Goal: Browse casually: Explore the website without a specific task or goal

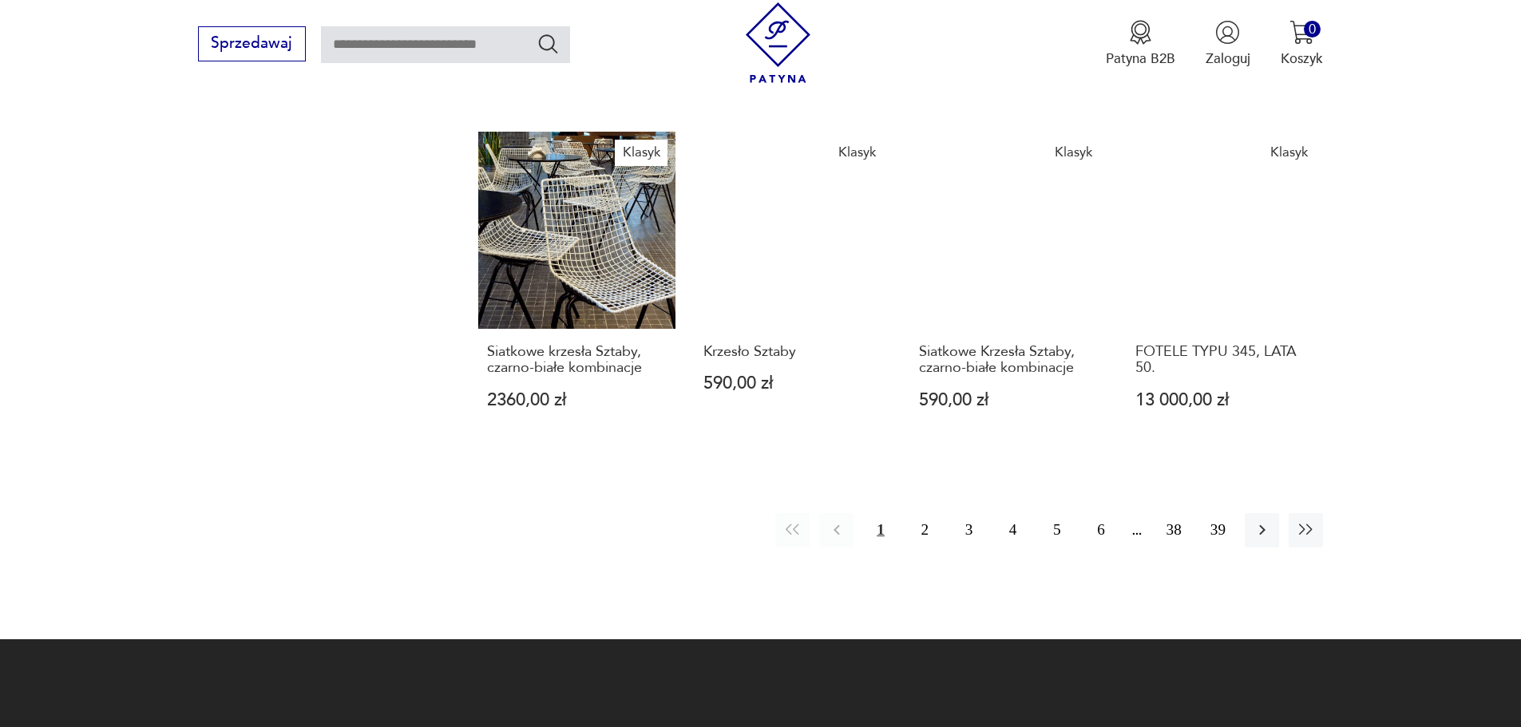
scroll to position [1415, 0]
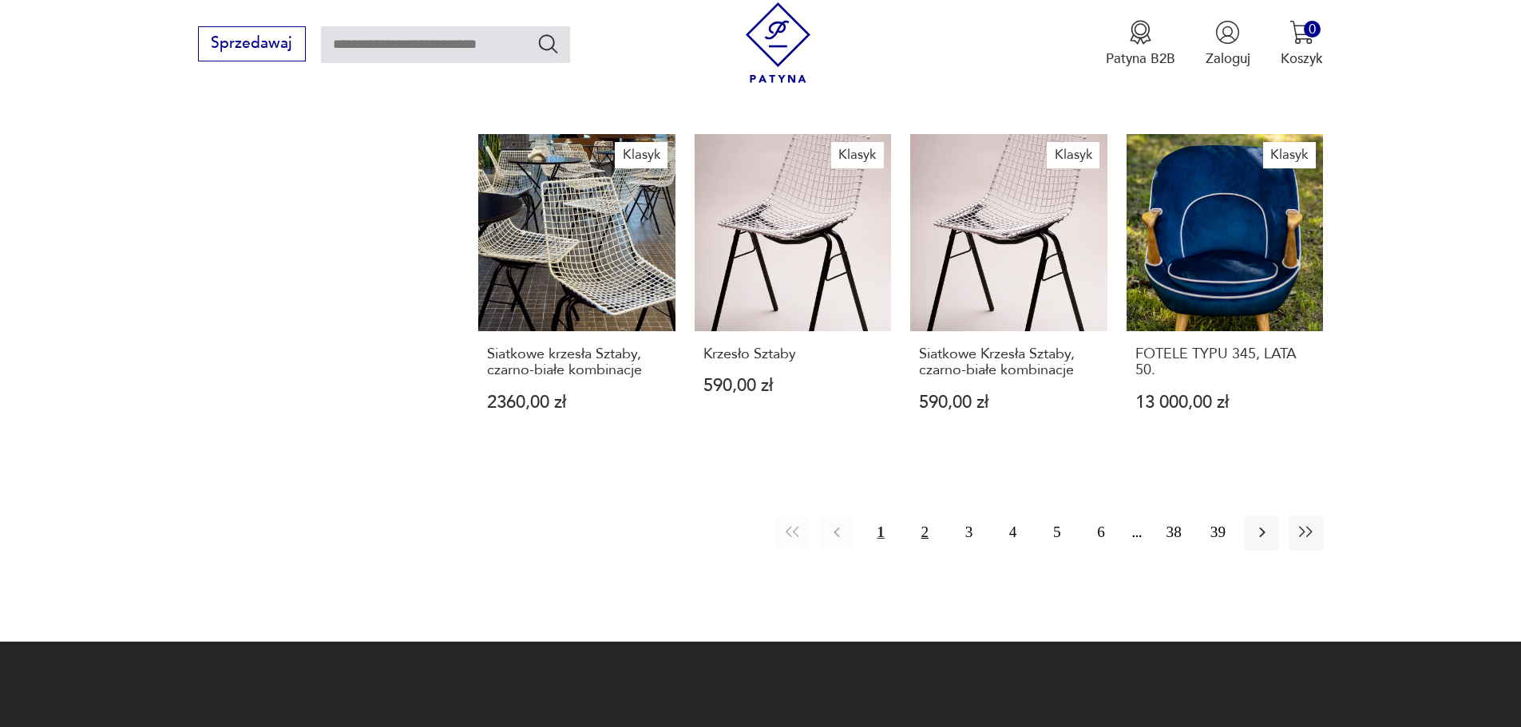
click at [924, 518] on button "2" at bounding box center [925, 533] width 34 height 34
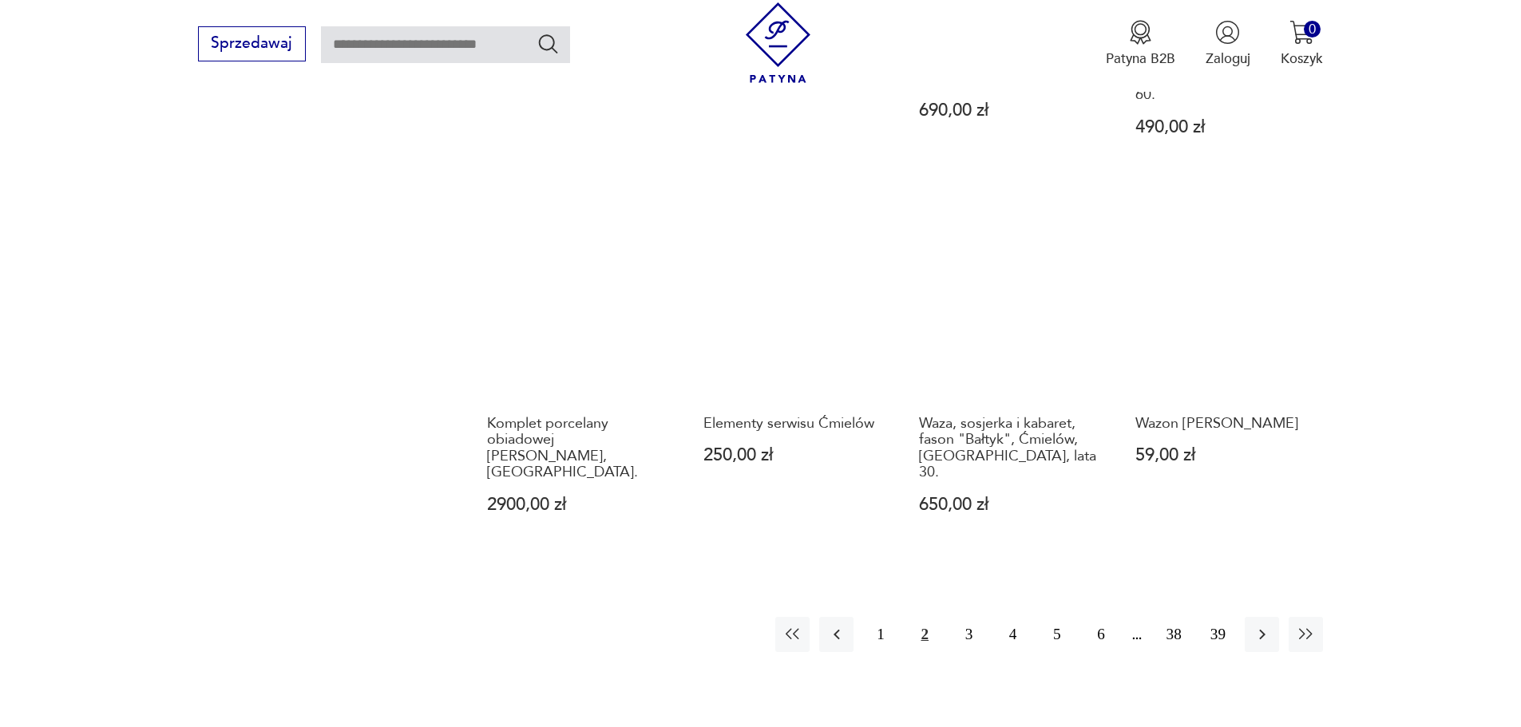
scroll to position [1351, 0]
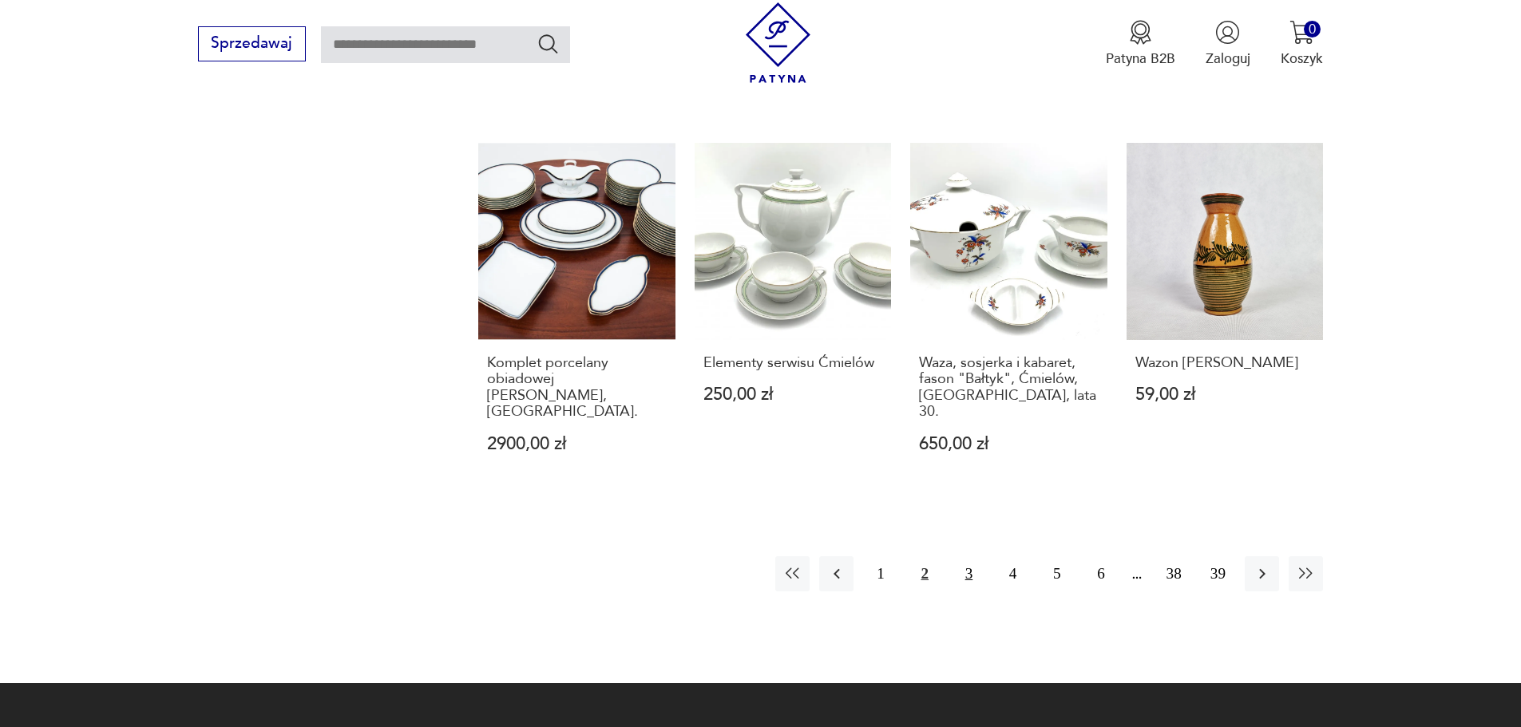
click at [969, 556] on button "3" at bounding box center [969, 573] width 34 height 34
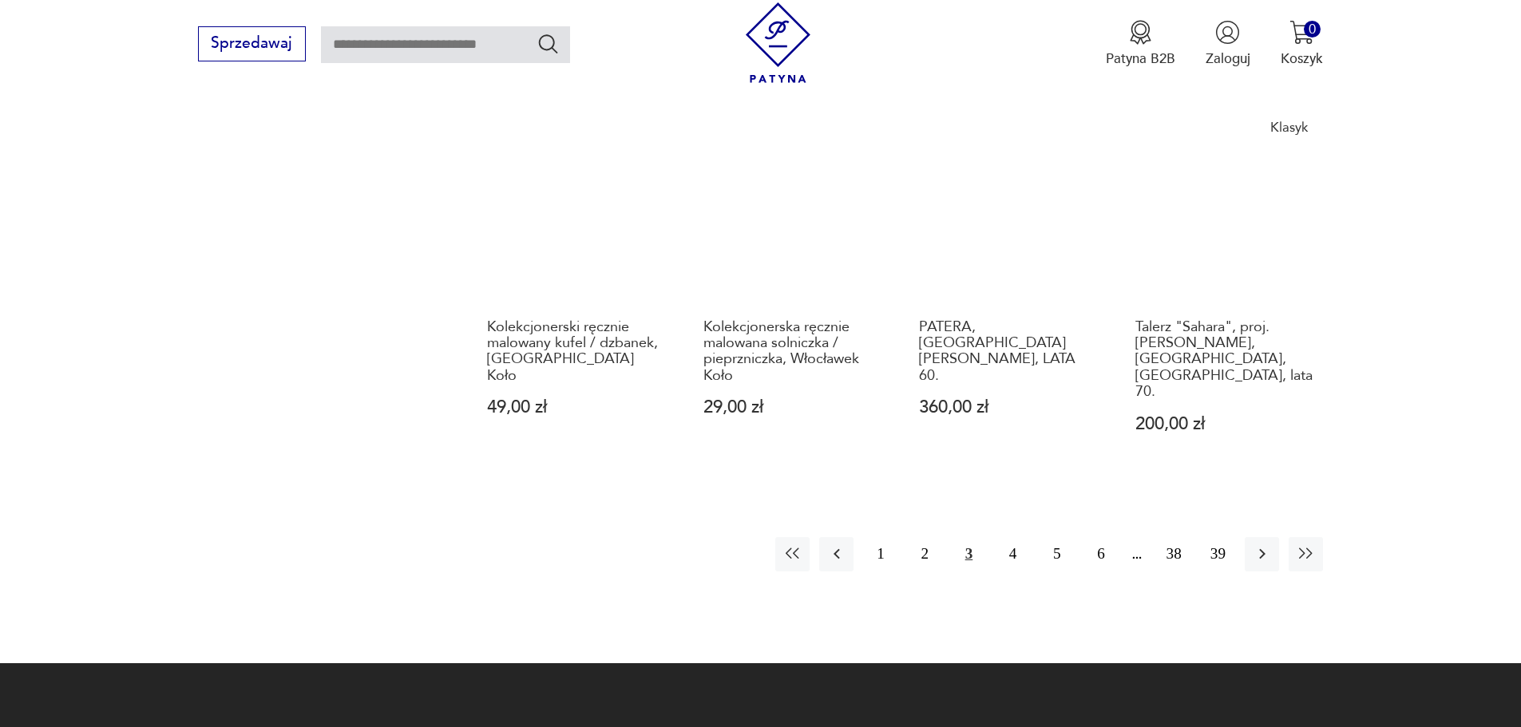
scroll to position [1399, 0]
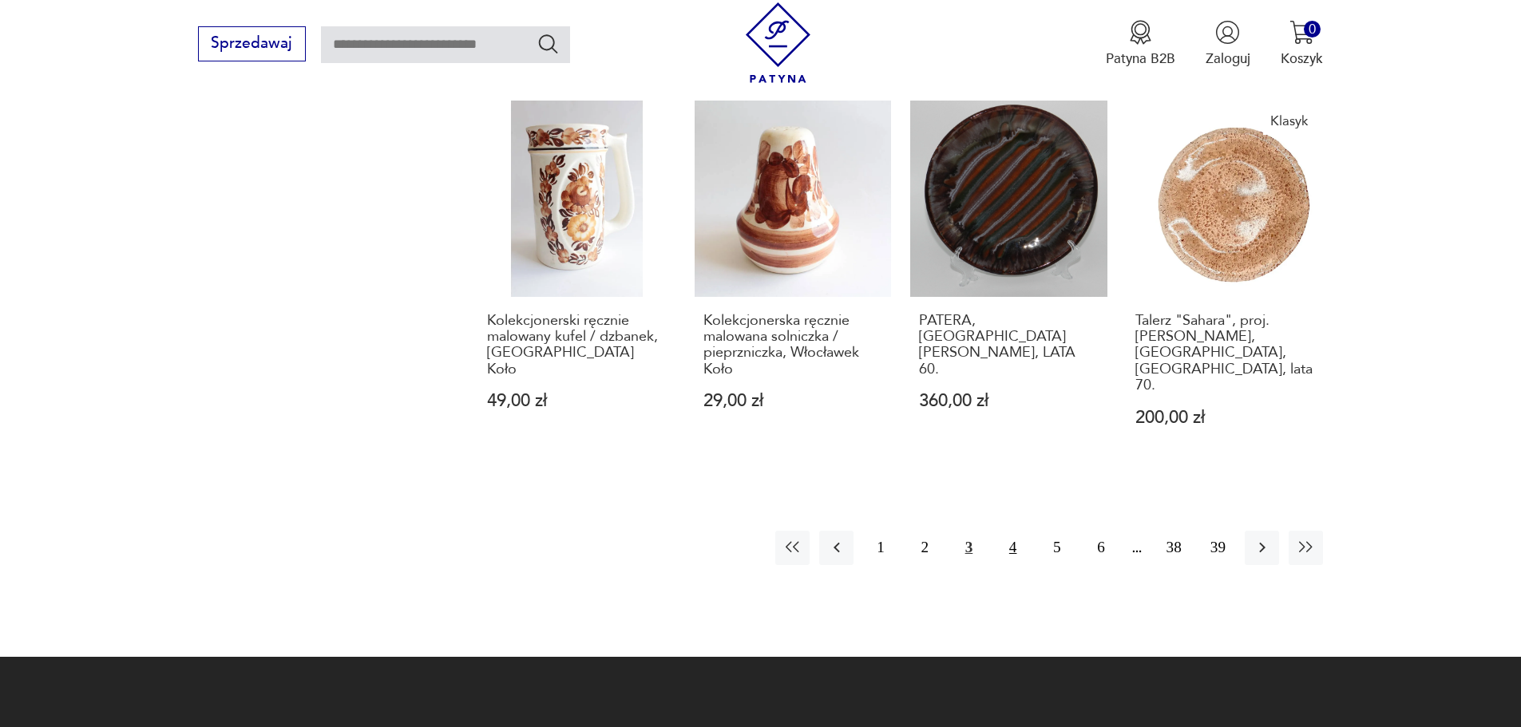
click at [1013, 531] on button "4" at bounding box center [1013, 548] width 34 height 34
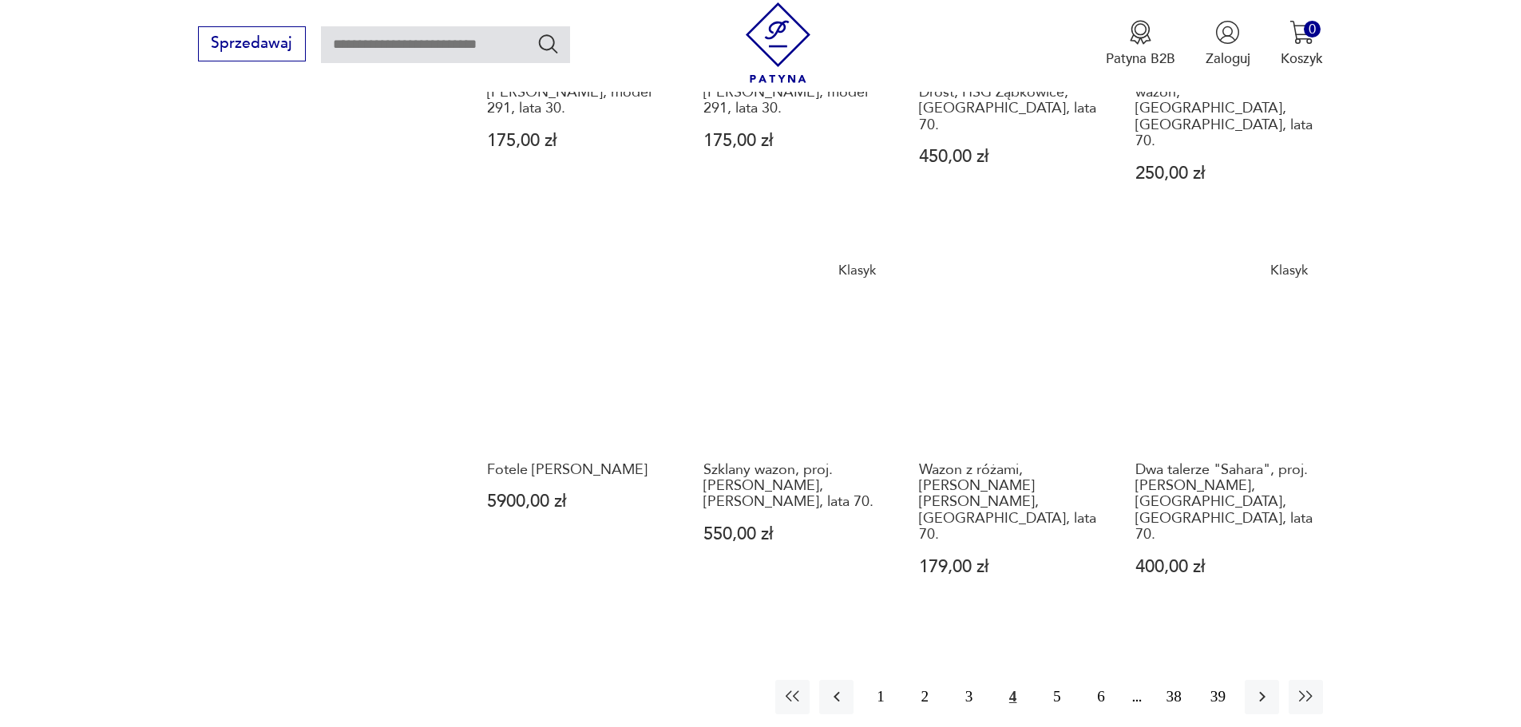
scroll to position [1334, 0]
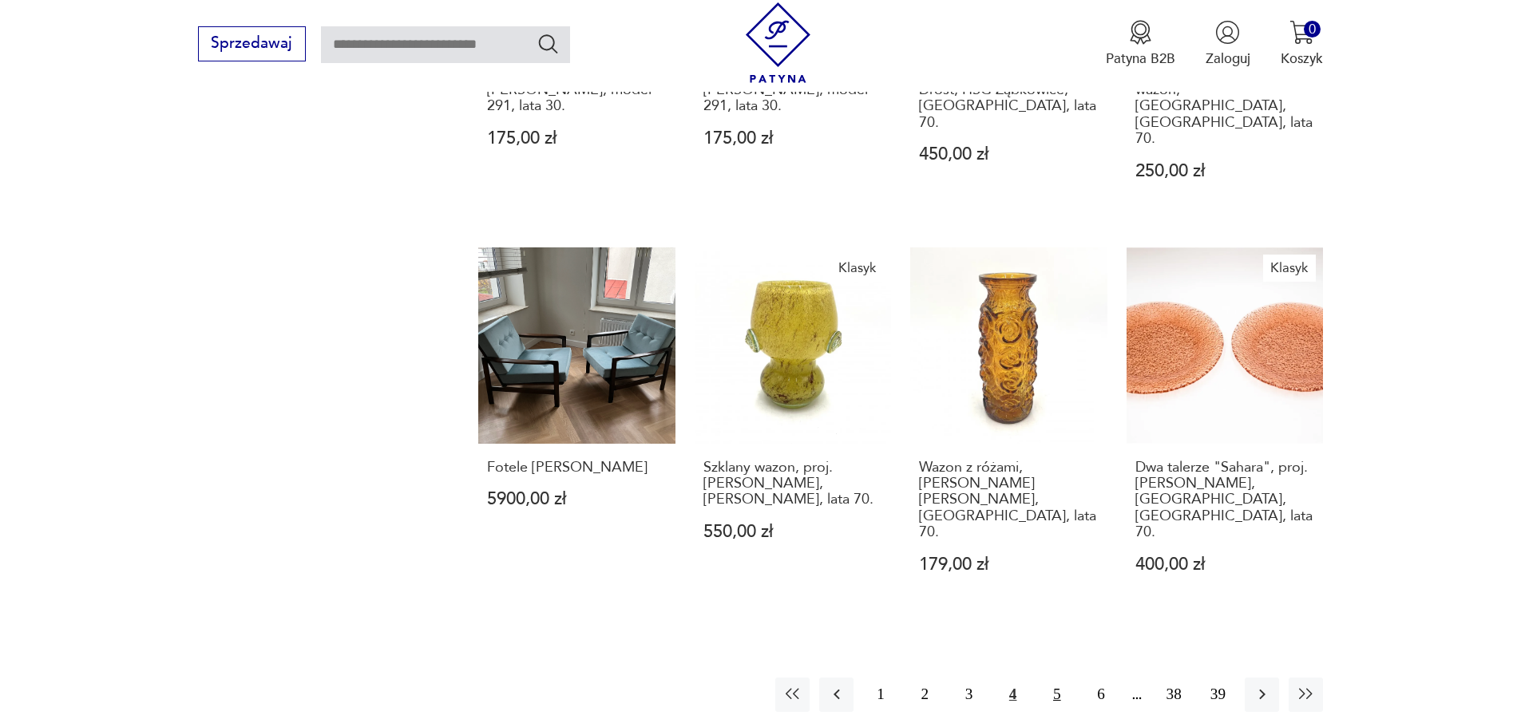
click at [1056, 678] on button "5" at bounding box center [1056, 695] width 34 height 34
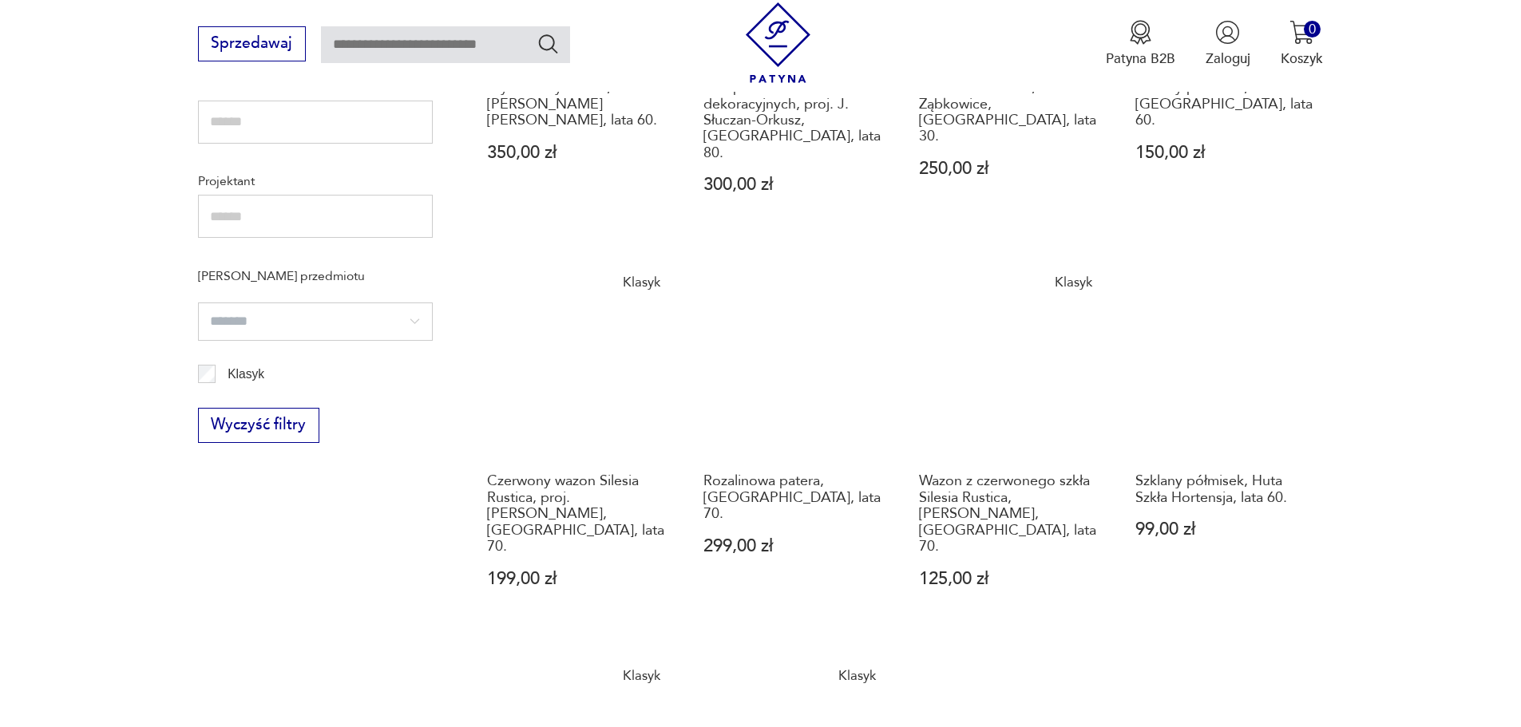
scroll to position [907, 0]
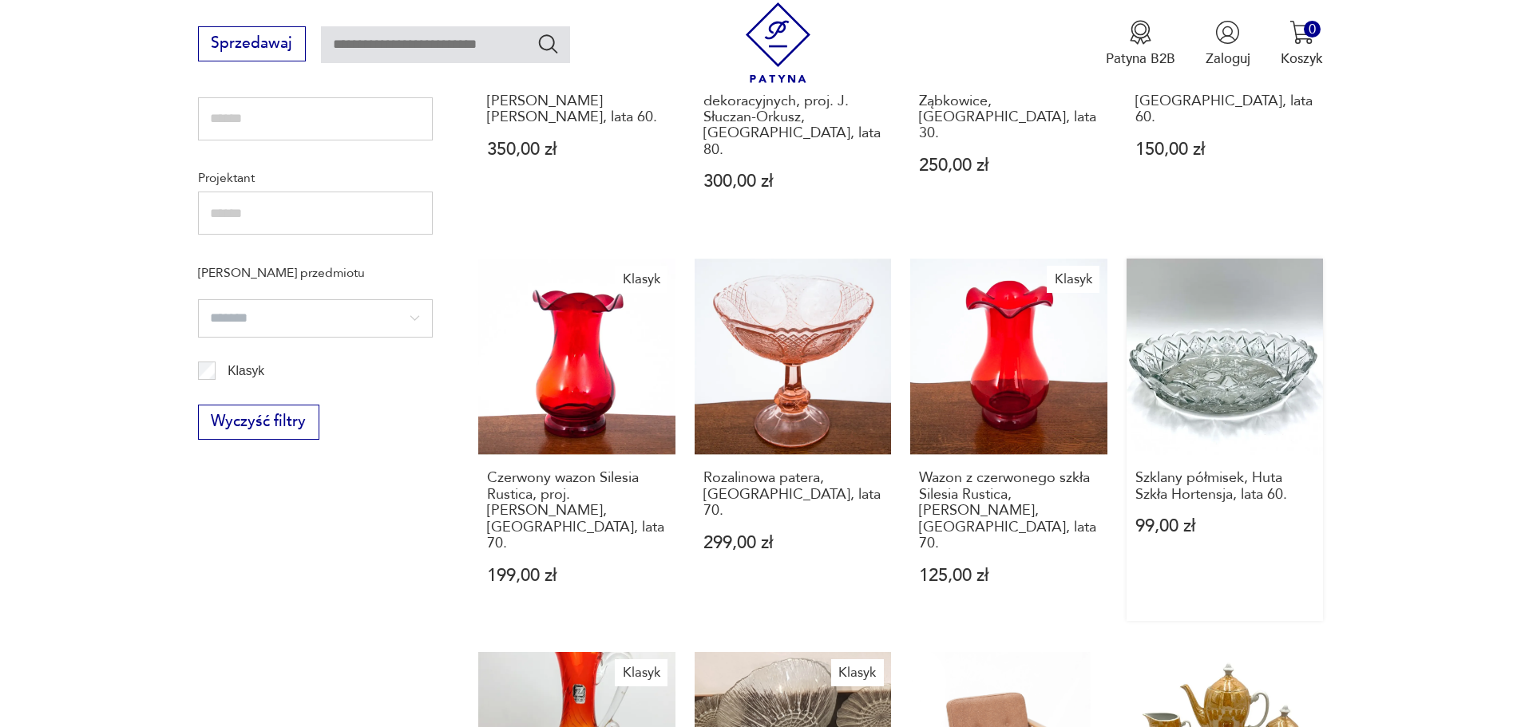
click at [1227, 378] on link "Szklany półmisek, Huta Szkła Hortensja, lata 60. 99,00 zł" at bounding box center [1224, 440] width 197 height 363
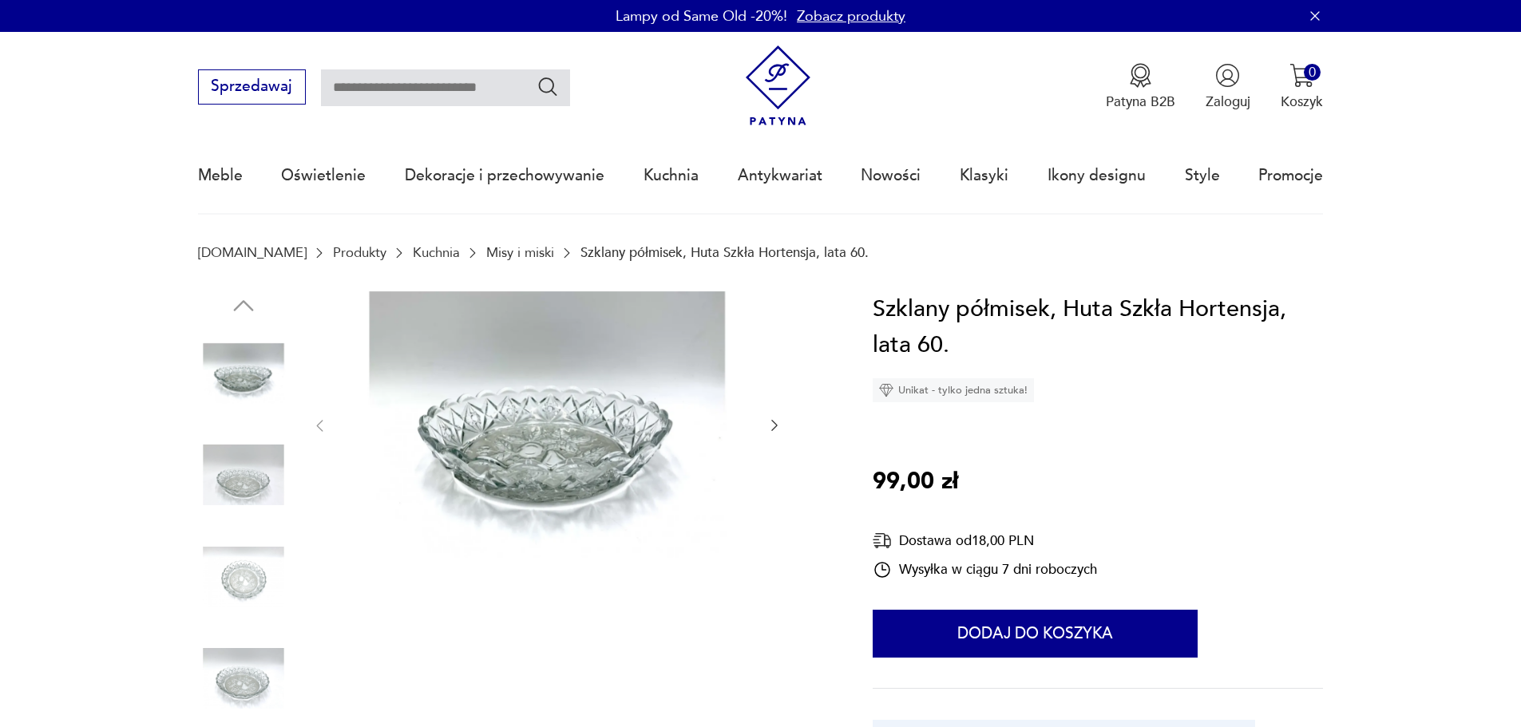
click at [774, 422] on icon "button" at bounding box center [774, 426] width 16 height 16
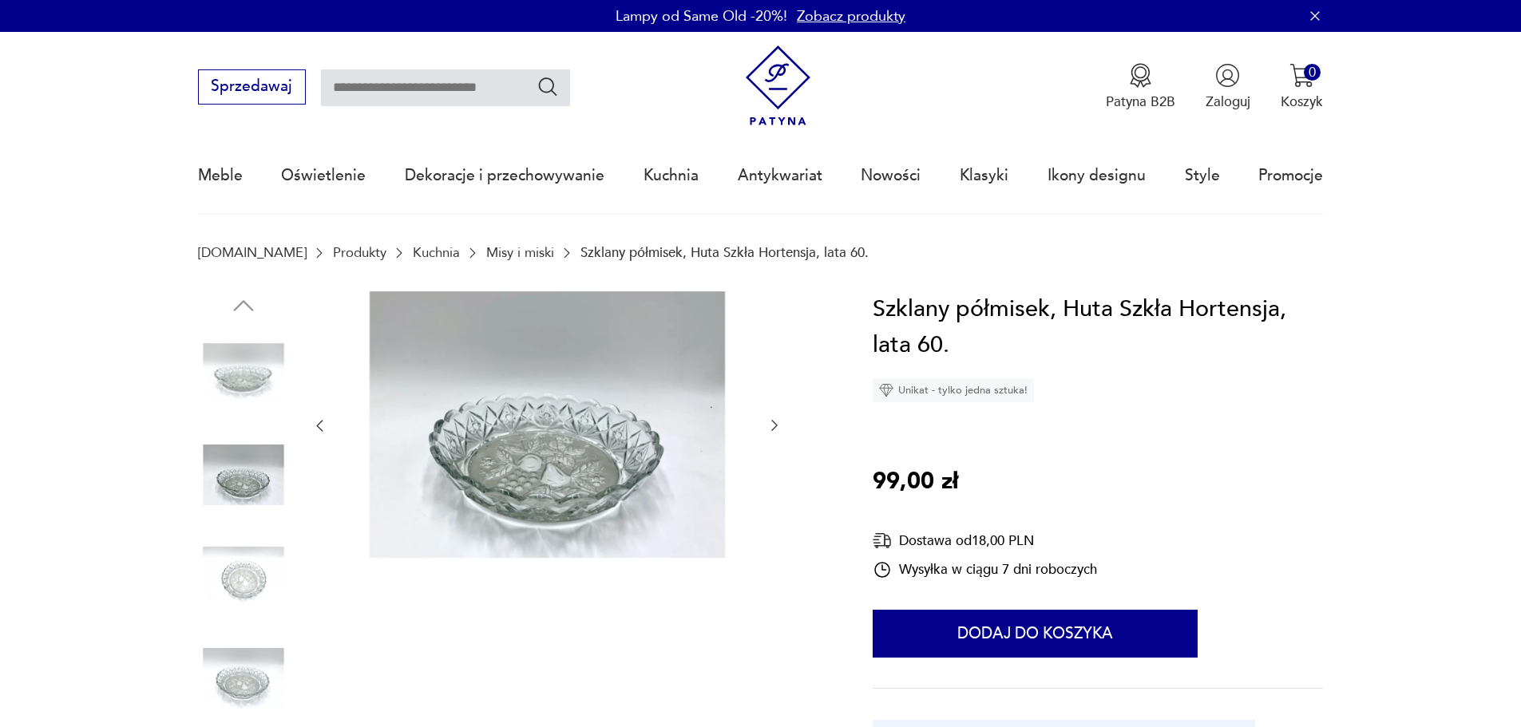
click at [774, 422] on icon "button" at bounding box center [774, 426] width 16 height 16
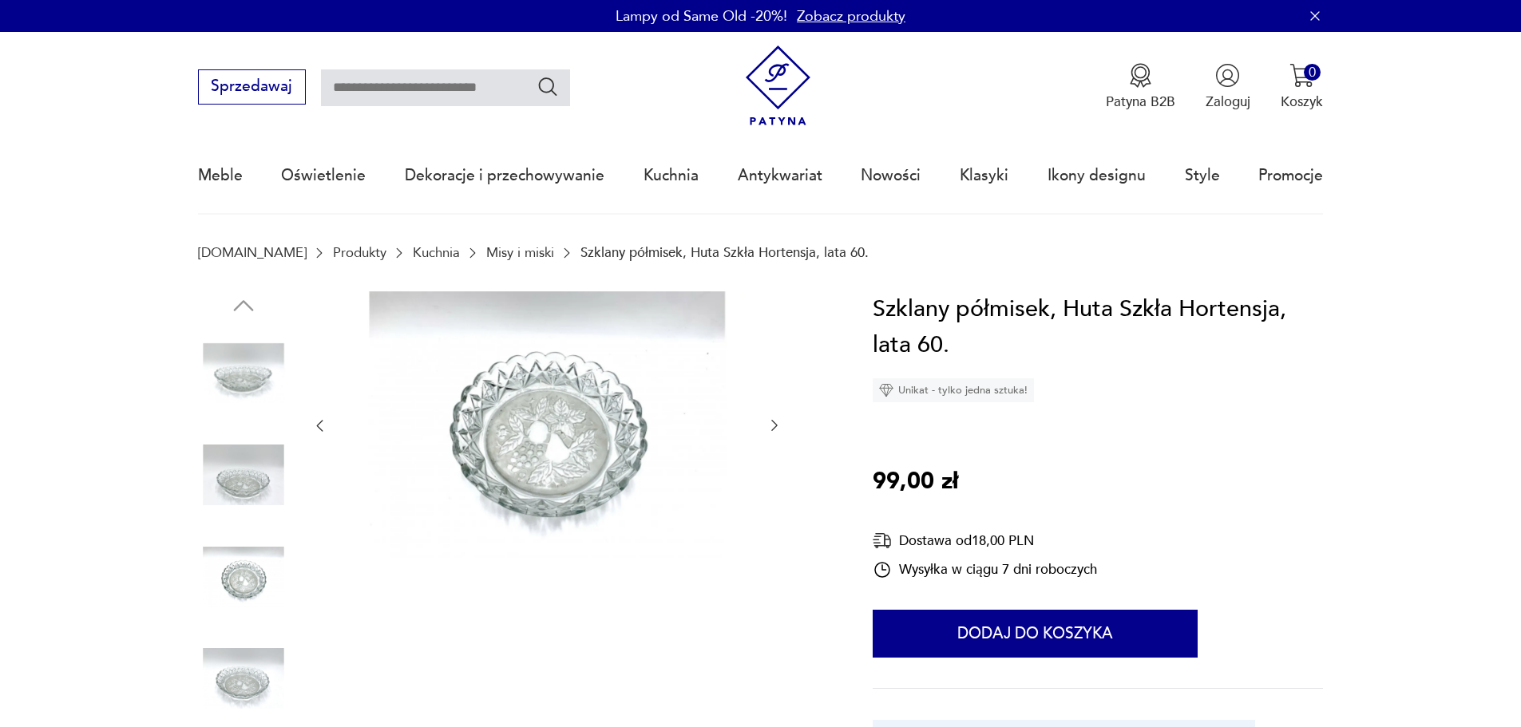
click at [775, 422] on icon "button" at bounding box center [774, 426] width 16 height 16
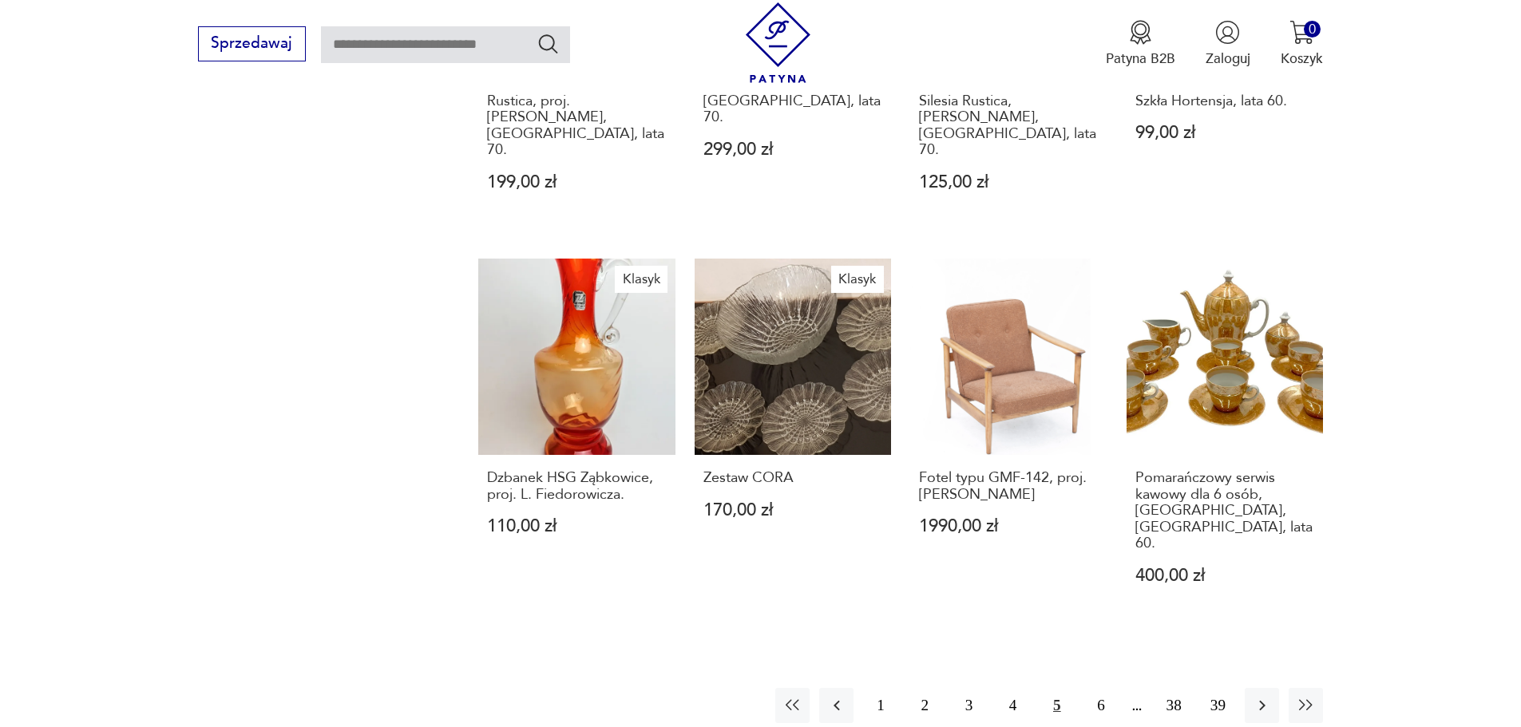
scroll to position [1318, 0]
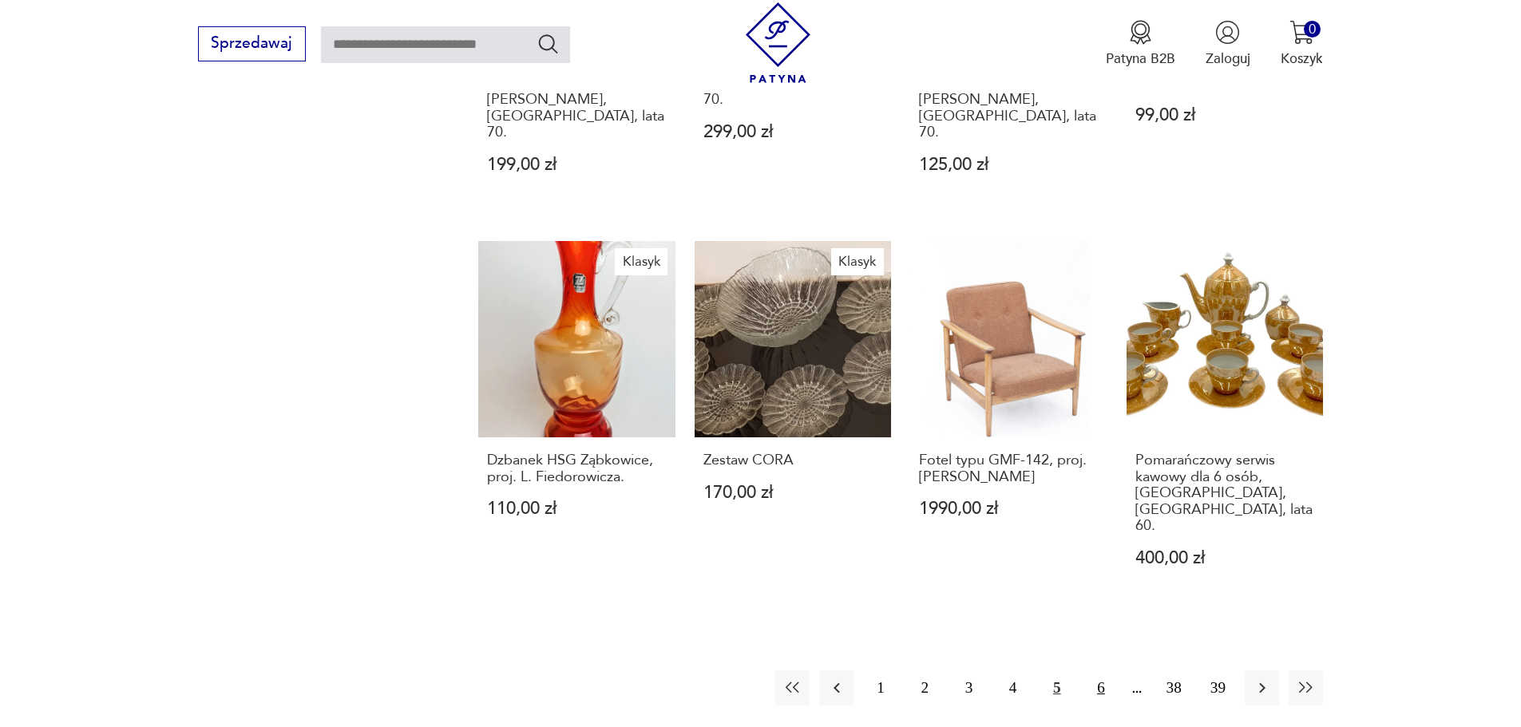
click at [1103, 671] on button "6" at bounding box center [1100, 688] width 34 height 34
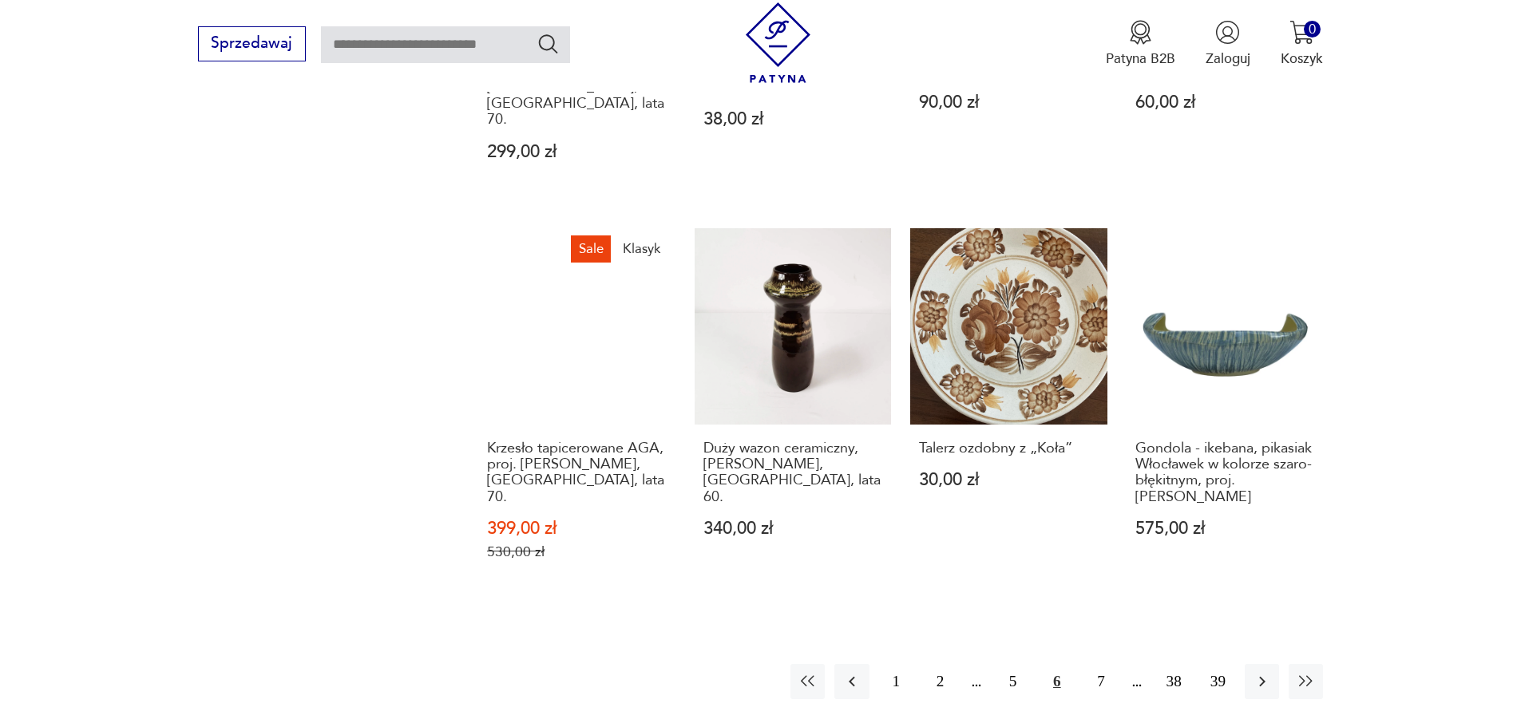
scroll to position [1368, 0]
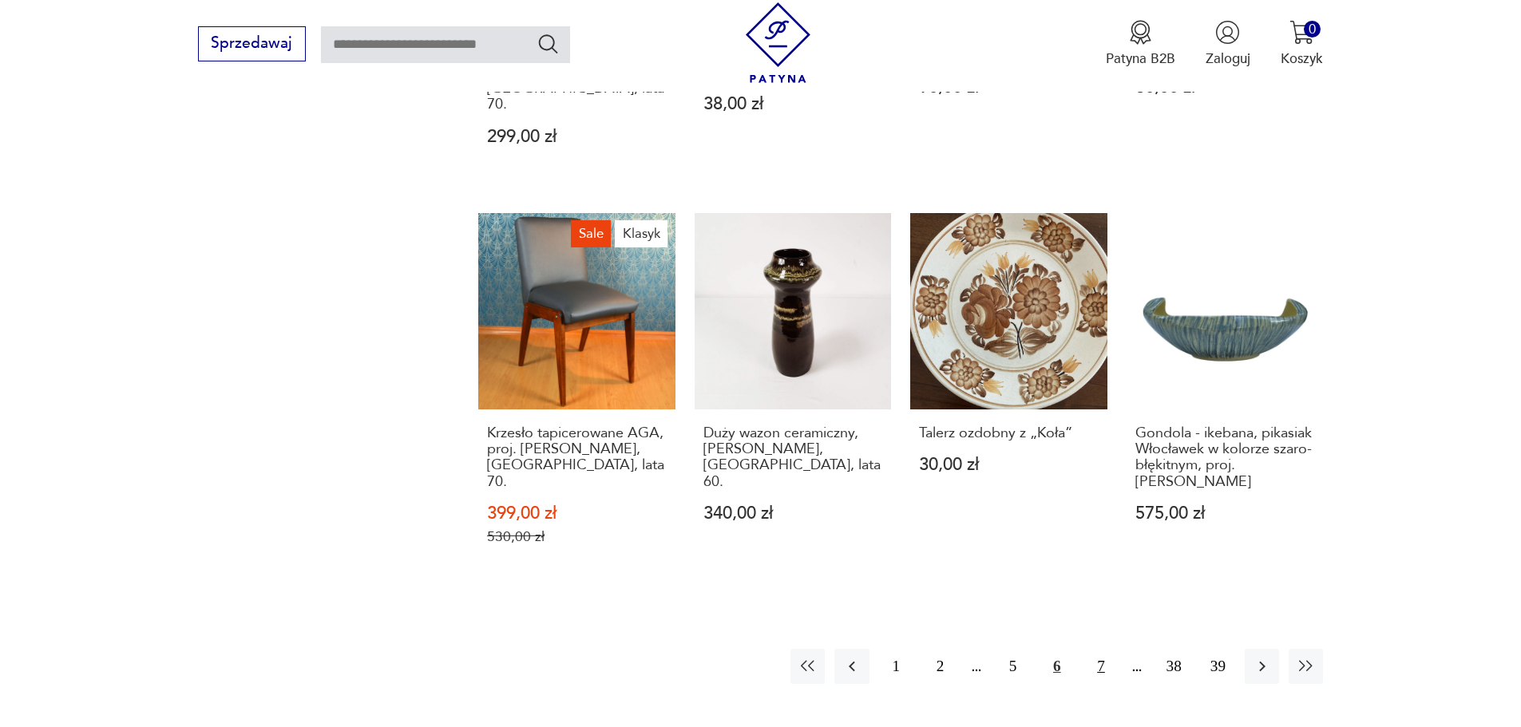
click at [1101, 649] on button "7" at bounding box center [1100, 666] width 34 height 34
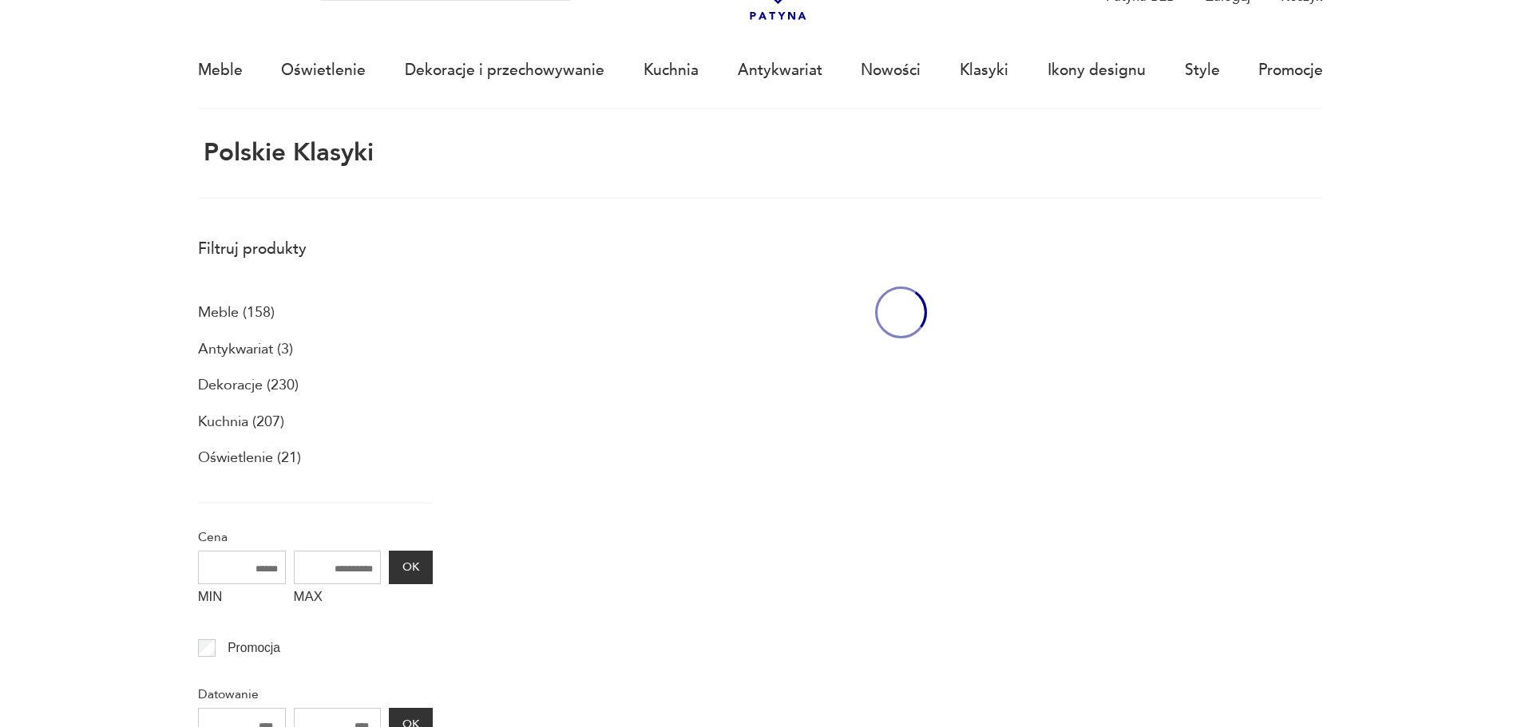
scroll to position [95, 0]
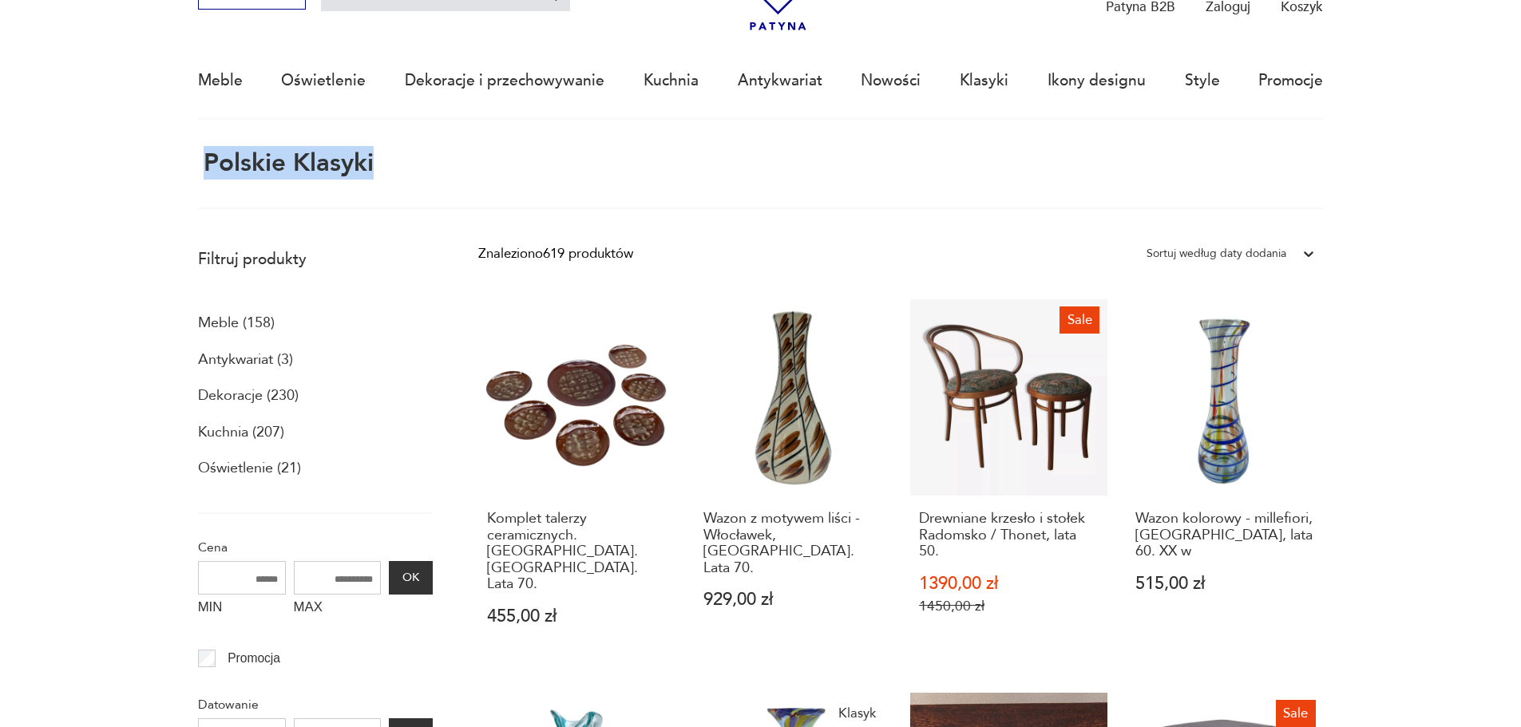
drag, startPoint x: 1518, startPoint y: 101, endPoint x: 1518, endPoint y: 133, distance: 31.1
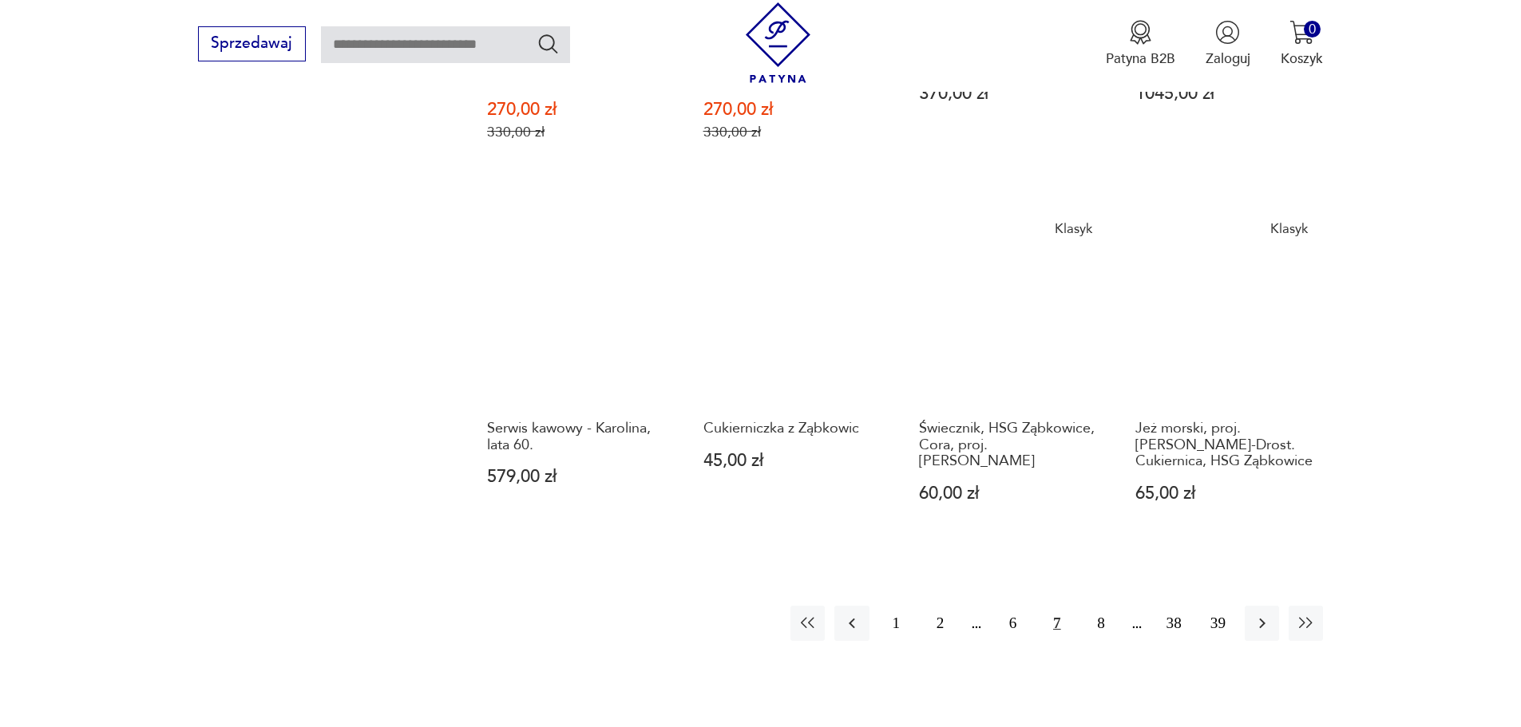
scroll to position [1415, 0]
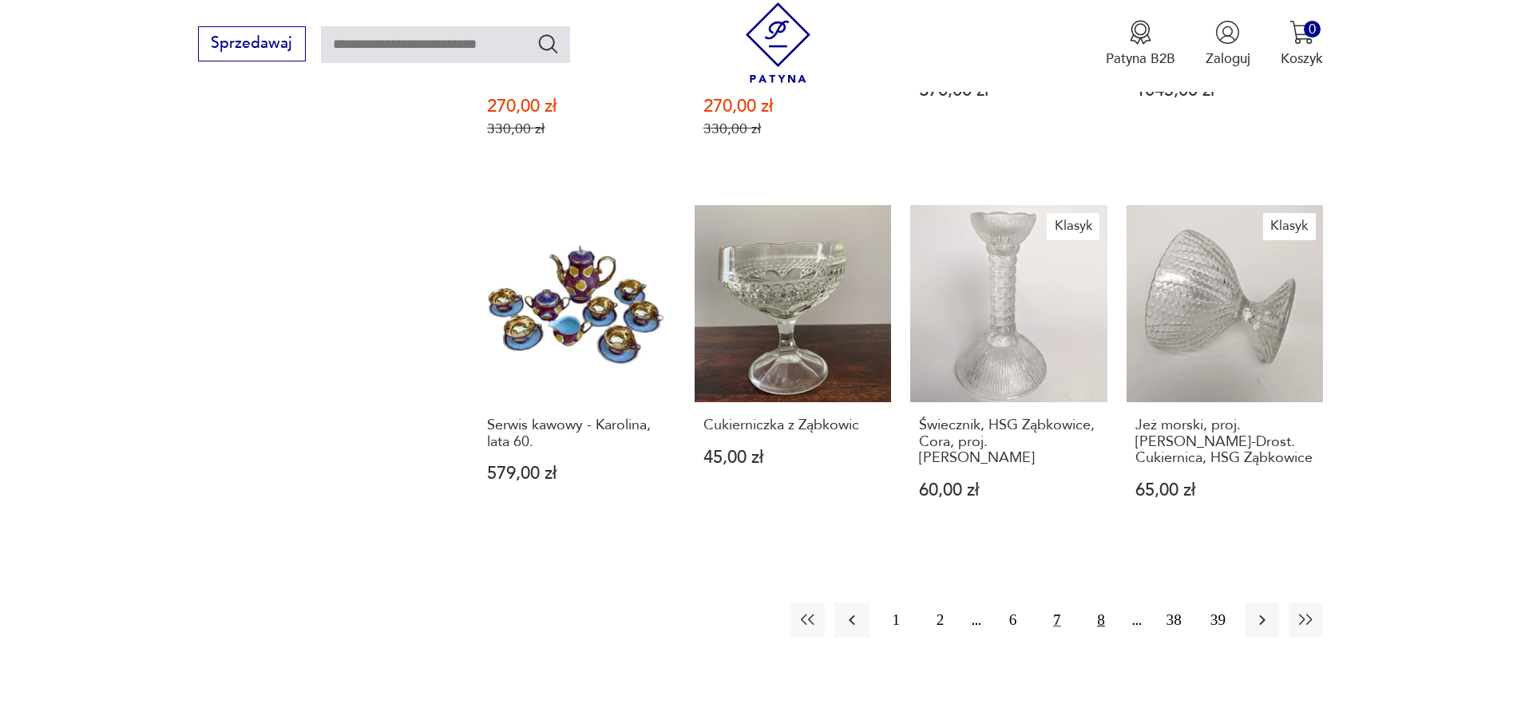
click at [1101, 603] on button "8" at bounding box center [1100, 620] width 34 height 34
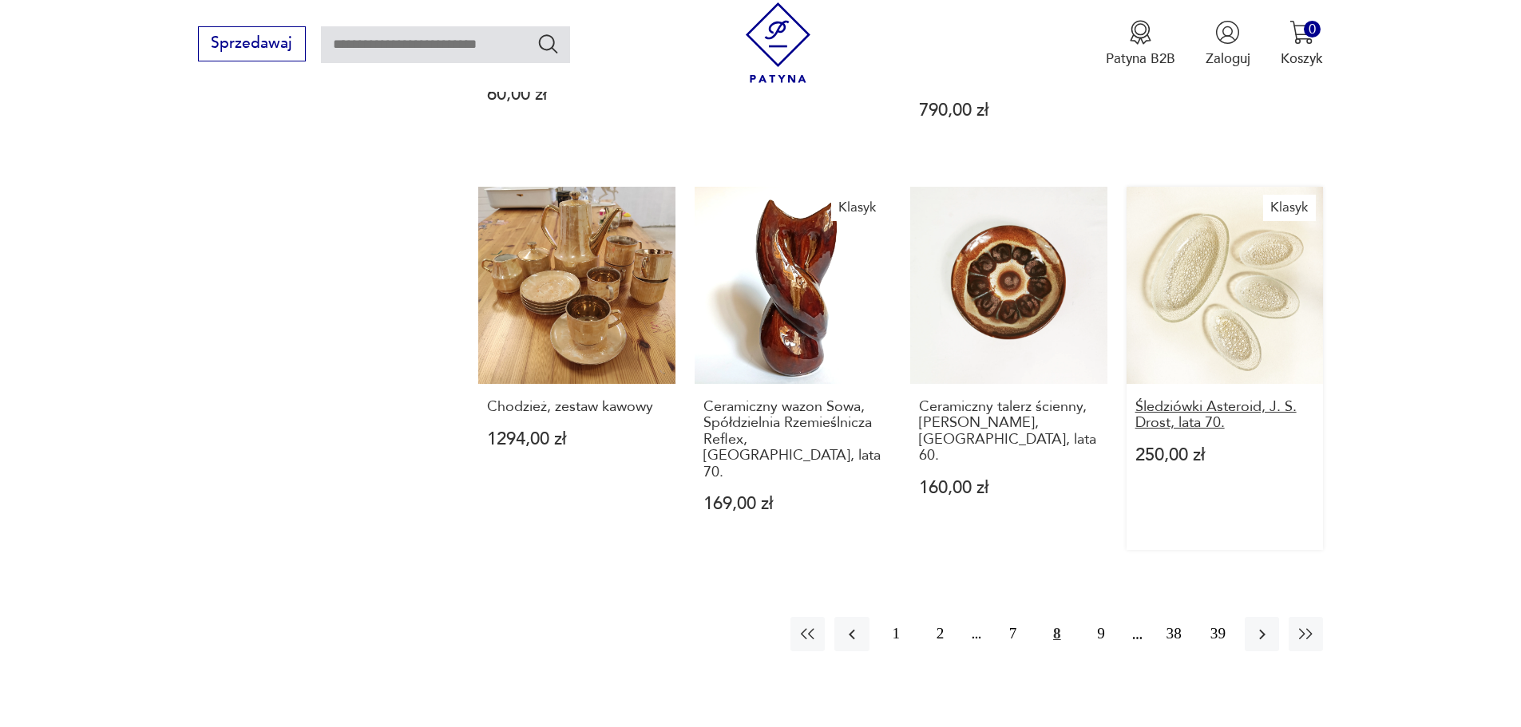
scroll to position [1359, 0]
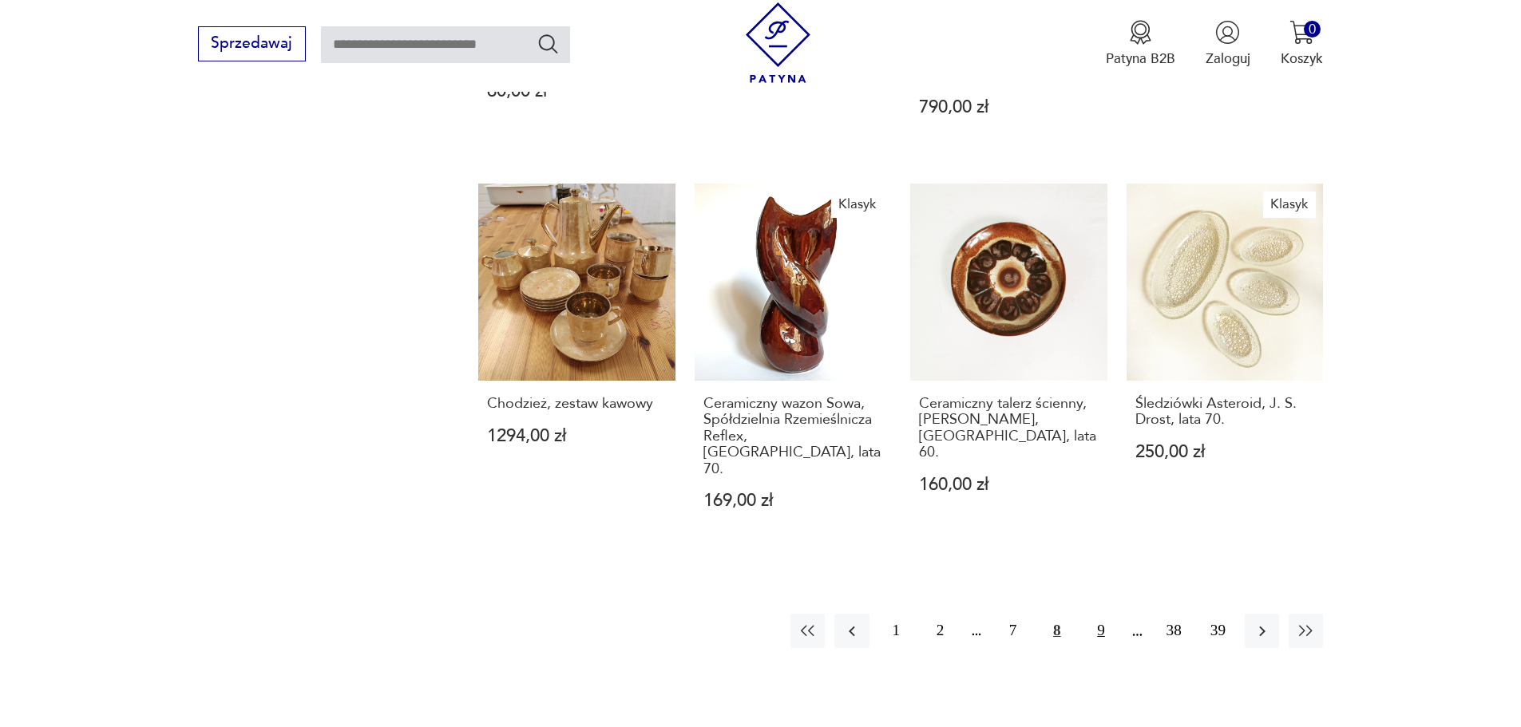
click at [1101, 614] on button "9" at bounding box center [1100, 631] width 34 height 34
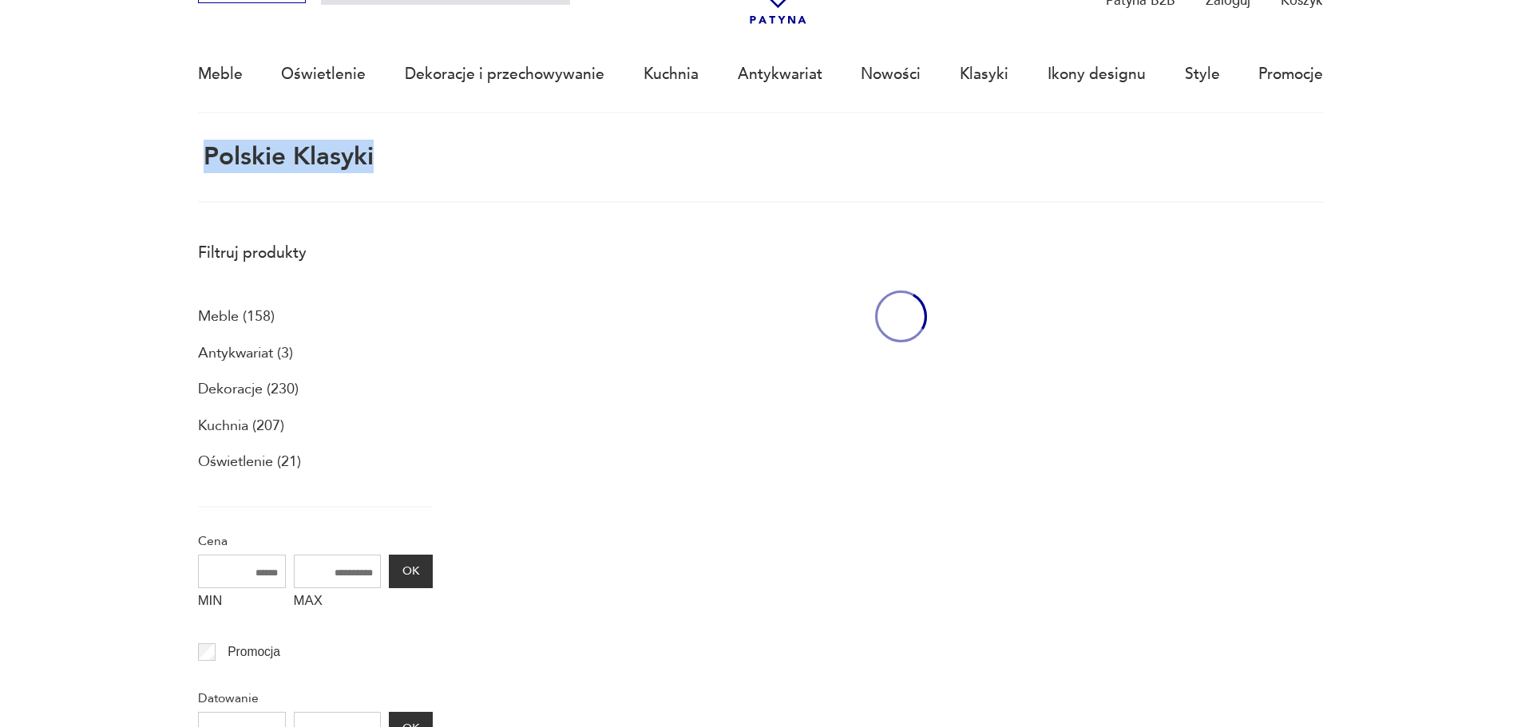
scroll to position [95, 0]
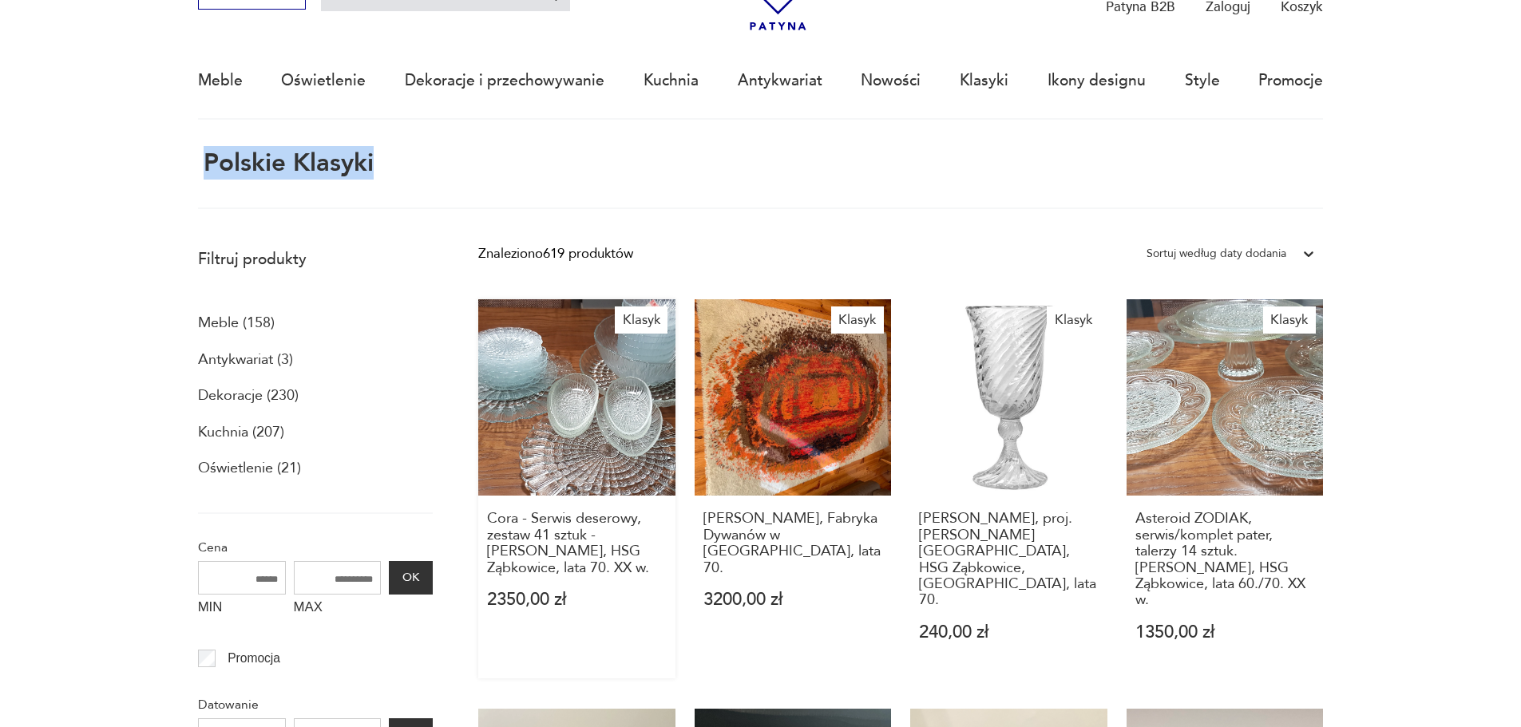
click at [618, 438] on link "Klasyk Cora - Serwis deserowy, zestaw 41 sztuk - [PERSON_NAME], HSG Ząbkowice, …" at bounding box center [576, 488] width 197 height 379
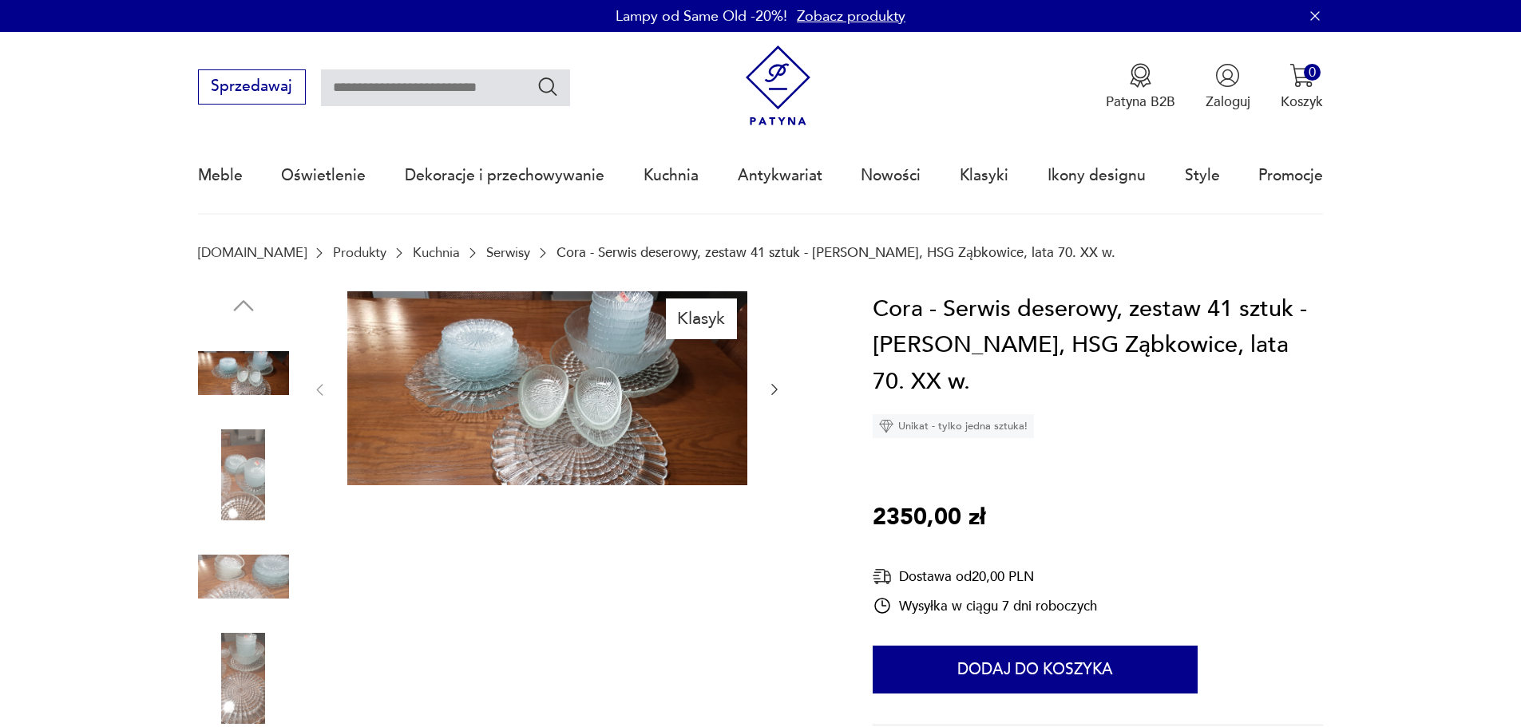
click at [776, 398] on icon "button" at bounding box center [774, 390] width 16 height 16
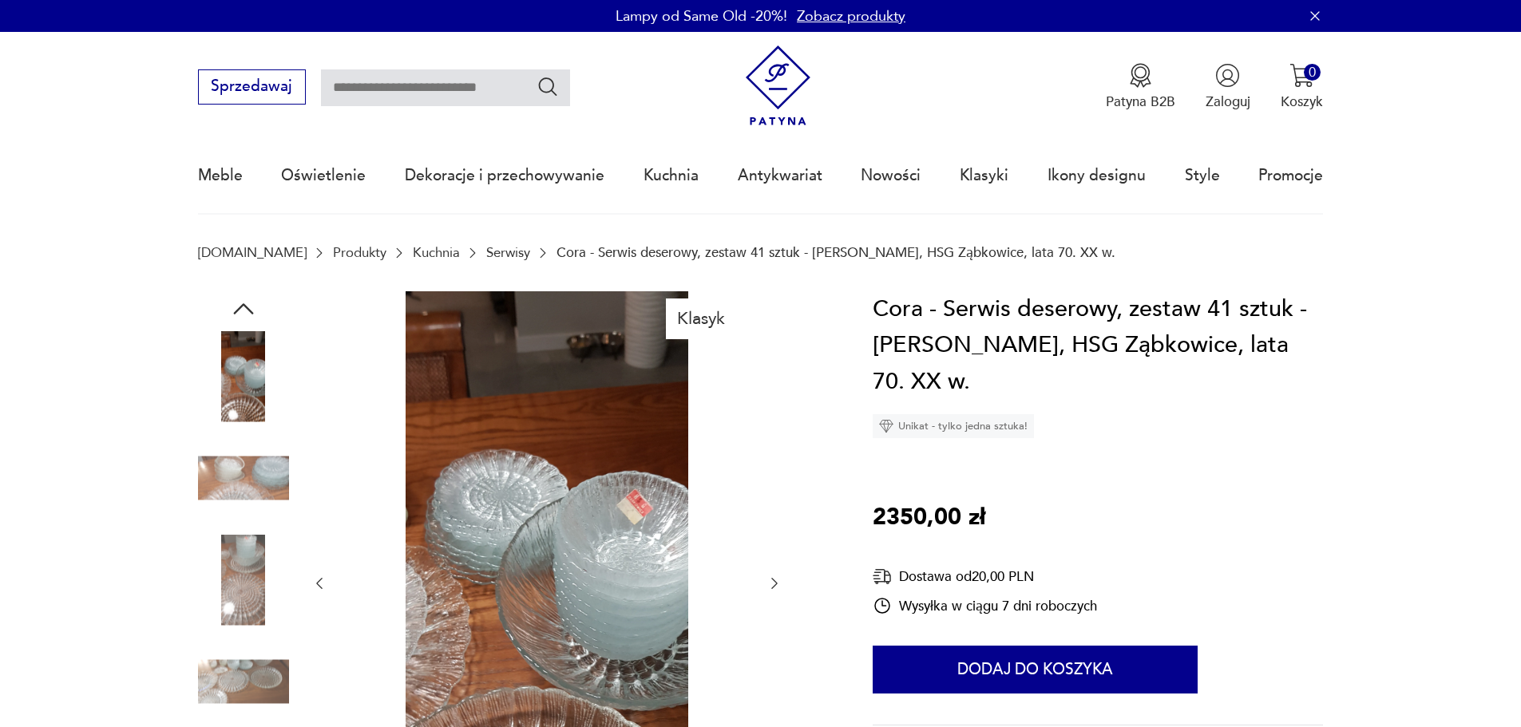
click at [778, 584] on icon "button" at bounding box center [774, 584] width 16 height 16
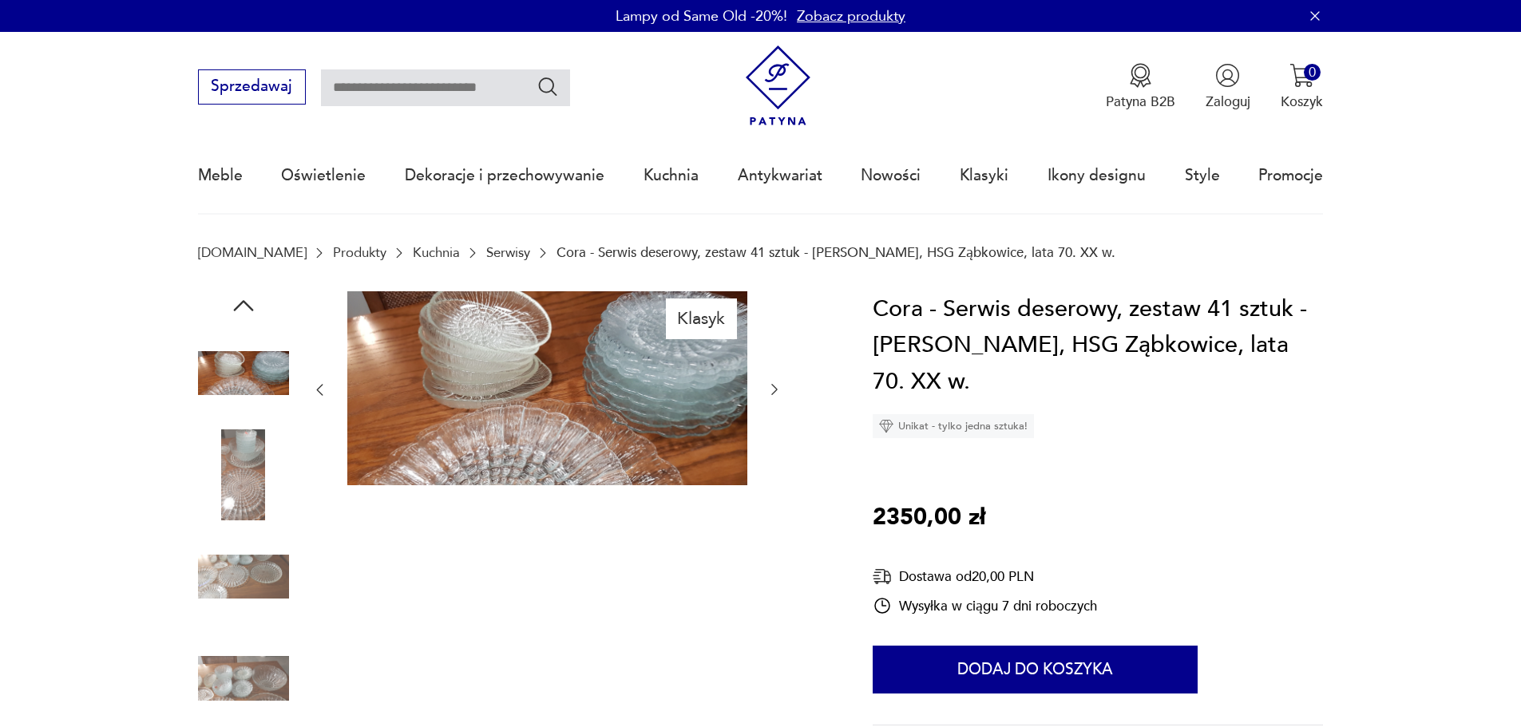
click at [773, 385] on icon "button" at bounding box center [774, 390] width 16 height 16
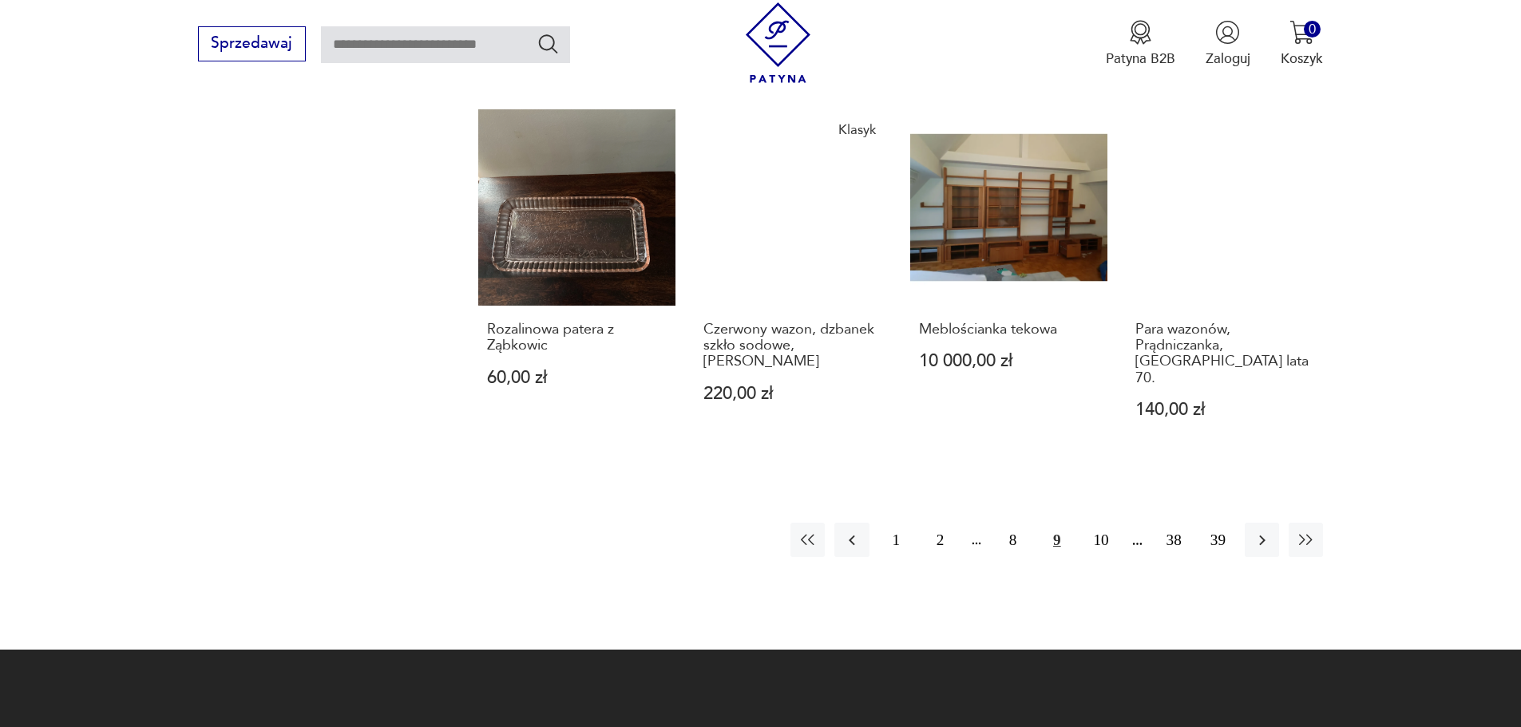
scroll to position [1438, 0]
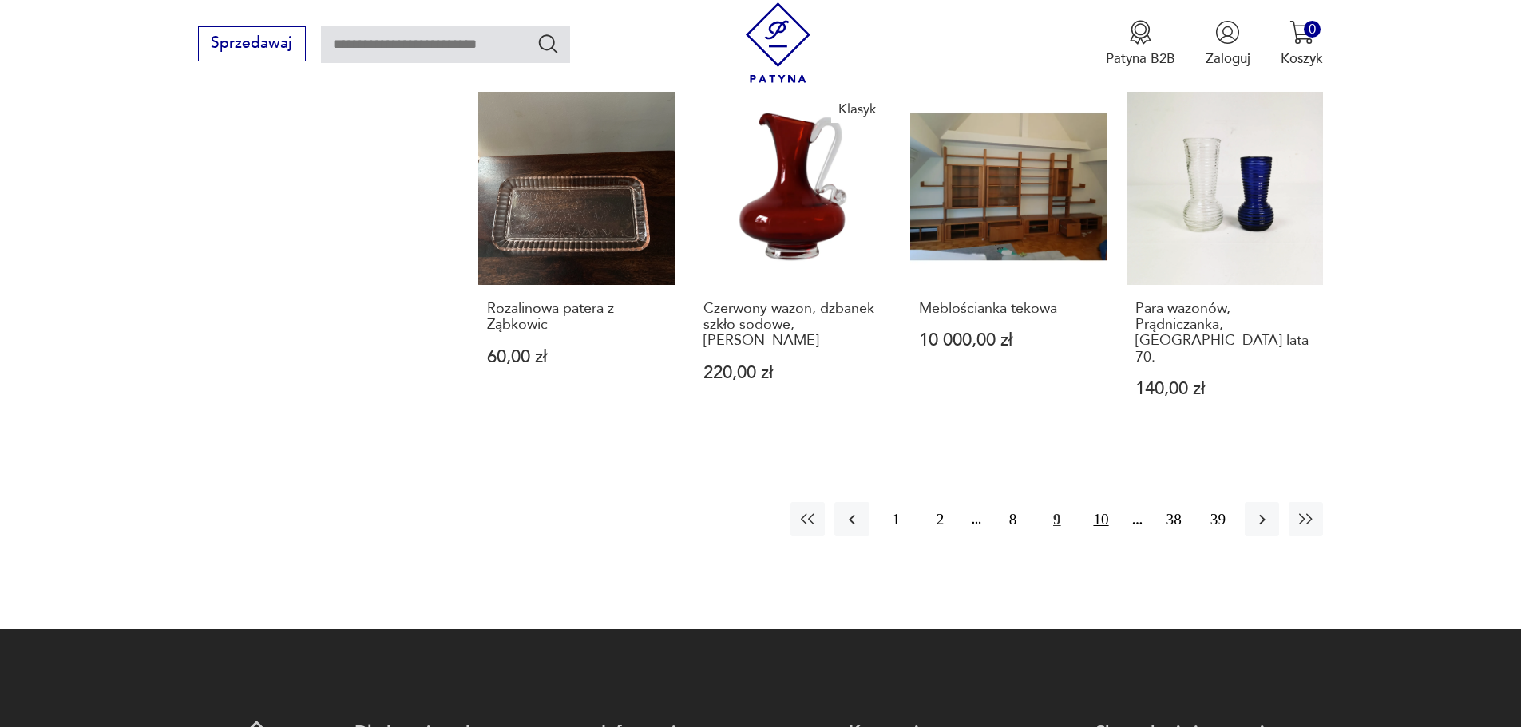
click at [1097, 502] on button "10" at bounding box center [1100, 519] width 34 height 34
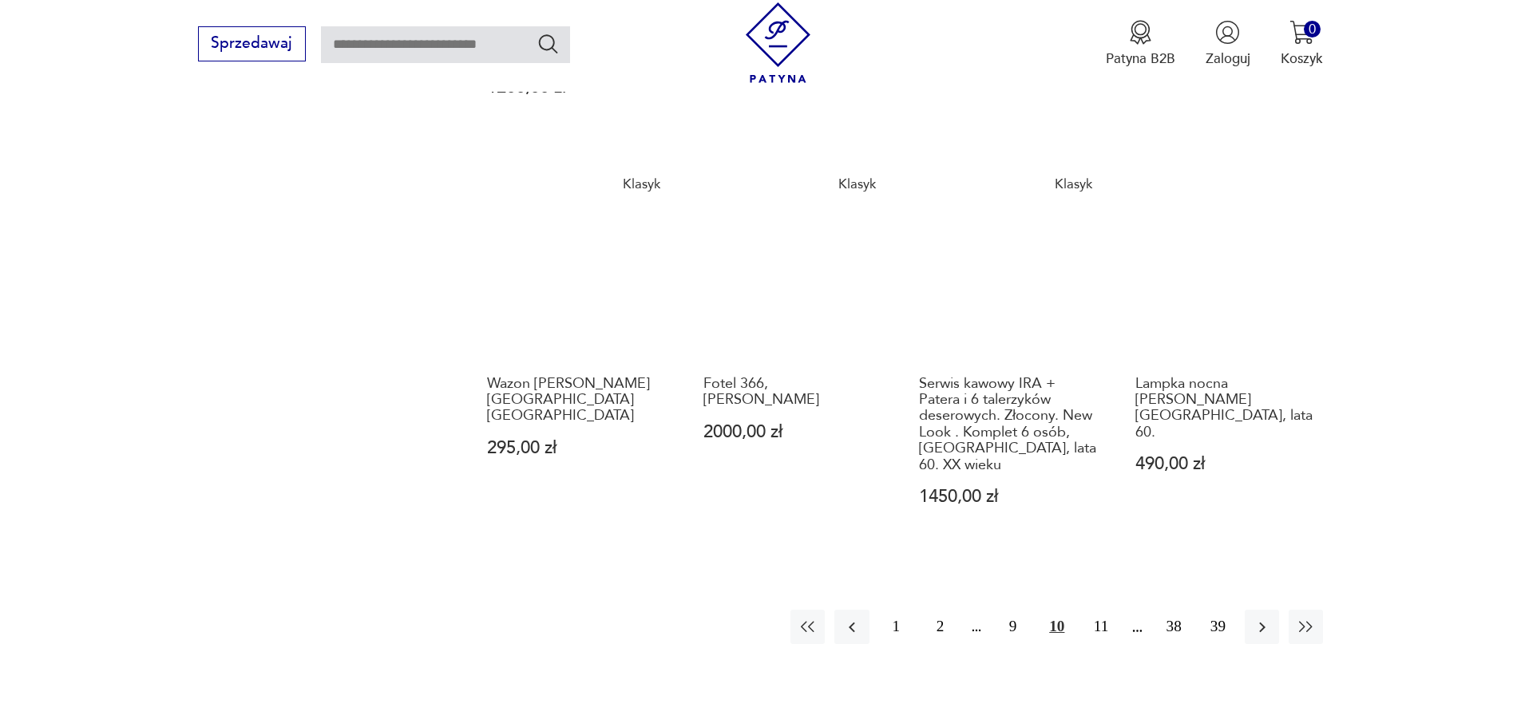
scroll to position [1479, 0]
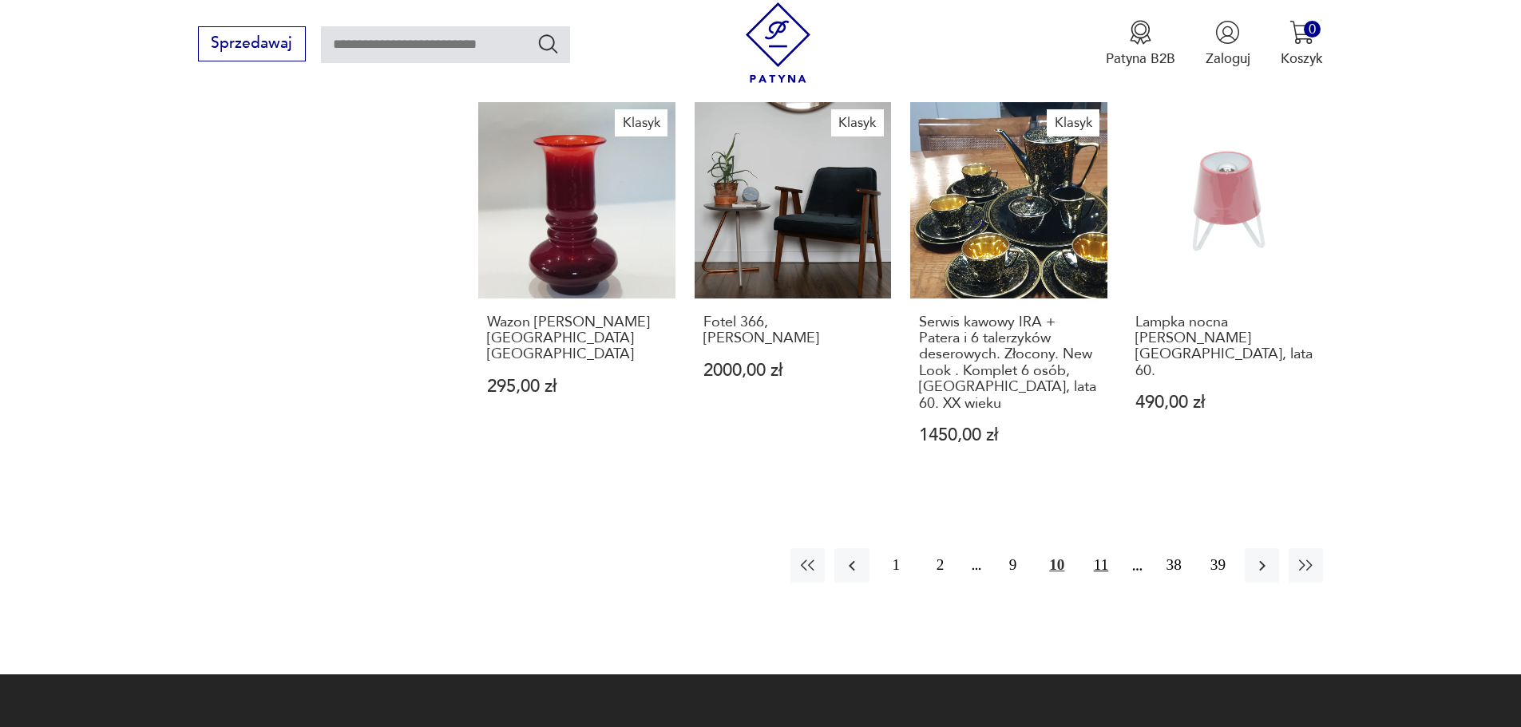
click at [1097, 548] on button "11" at bounding box center [1100, 565] width 34 height 34
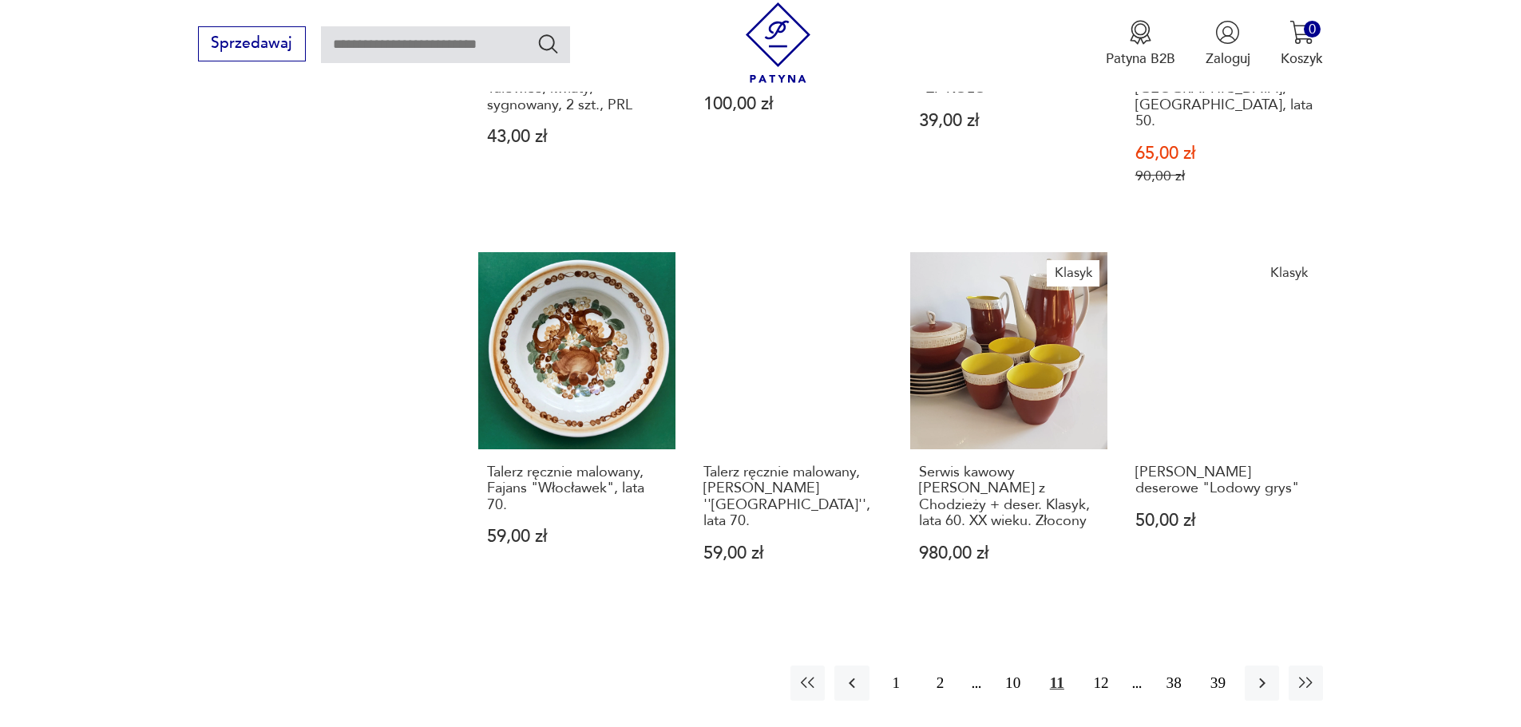
scroll to position [1354, 0]
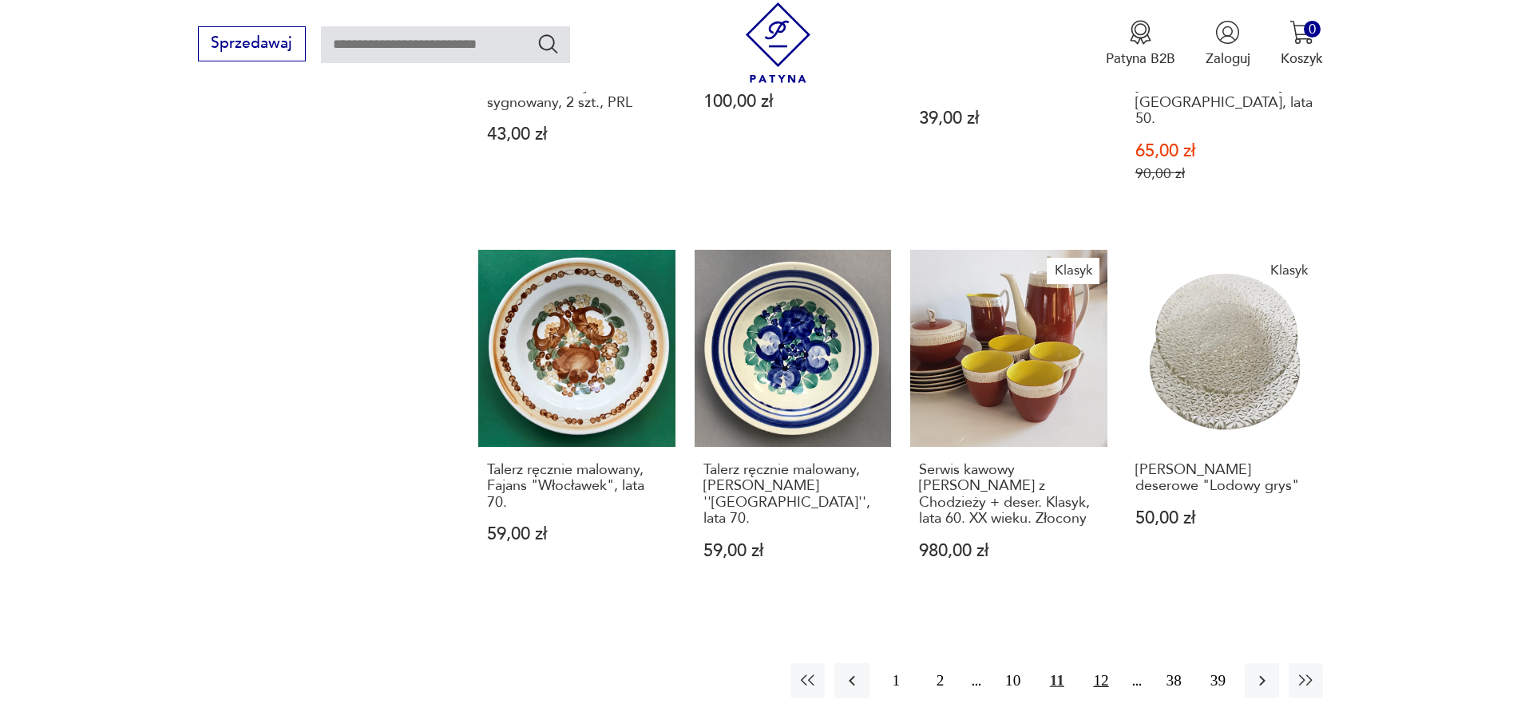
click at [1101, 663] on button "12" at bounding box center [1100, 680] width 34 height 34
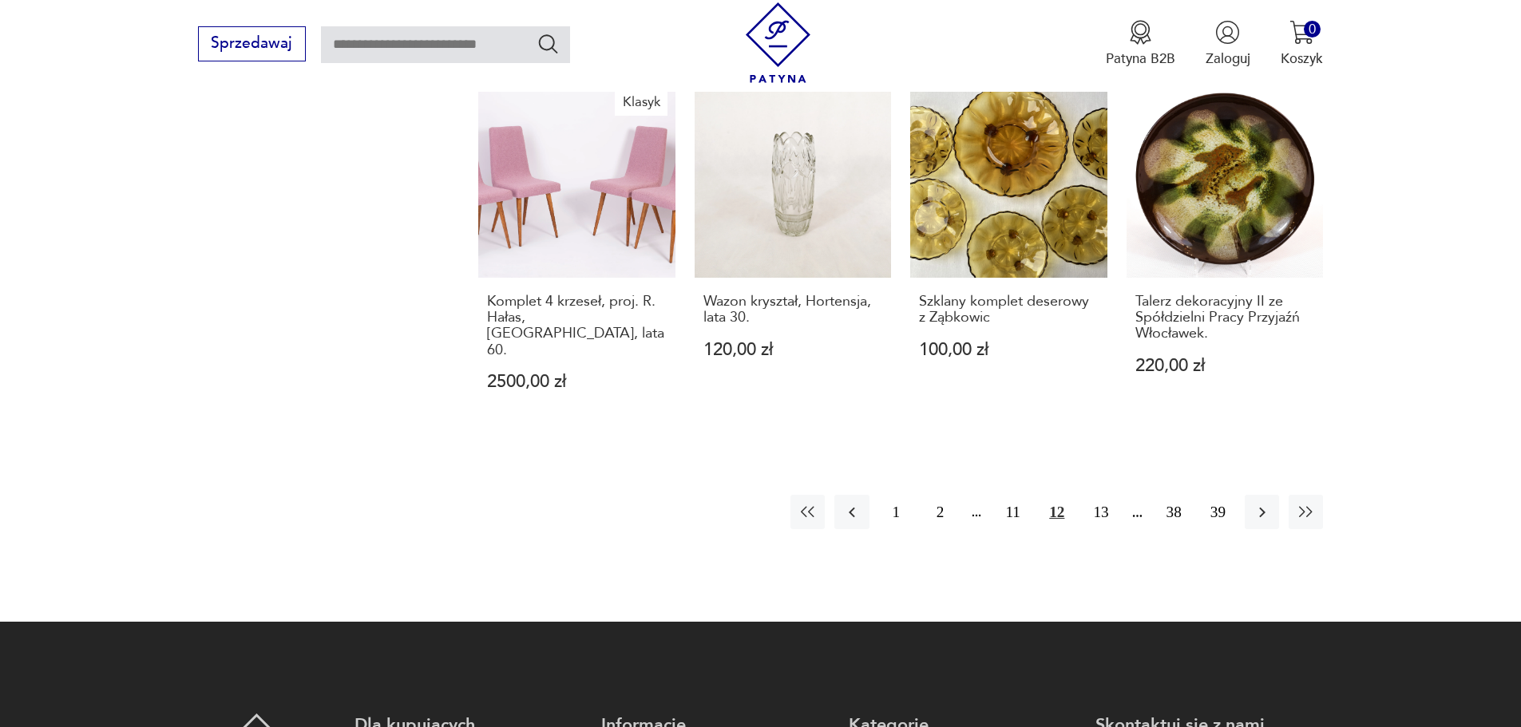
scroll to position [1506, 0]
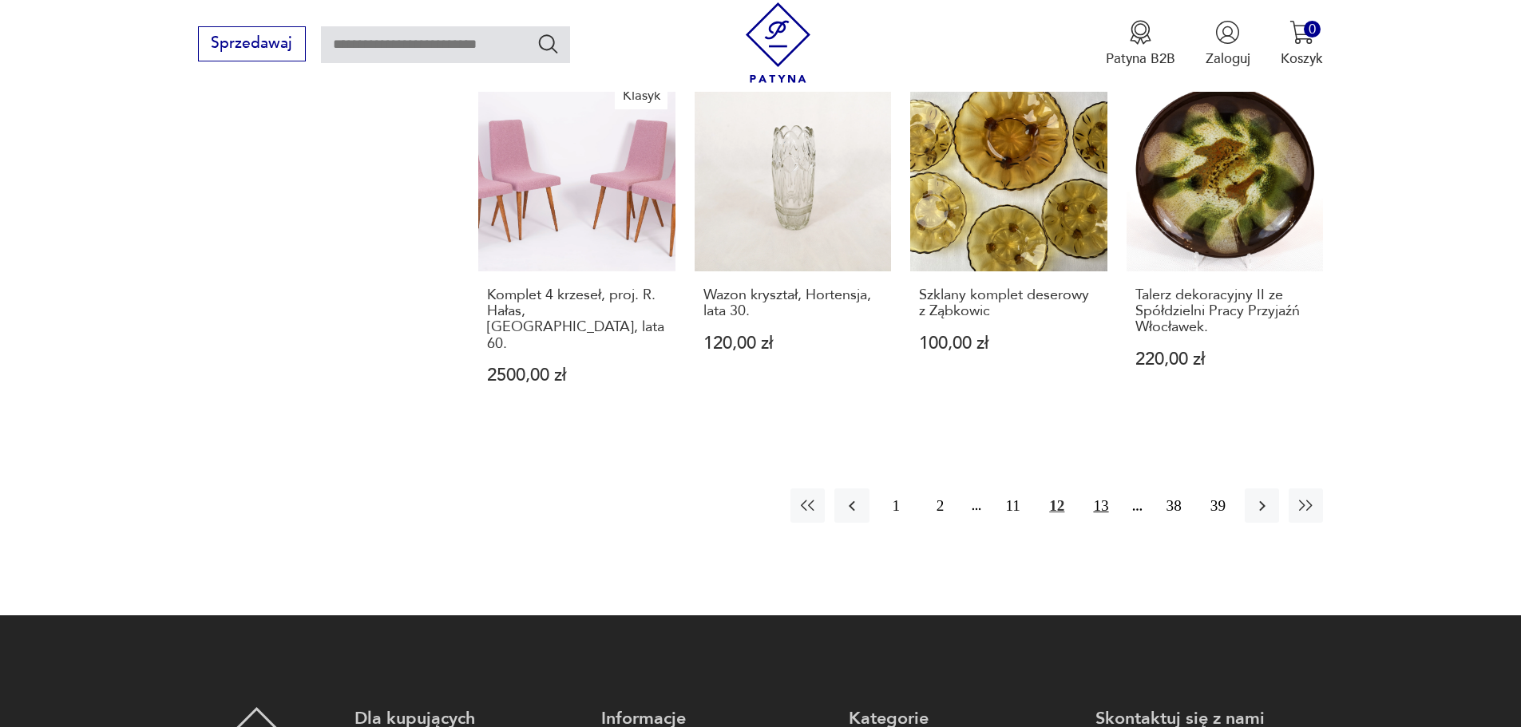
click at [1101, 489] on button "13" at bounding box center [1100, 506] width 34 height 34
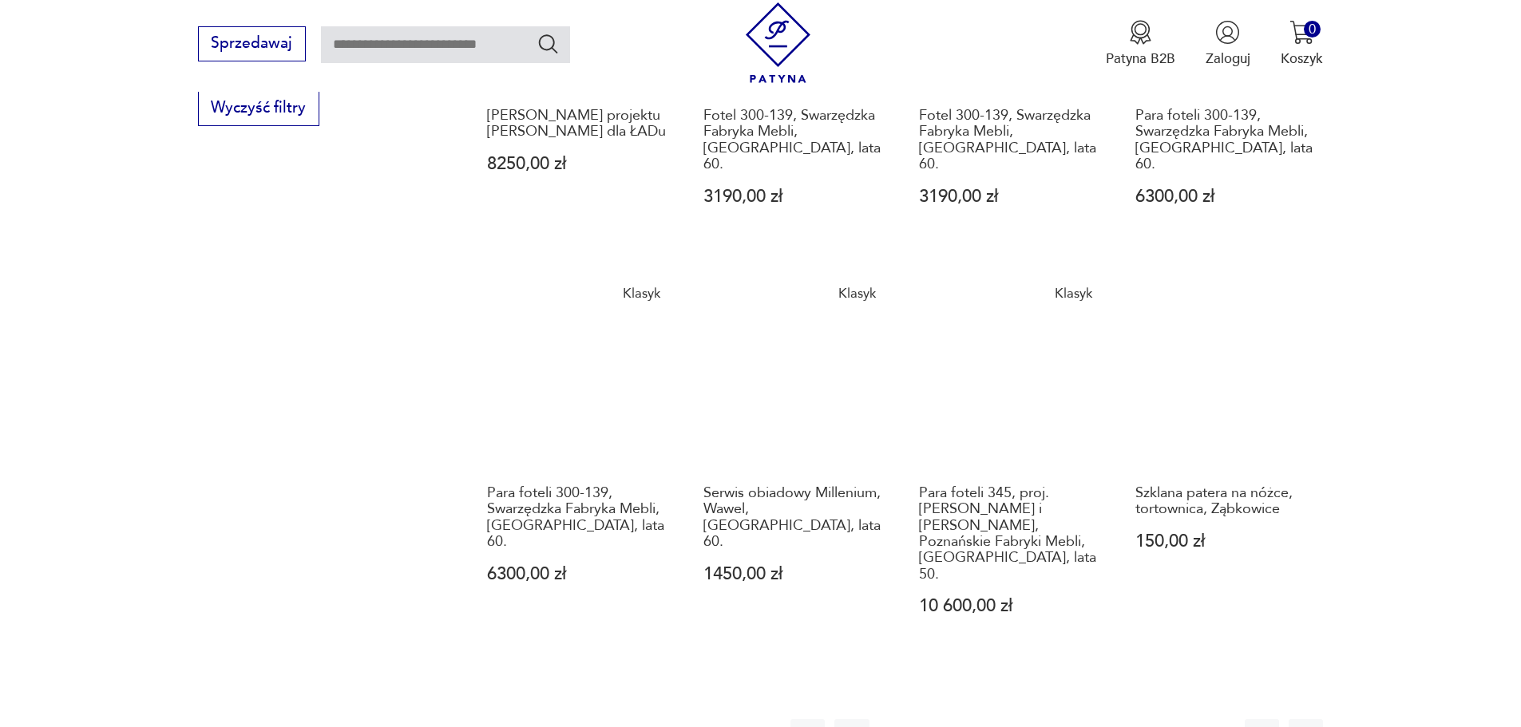
scroll to position [1494, 0]
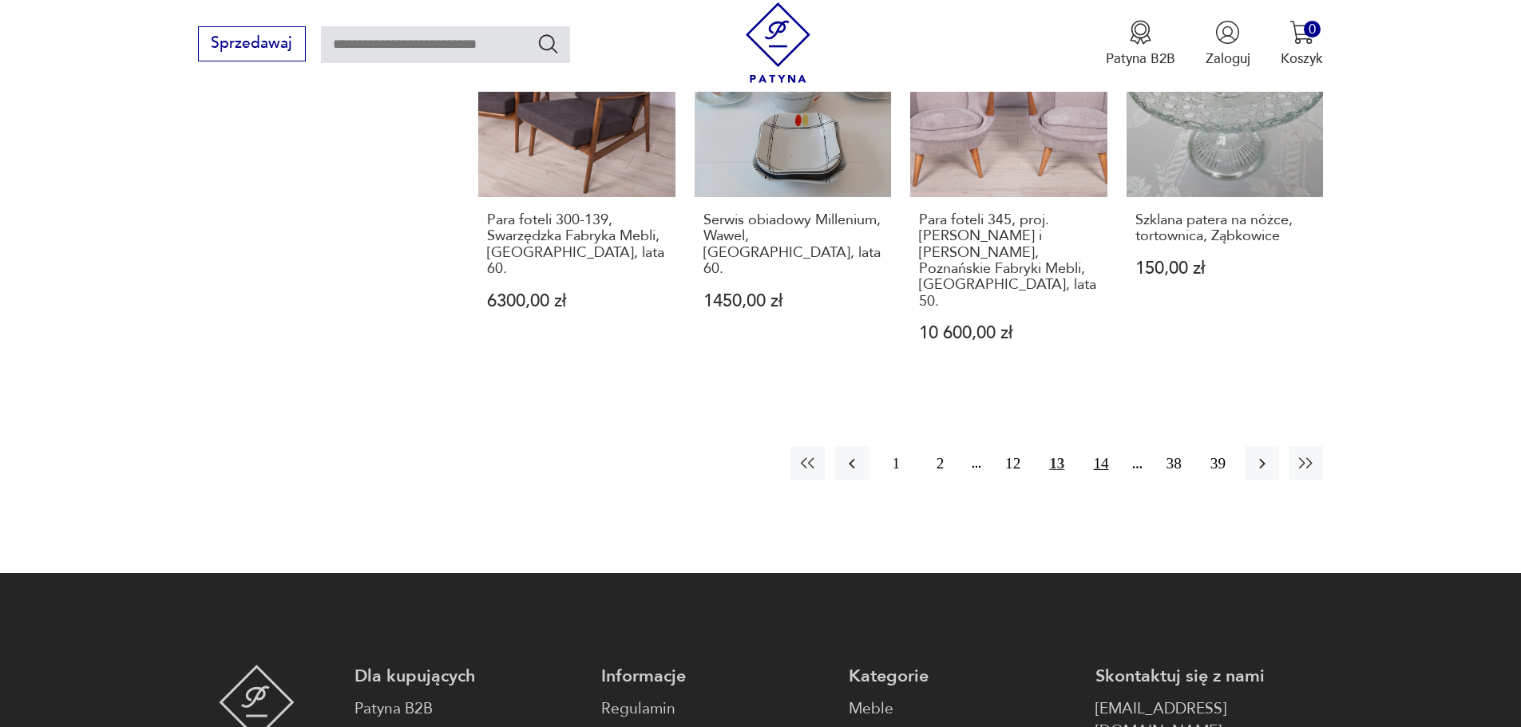
click at [1103, 446] on button "14" at bounding box center [1100, 463] width 34 height 34
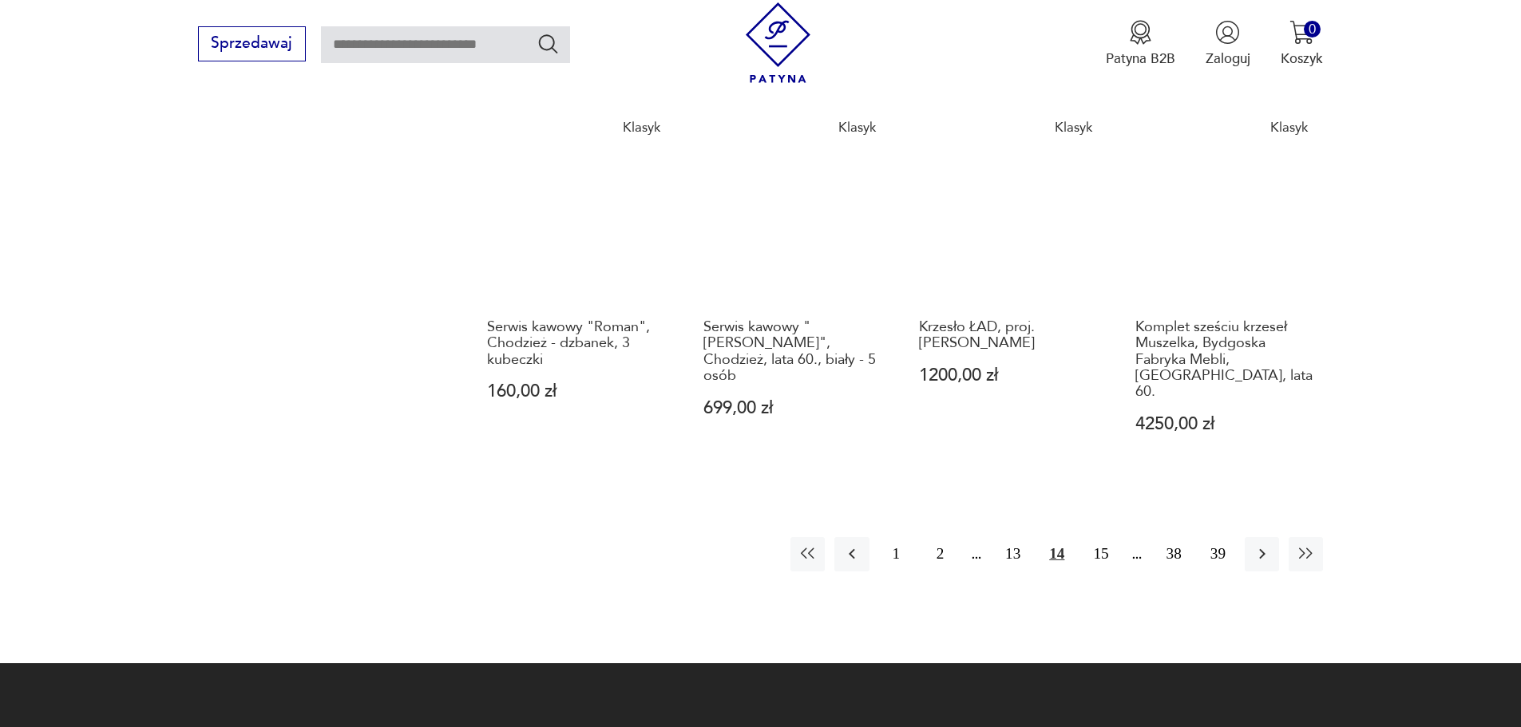
scroll to position [1446, 0]
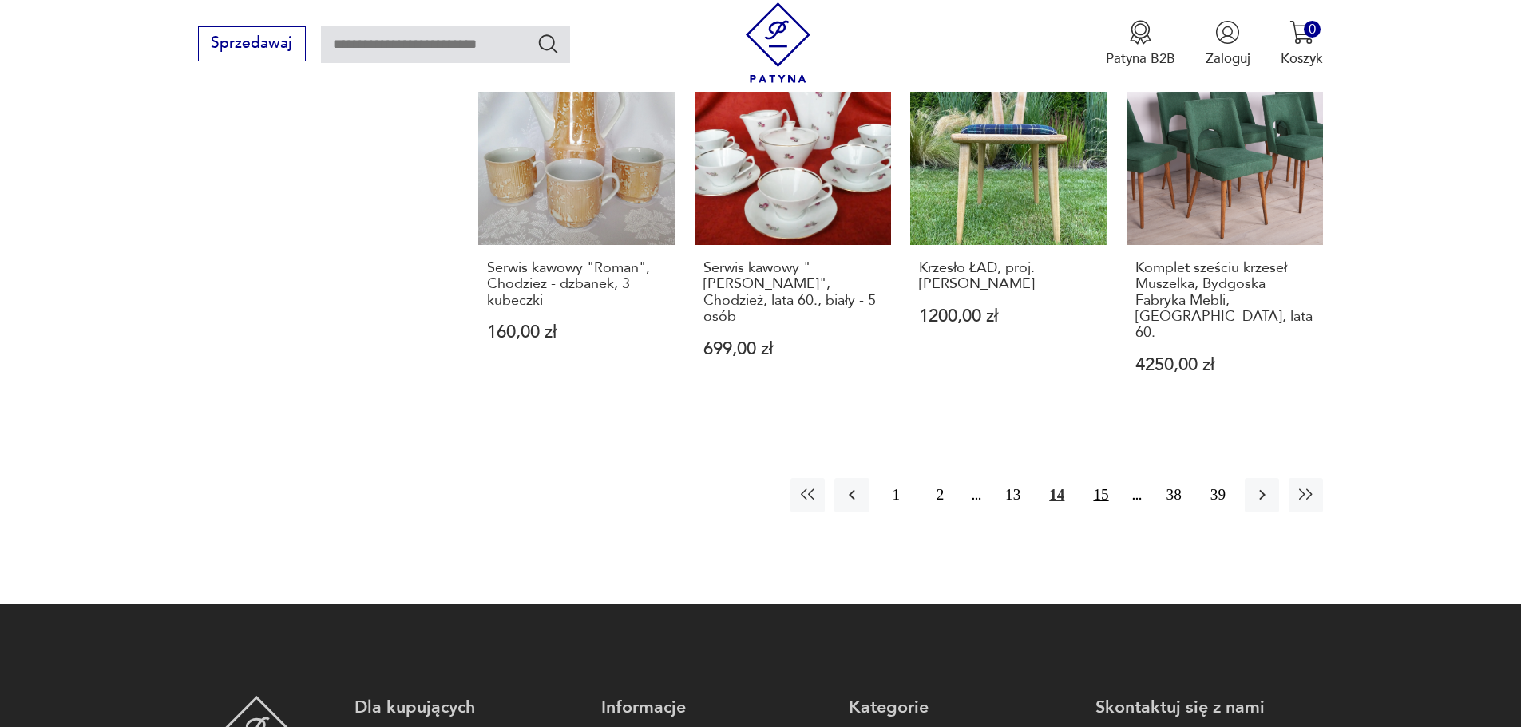
click at [1103, 478] on button "15" at bounding box center [1100, 495] width 34 height 34
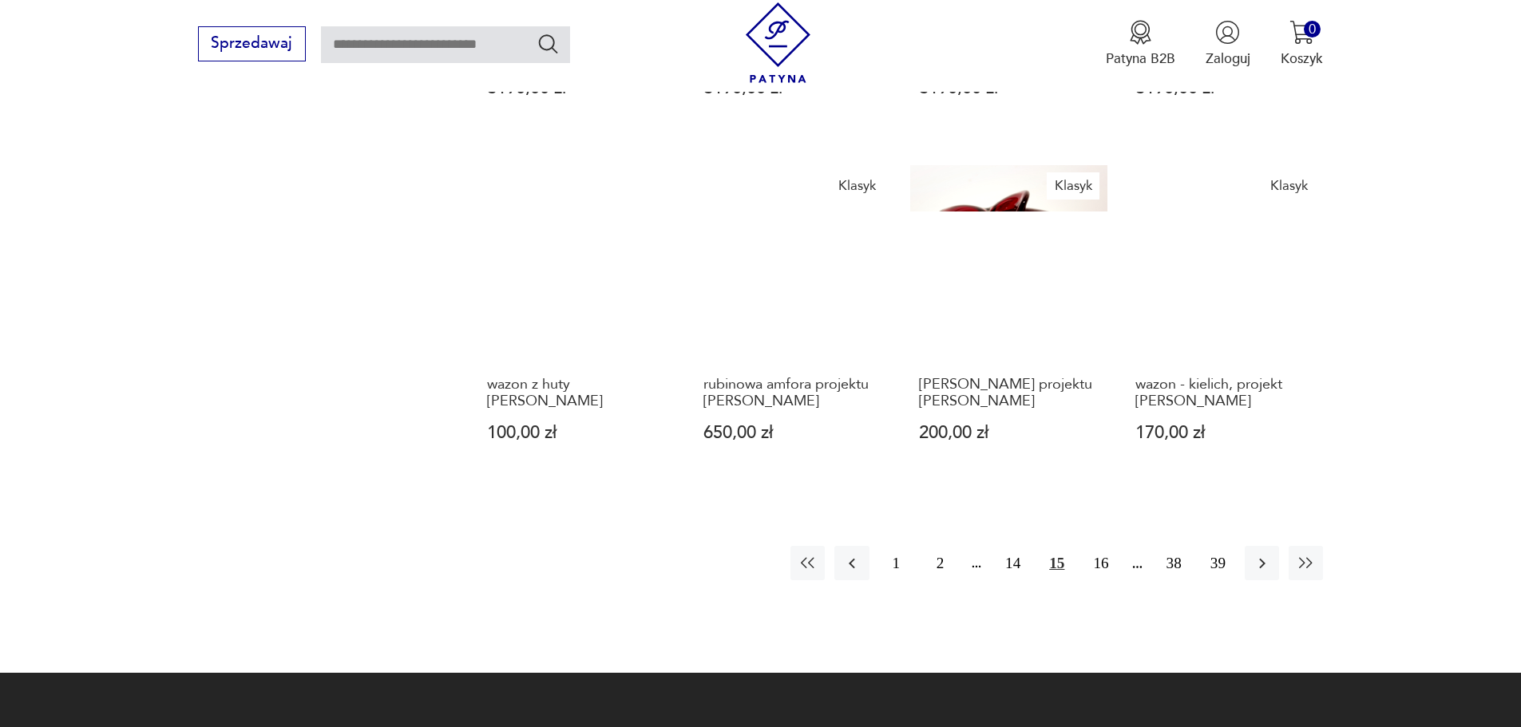
scroll to position [1371, 0]
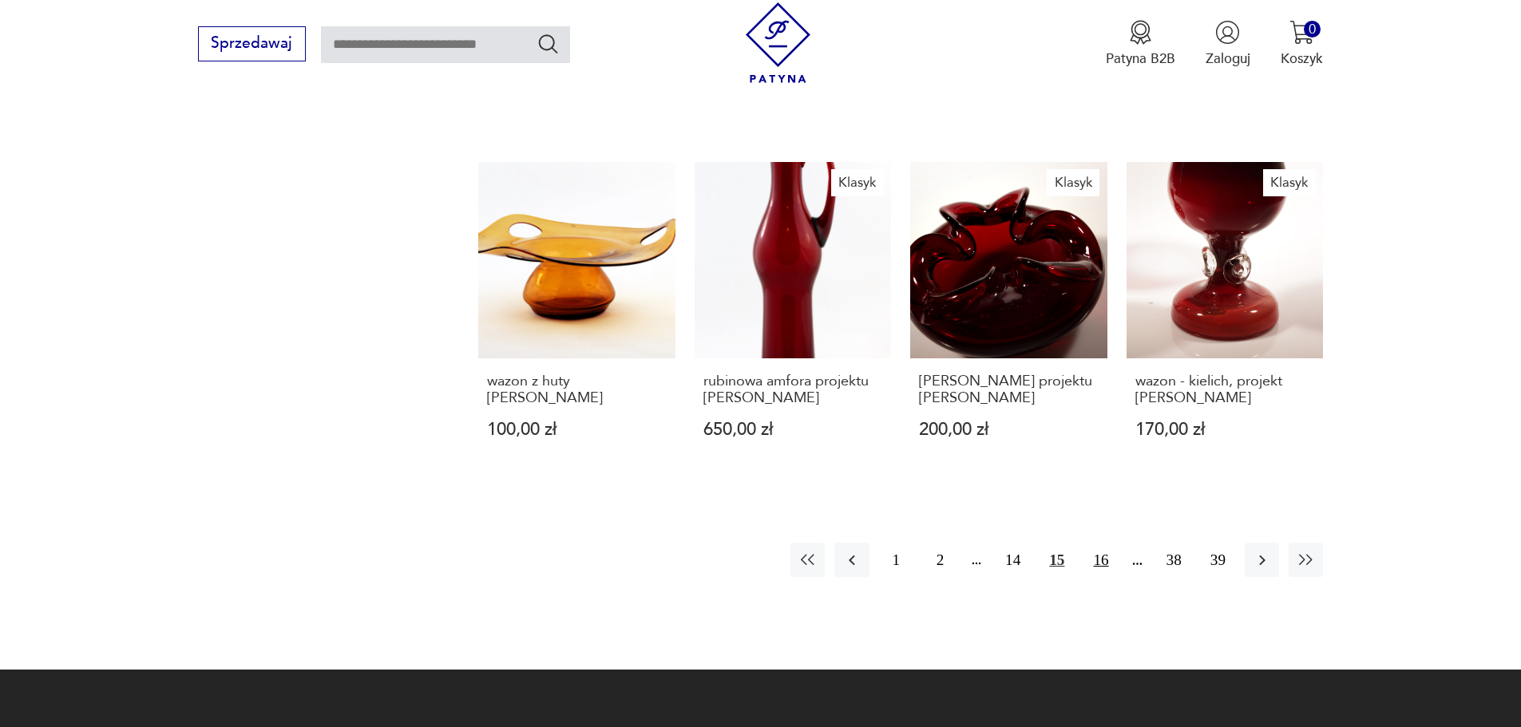
click at [1105, 543] on button "16" at bounding box center [1100, 560] width 34 height 34
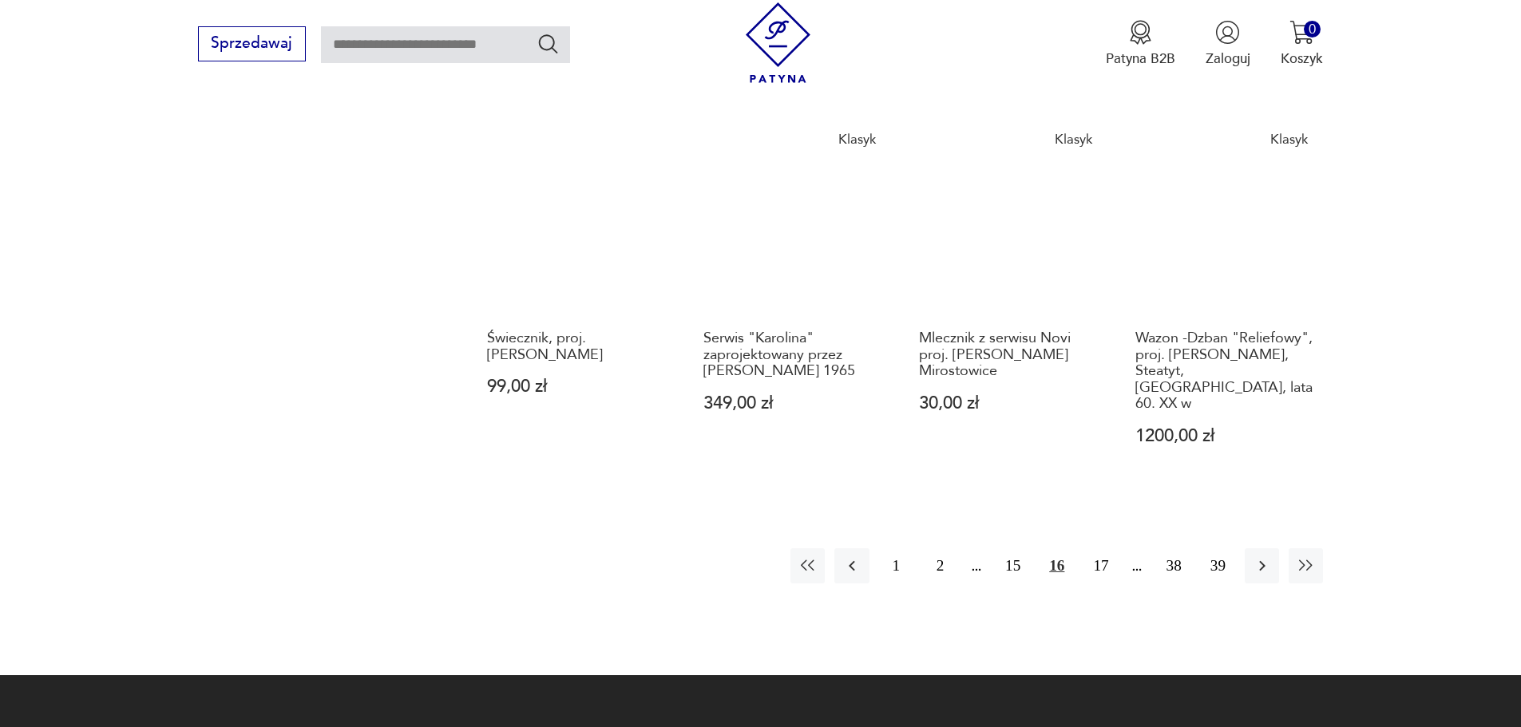
scroll to position [1496, 0]
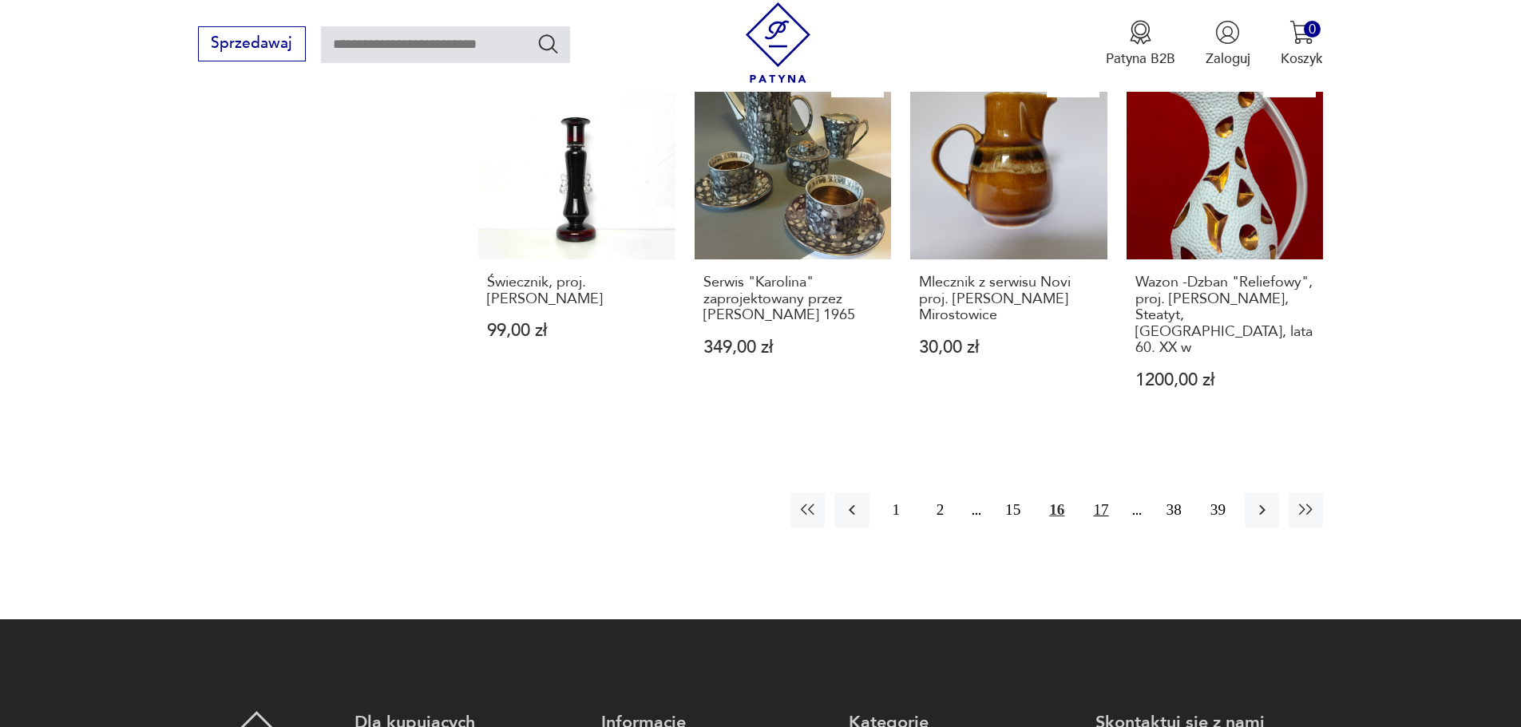
click at [1104, 493] on button "17" at bounding box center [1100, 510] width 34 height 34
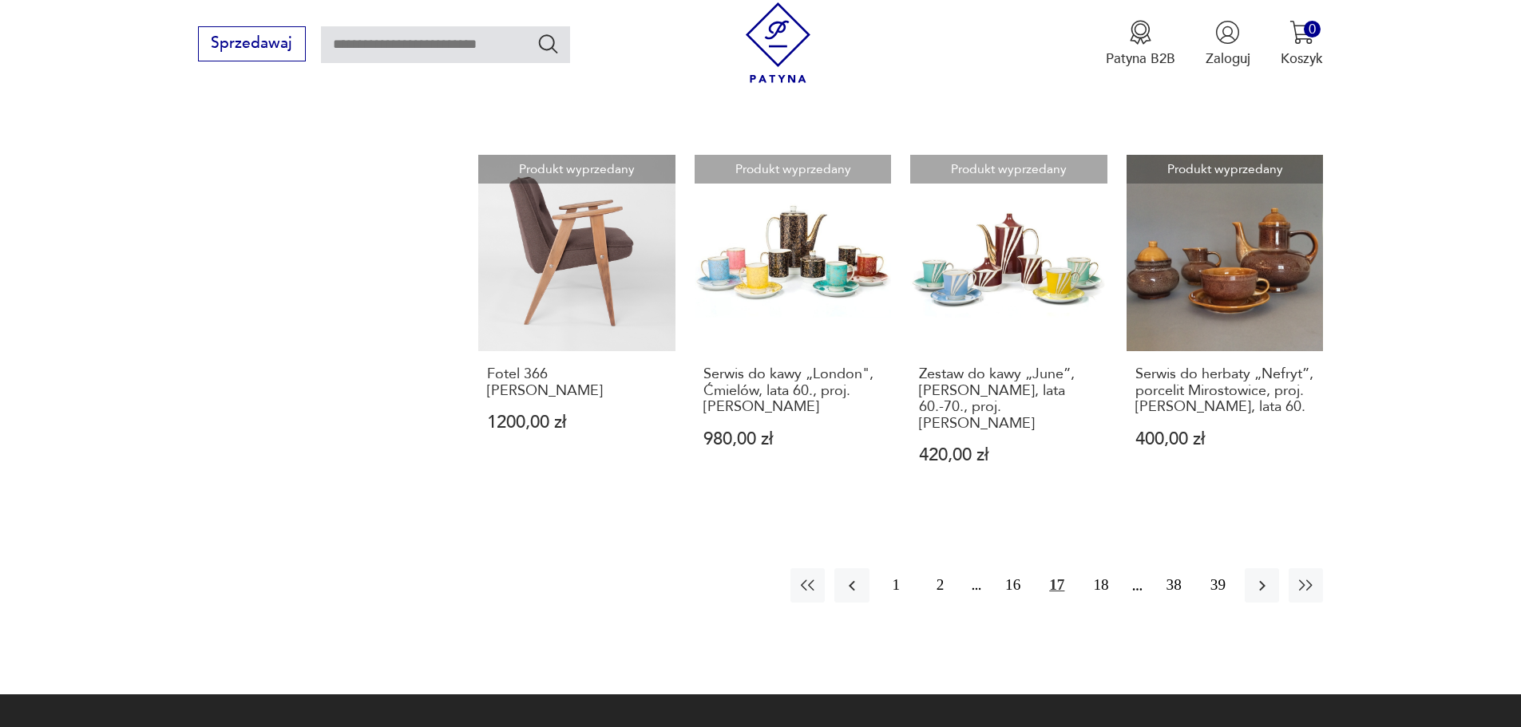
scroll to position [1407, 0]
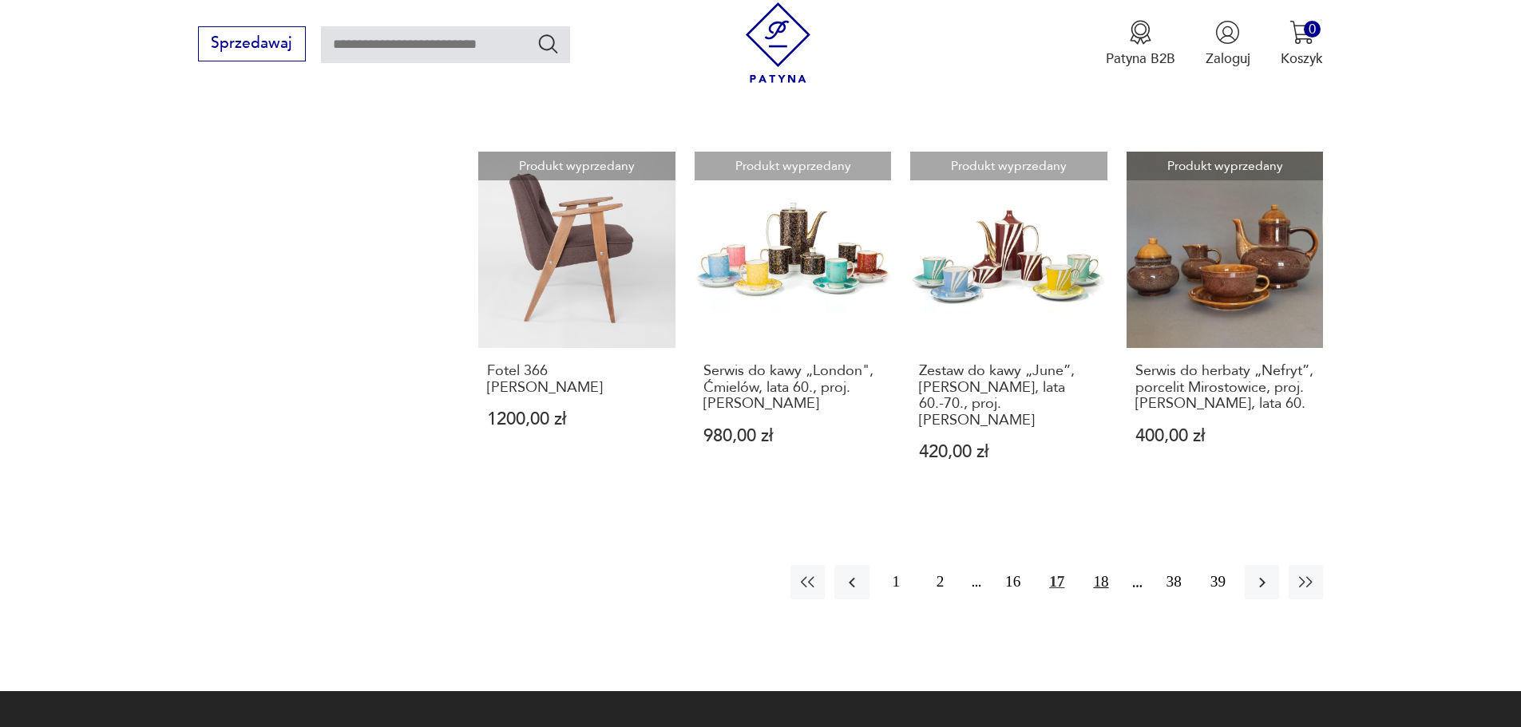
click at [1102, 565] on button "18" at bounding box center [1100, 582] width 34 height 34
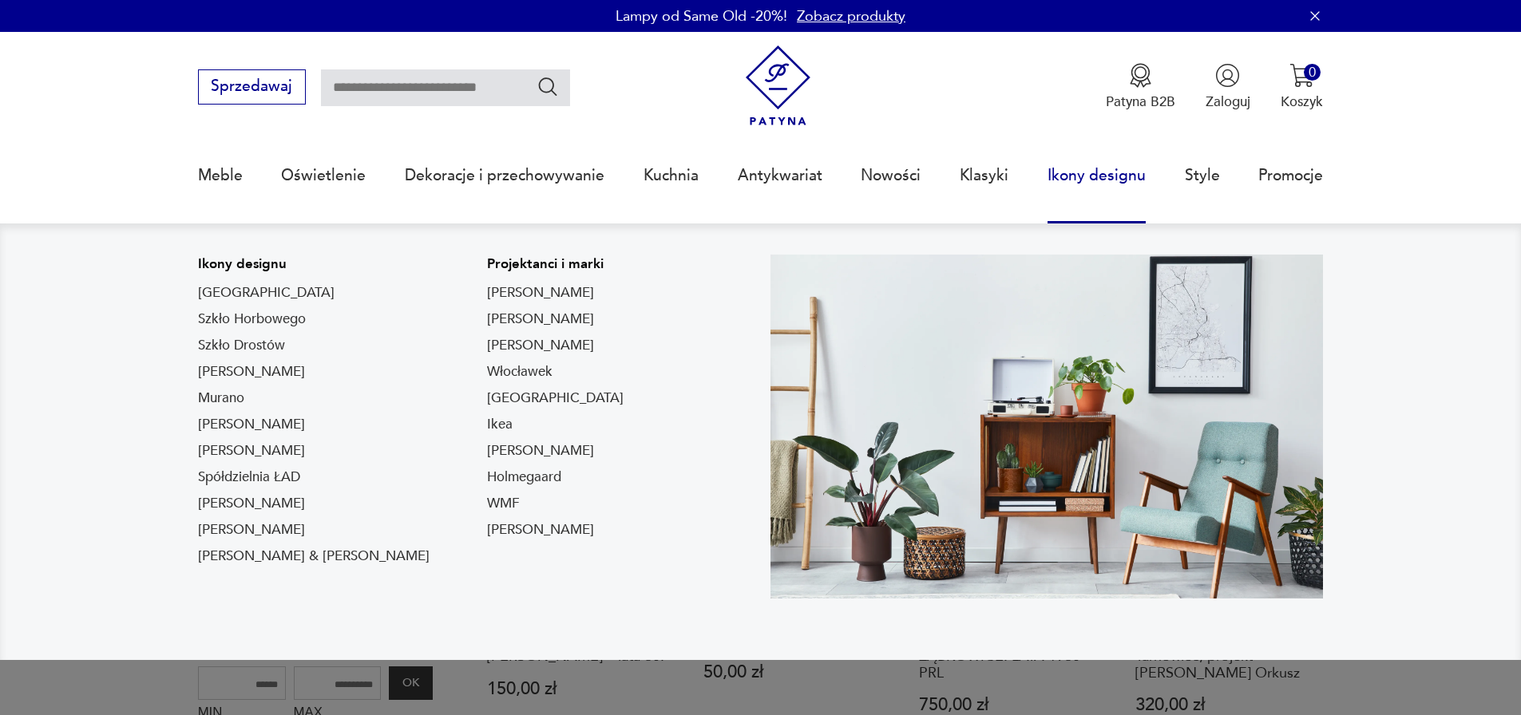
click at [1096, 174] on link "Ikony designu" at bounding box center [1096, 175] width 98 height 73
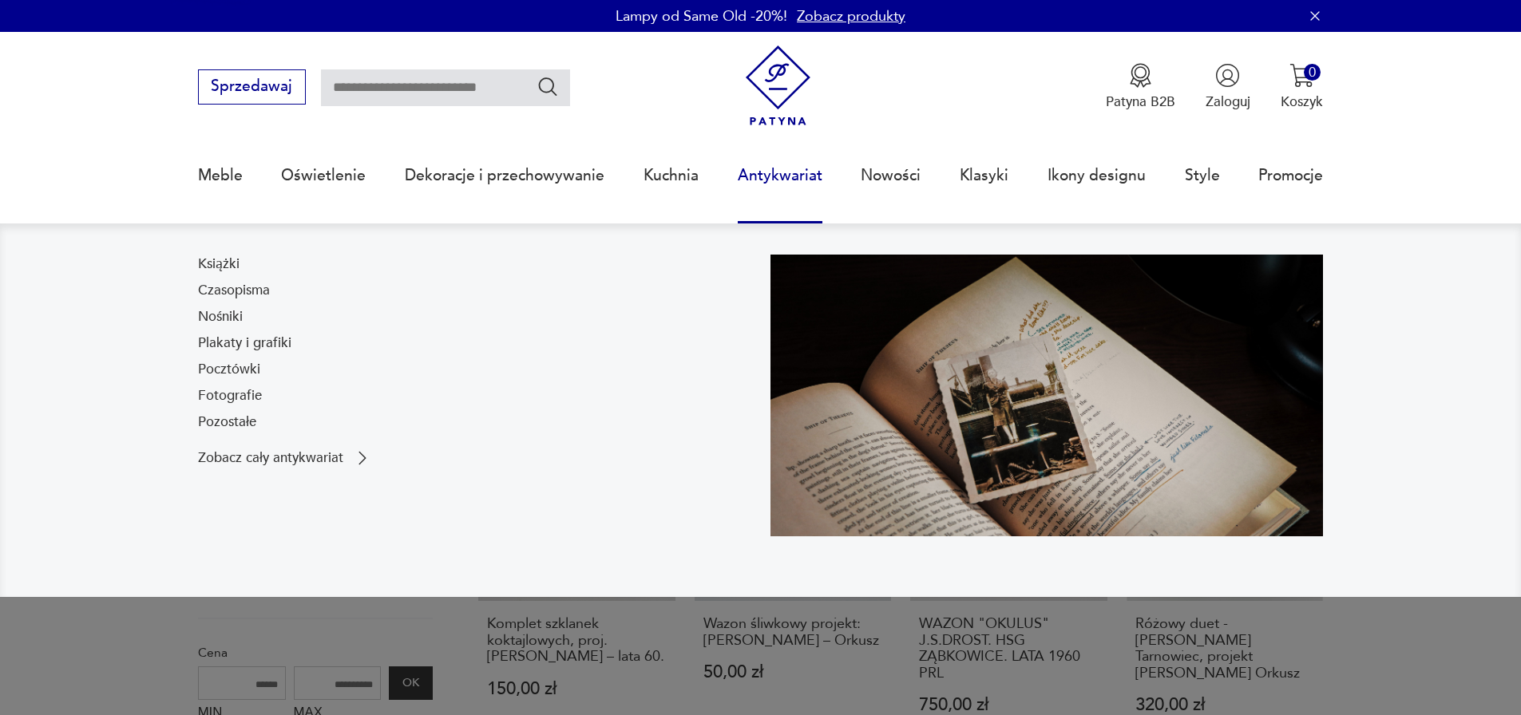
click at [770, 182] on link "Antykwariat" at bounding box center [780, 175] width 85 height 73
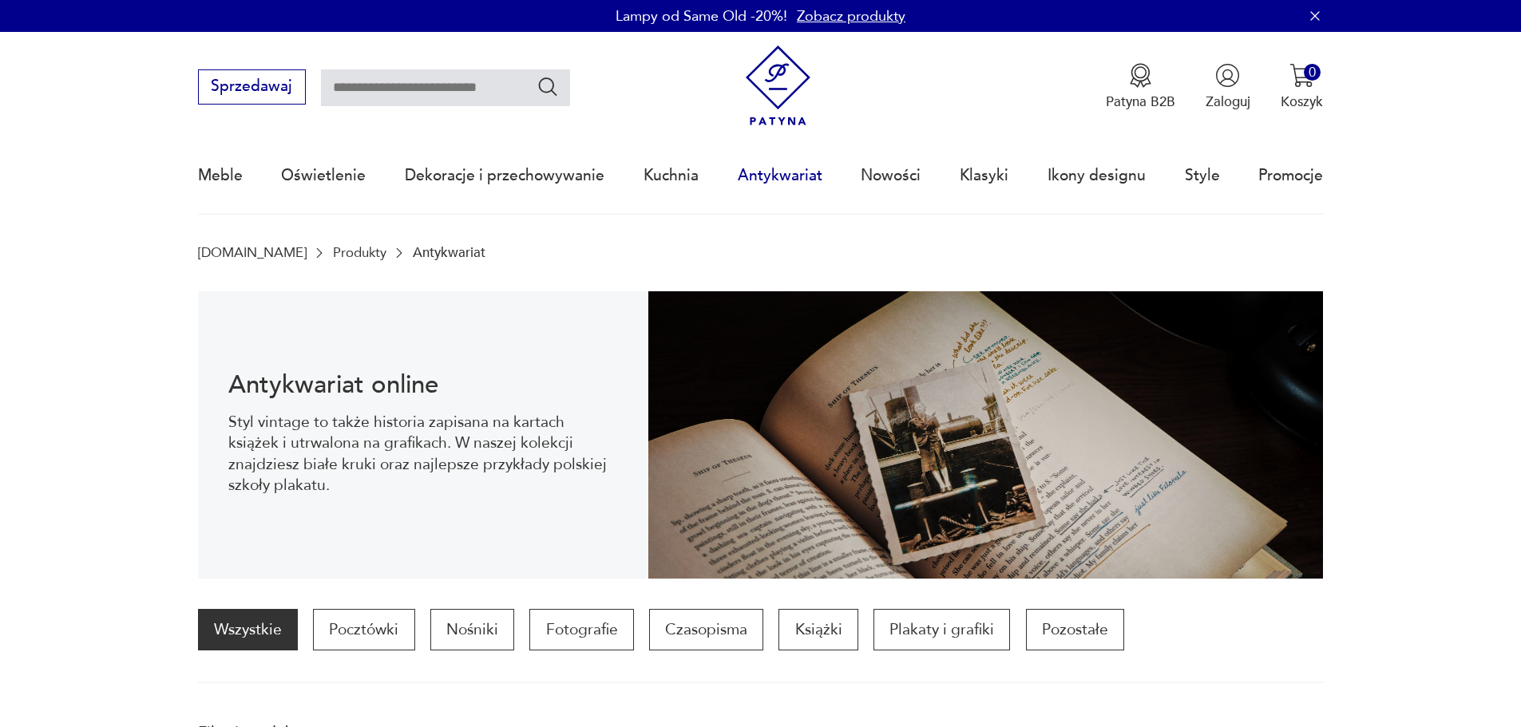
scroll to position [156, 0]
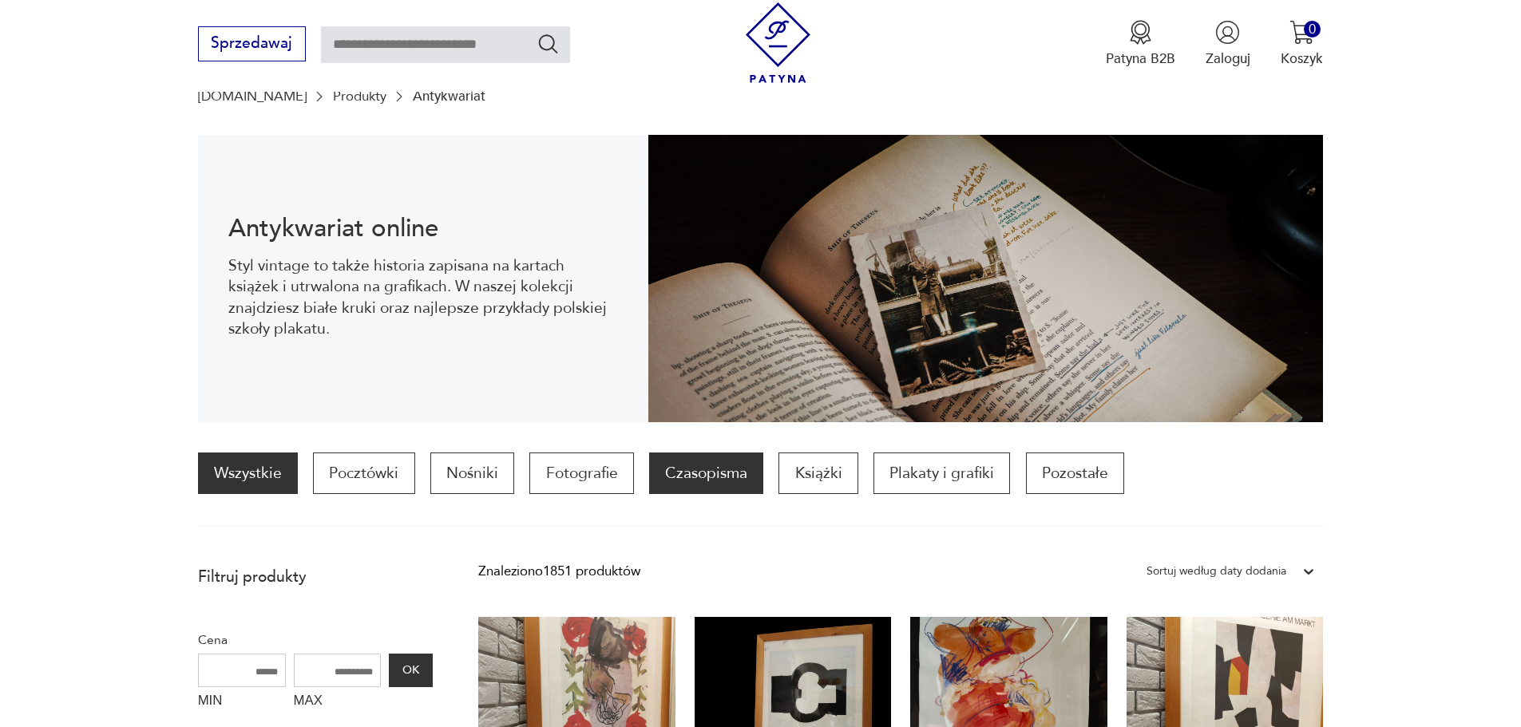
click at [715, 477] on p "Czasopisma" at bounding box center [706, 474] width 114 height 42
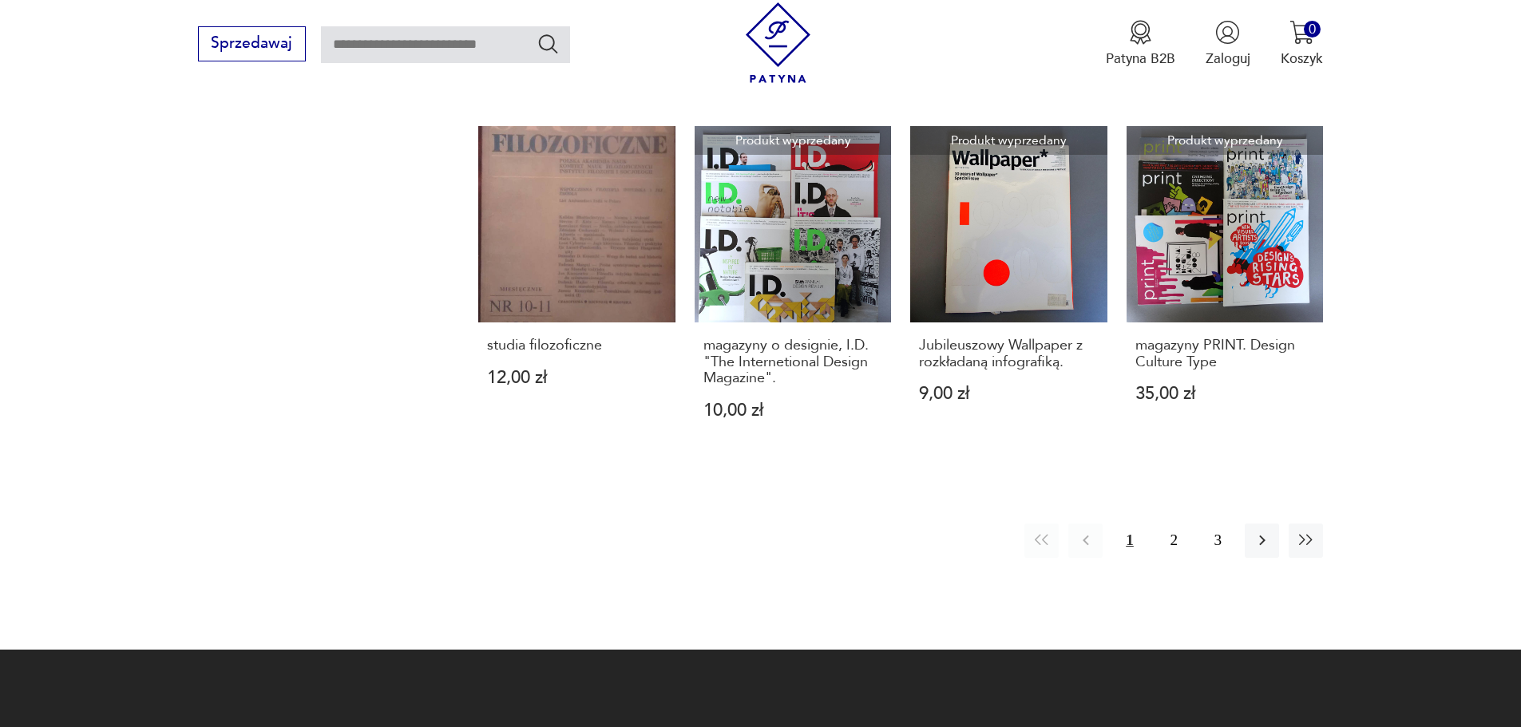
scroll to position [1786, 0]
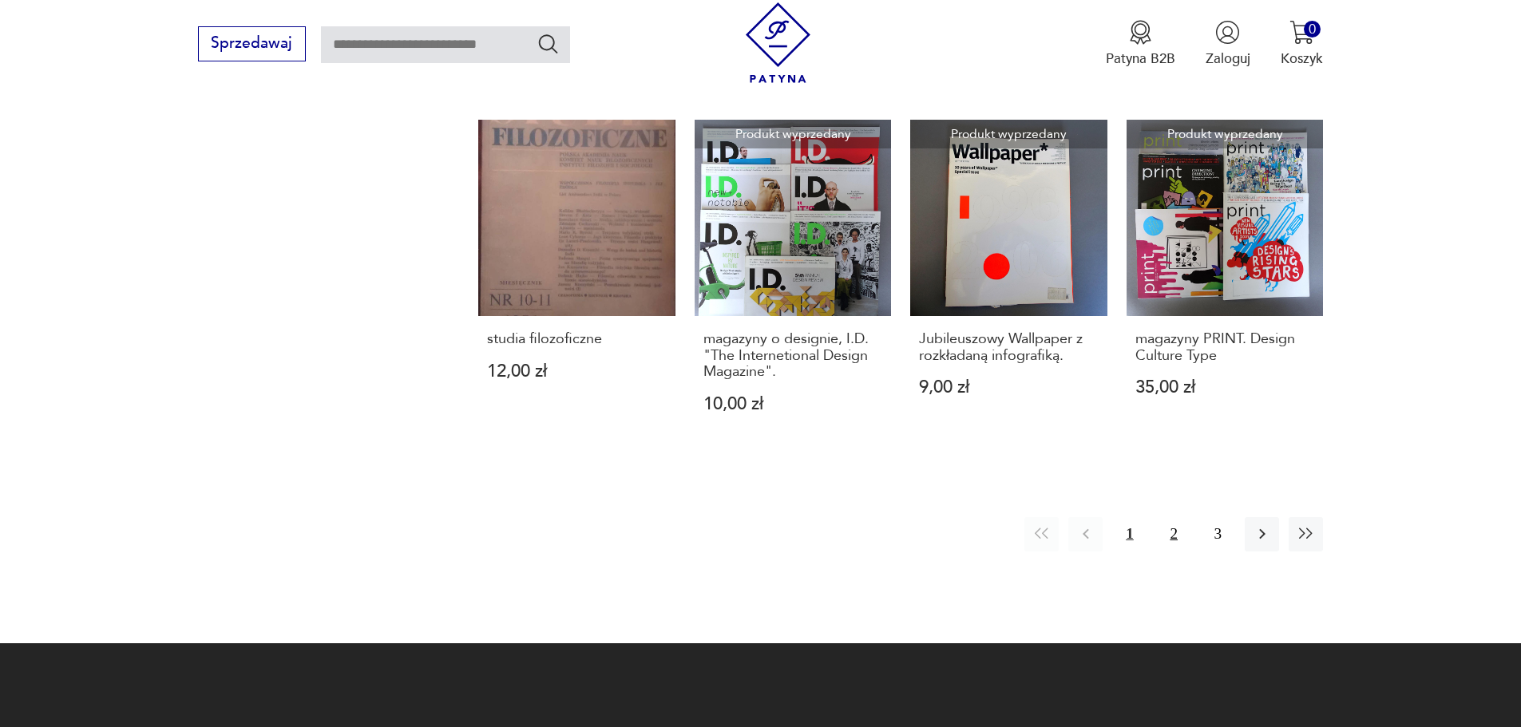
click at [1178, 532] on button "2" at bounding box center [1174, 534] width 34 height 34
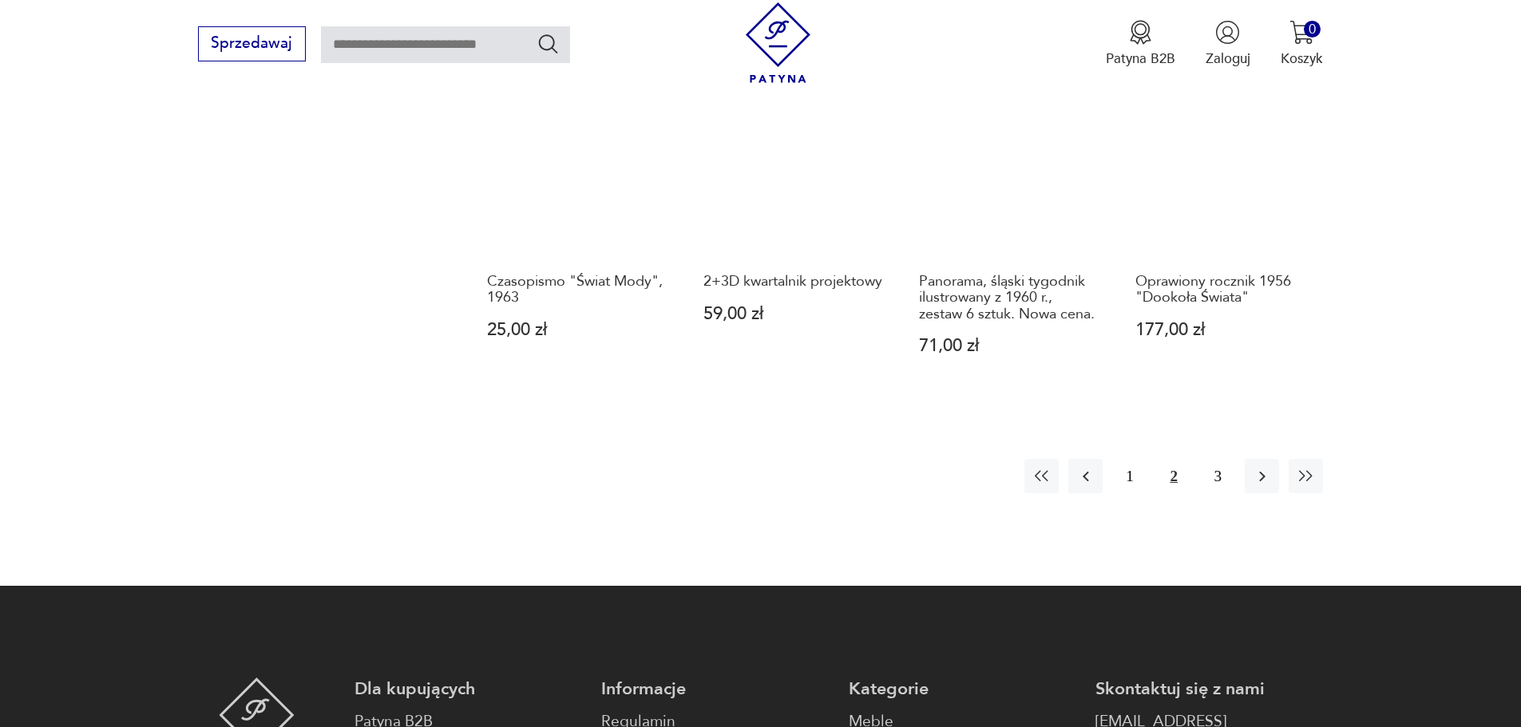
scroll to position [1752, 0]
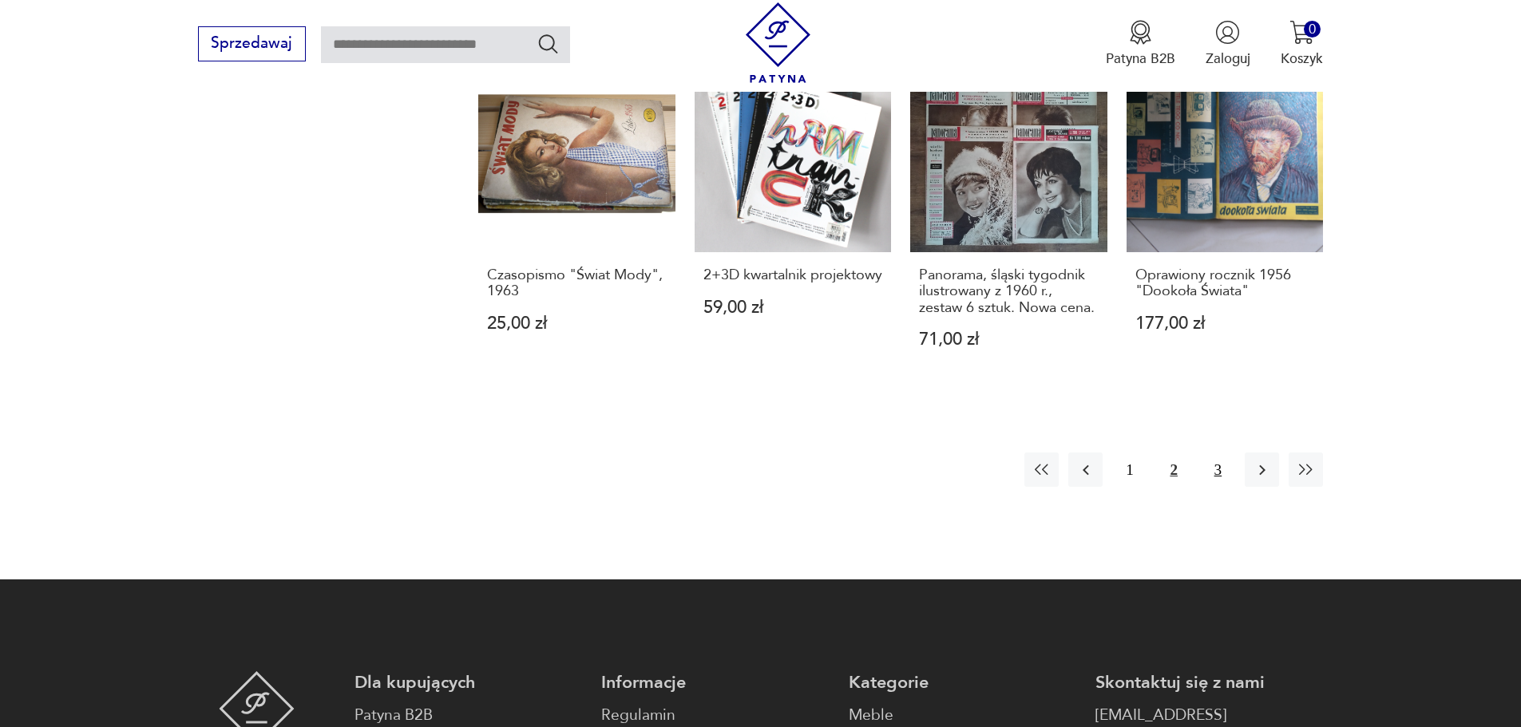
click at [1221, 470] on button "3" at bounding box center [1218, 470] width 34 height 34
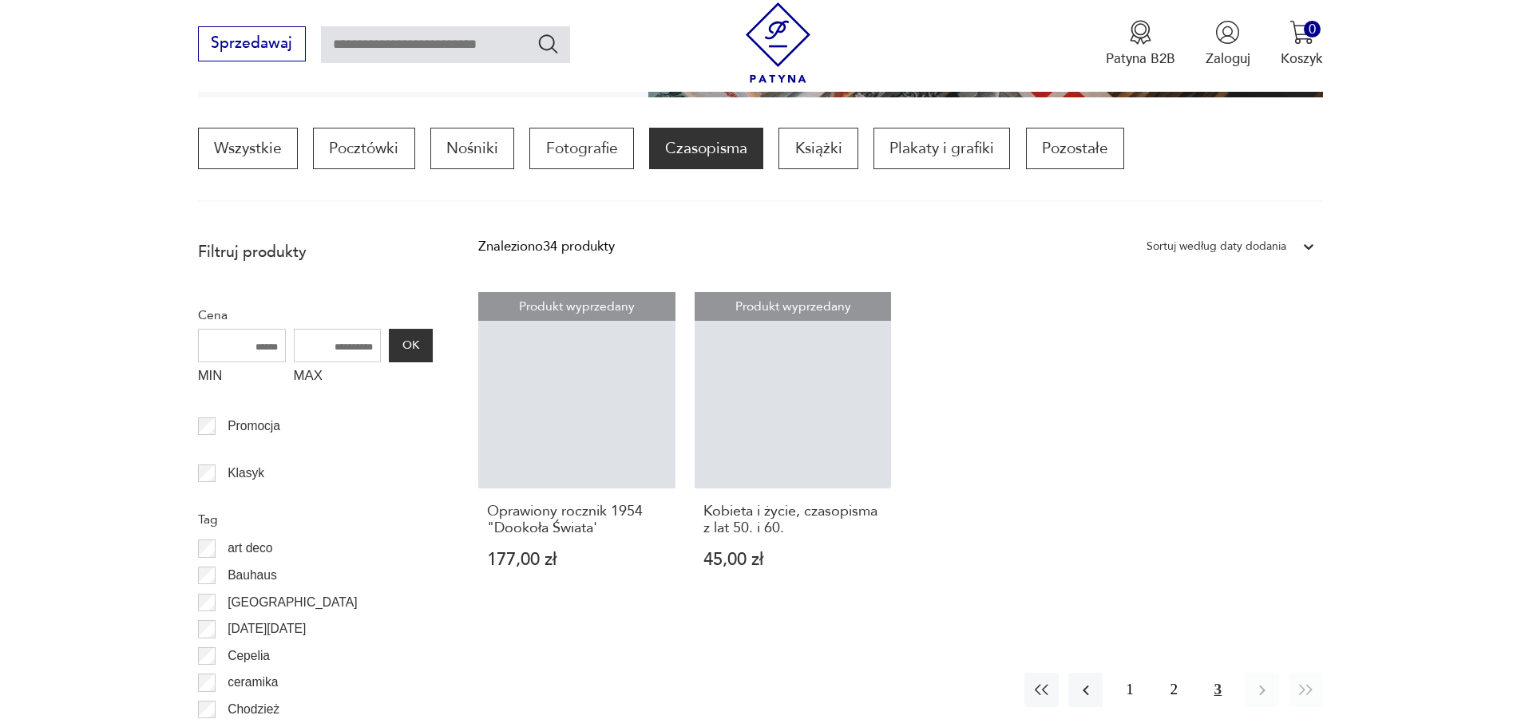
scroll to position [474, 0]
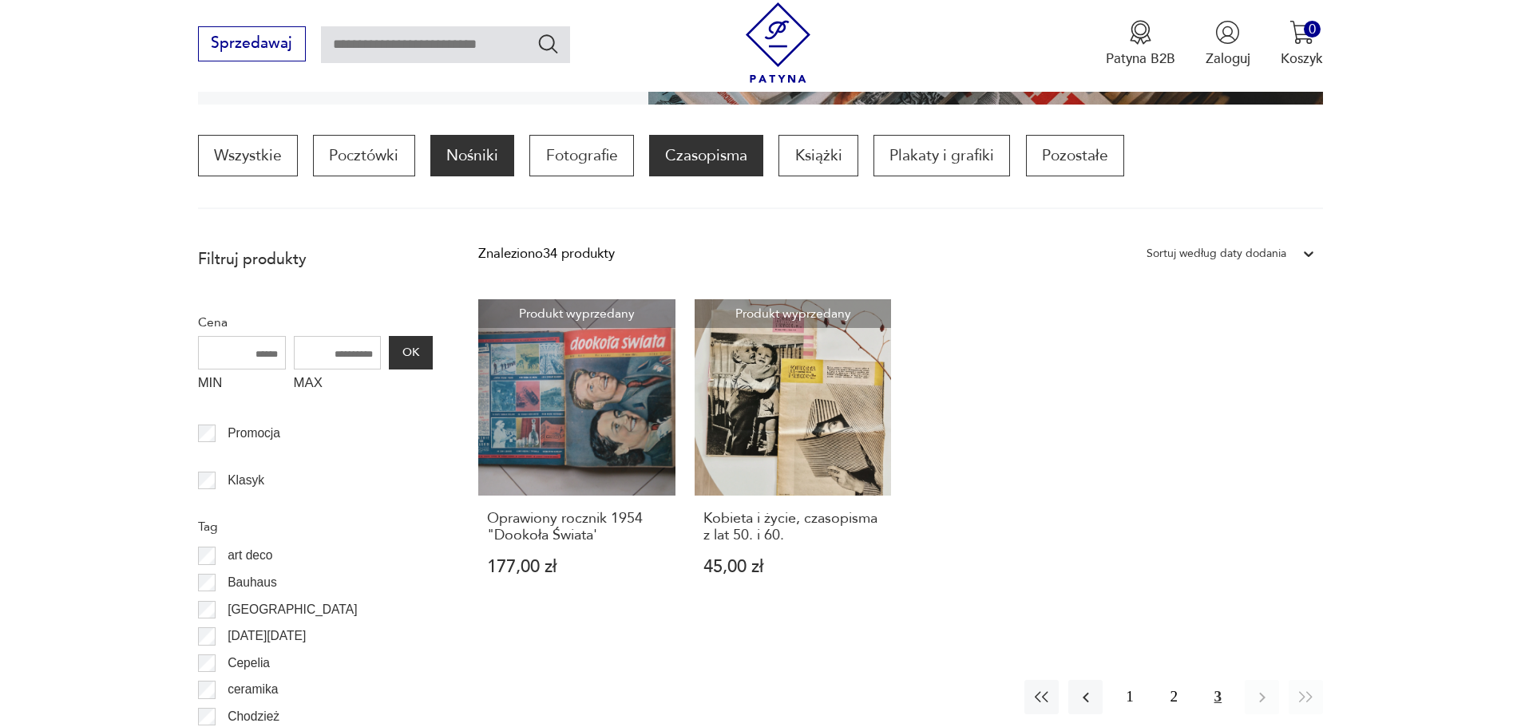
click at [477, 157] on p "Nośniki" at bounding box center [472, 156] width 84 height 42
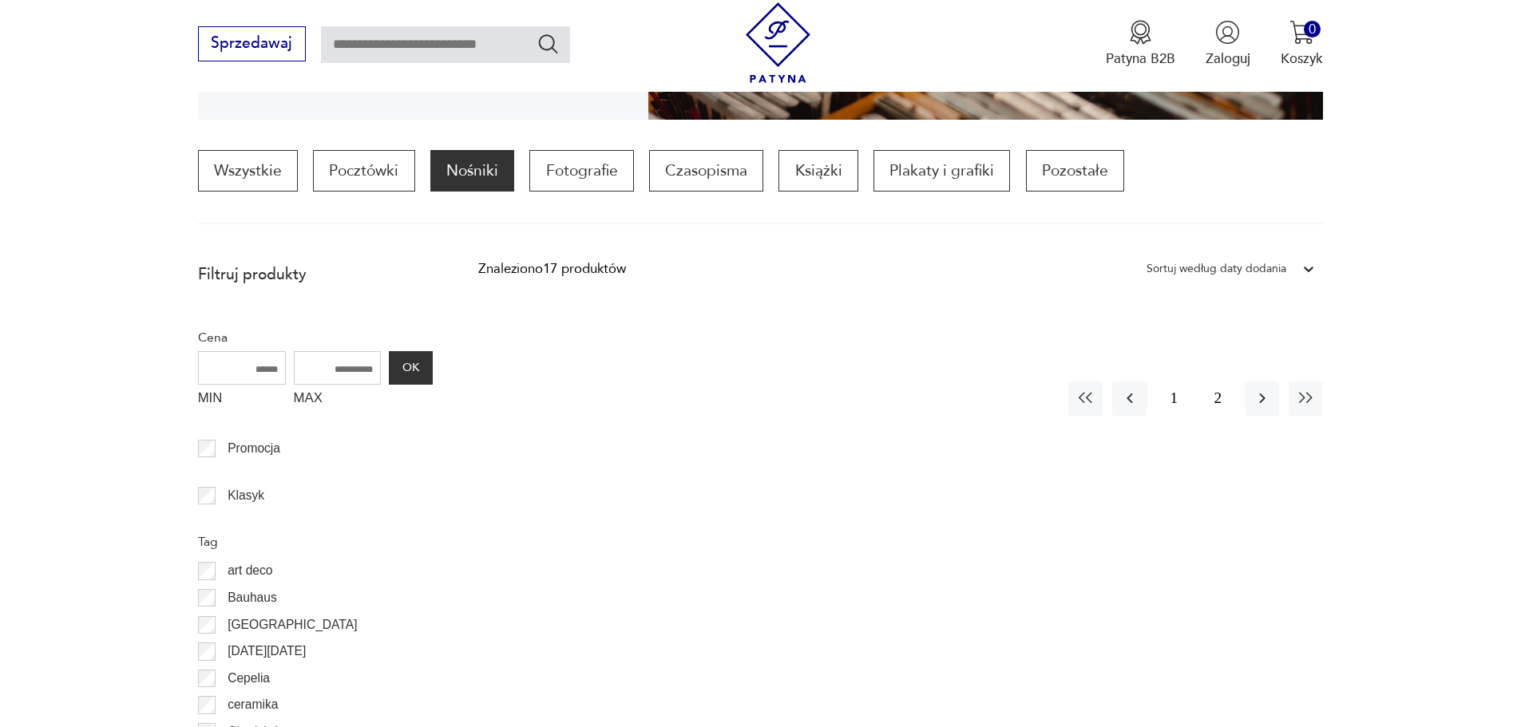
scroll to position [465, 0]
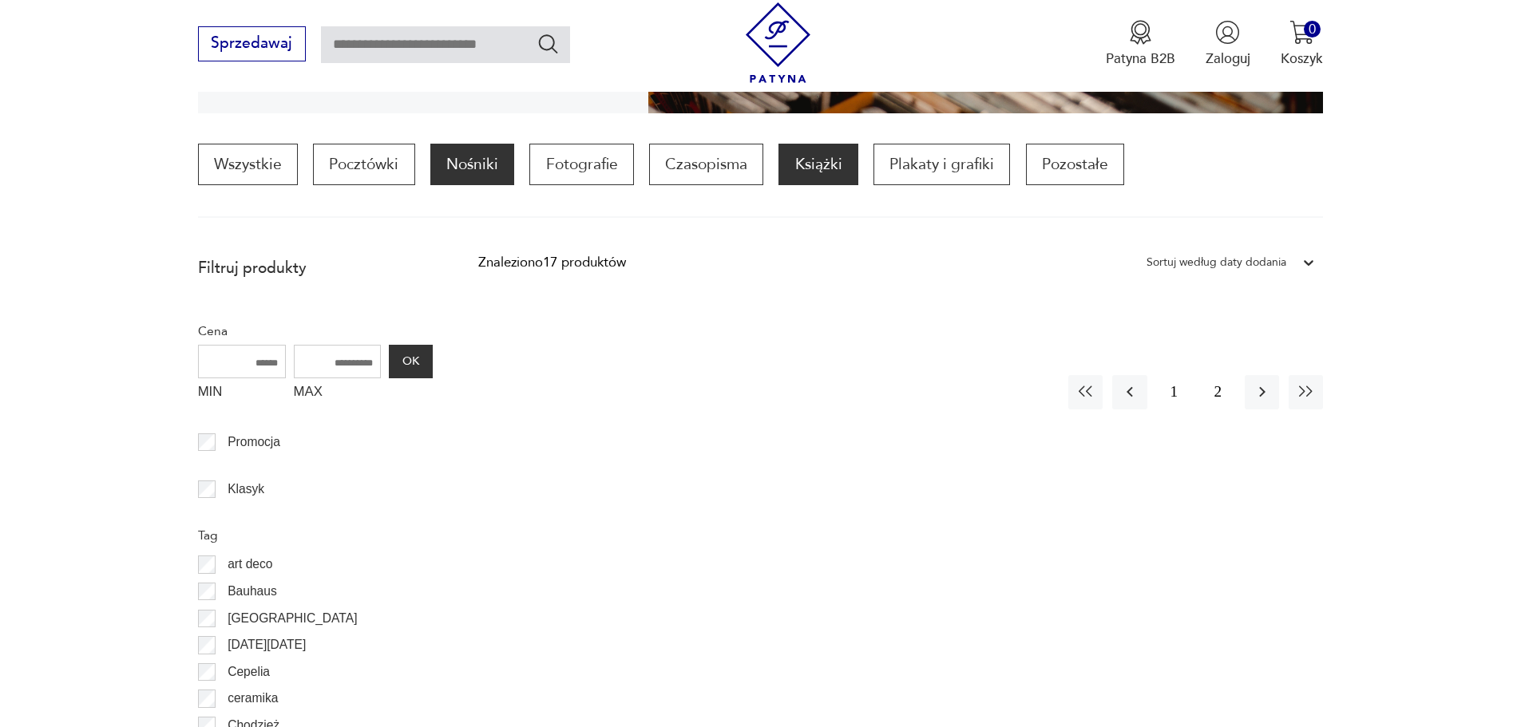
click at [807, 168] on p "Książki" at bounding box center [817, 165] width 79 height 42
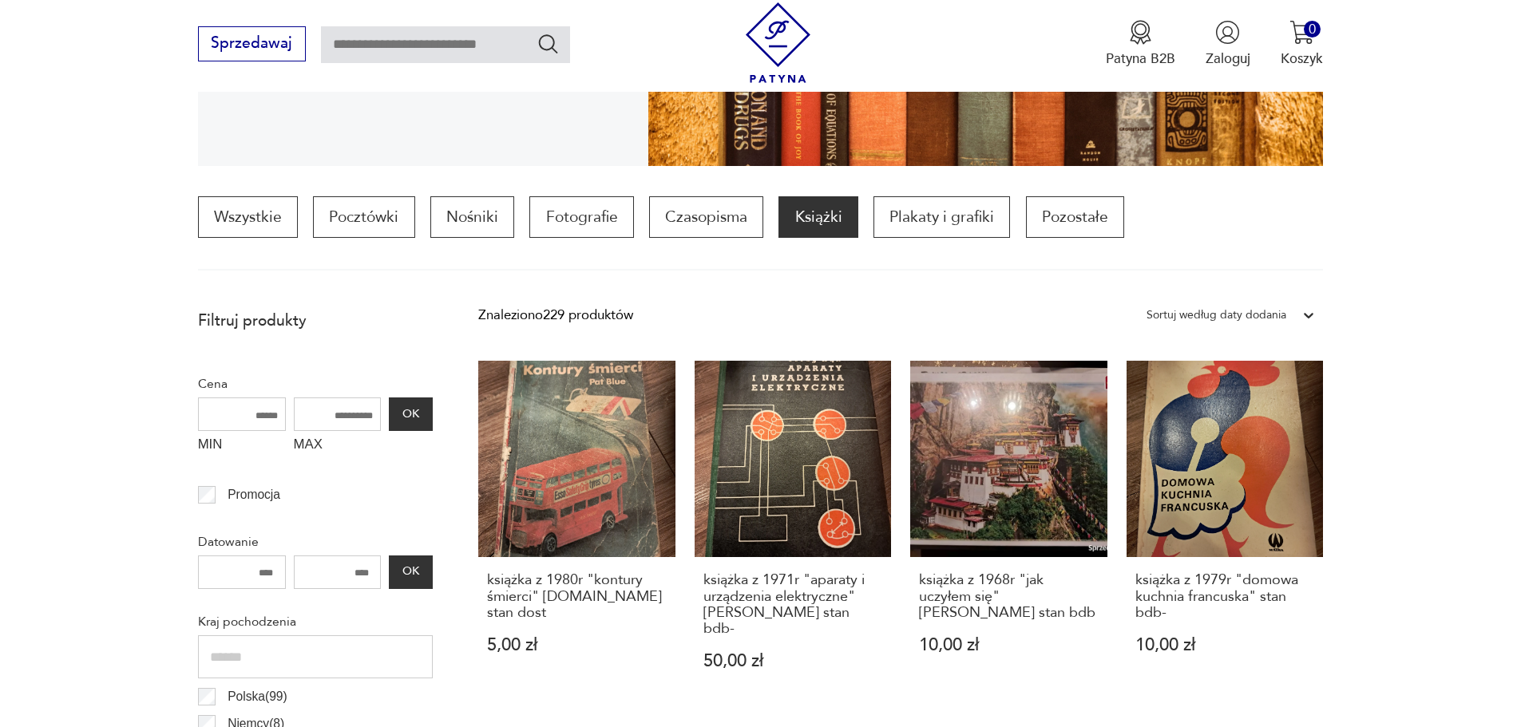
scroll to position [440, 0]
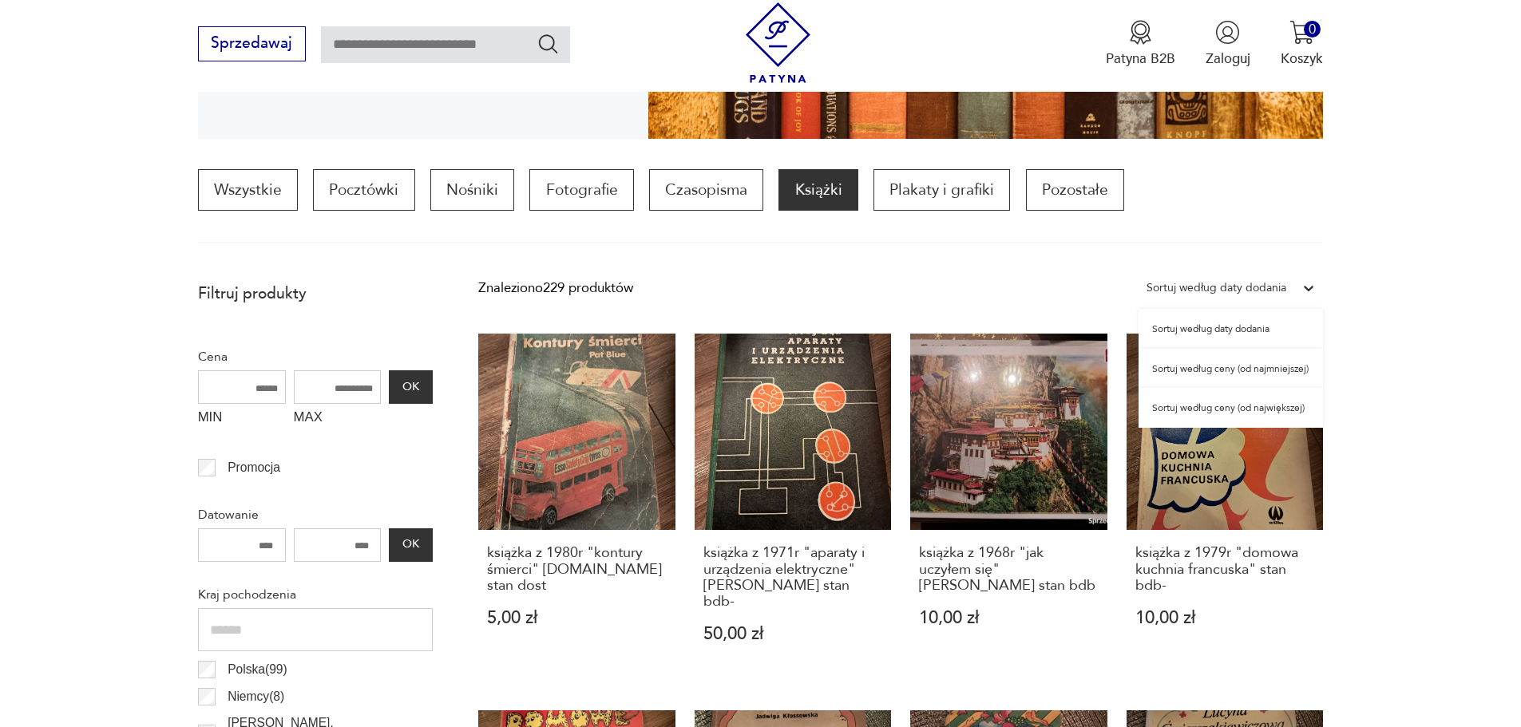
click at [1306, 282] on icon at bounding box center [1309, 288] width 16 height 16
click at [1293, 402] on div "Sortuj według ceny (od największej)" at bounding box center [1230, 408] width 184 height 40
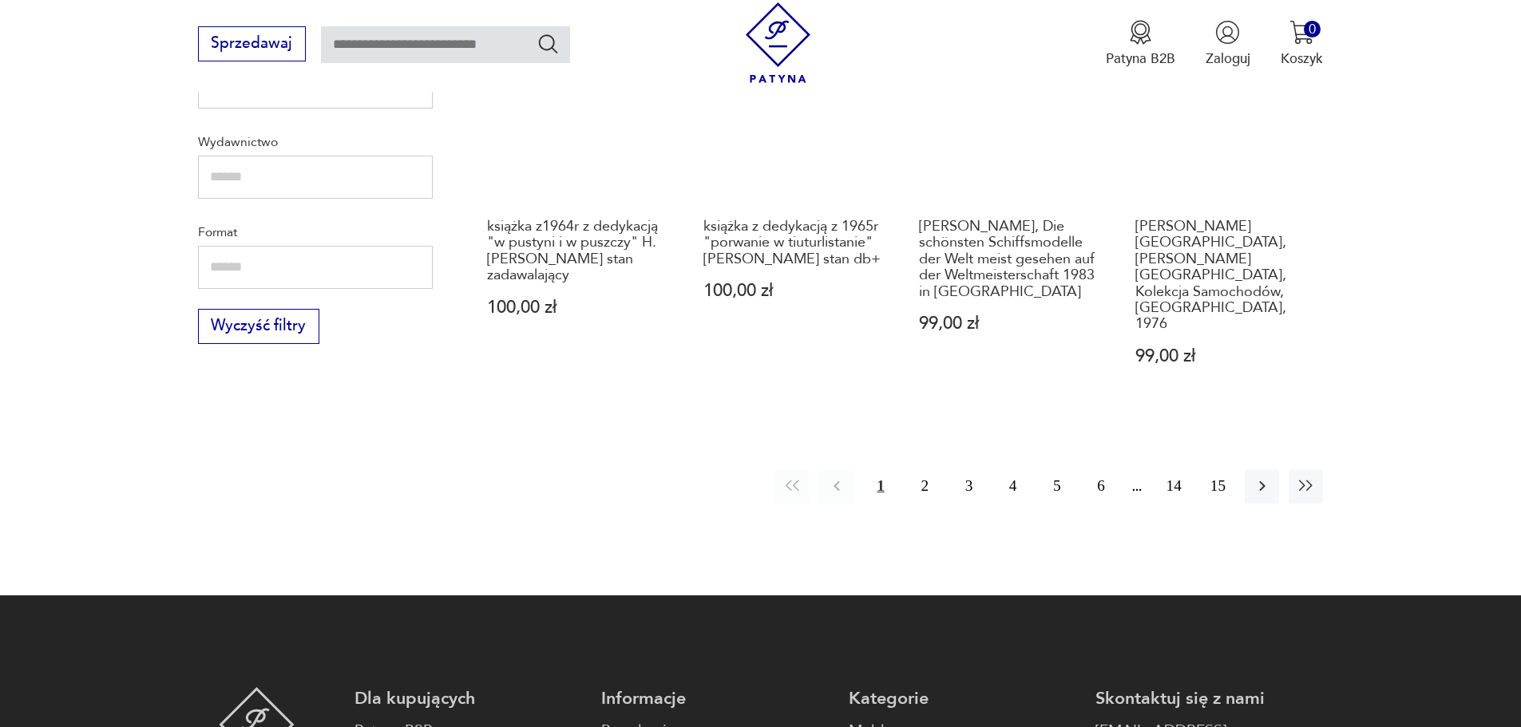
scroll to position [1991, 0]
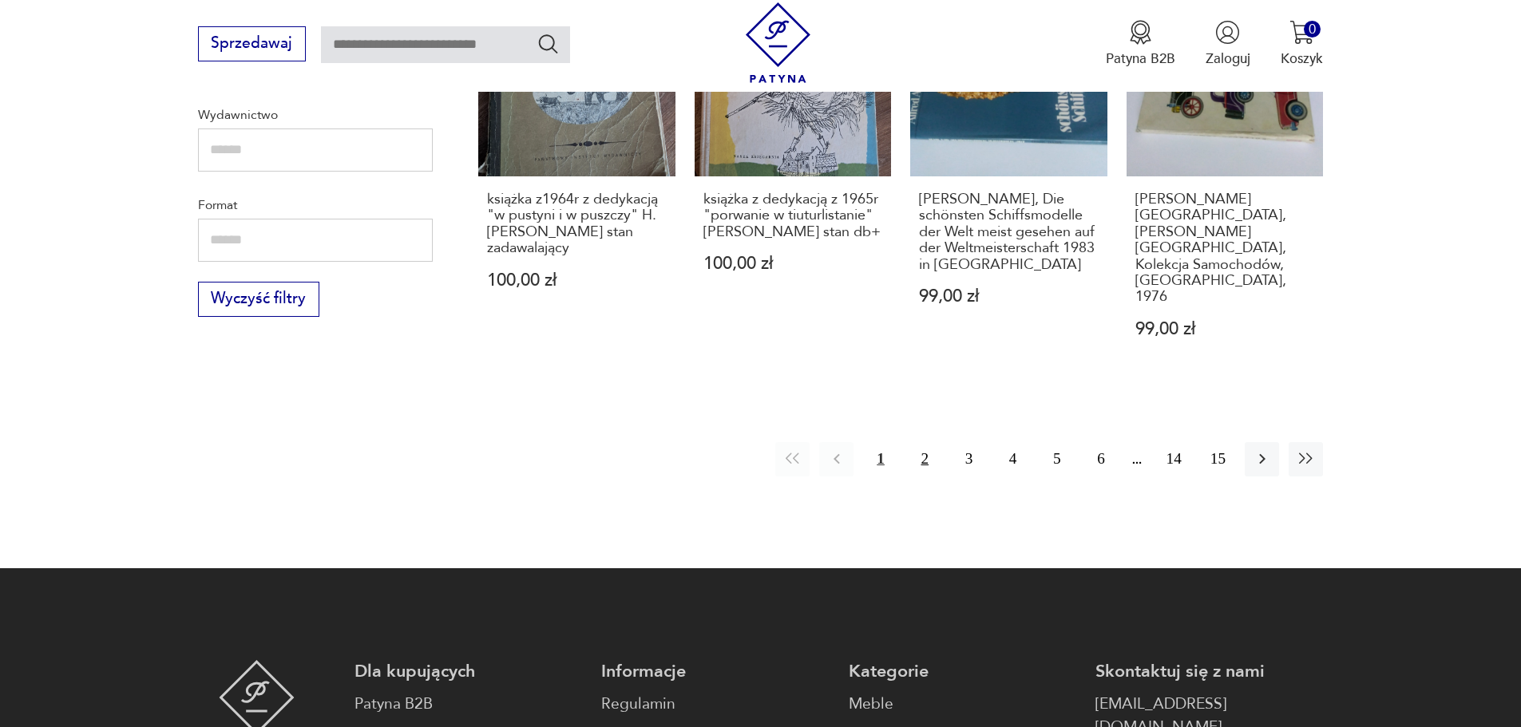
click at [922, 442] on button "2" at bounding box center [925, 459] width 34 height 34
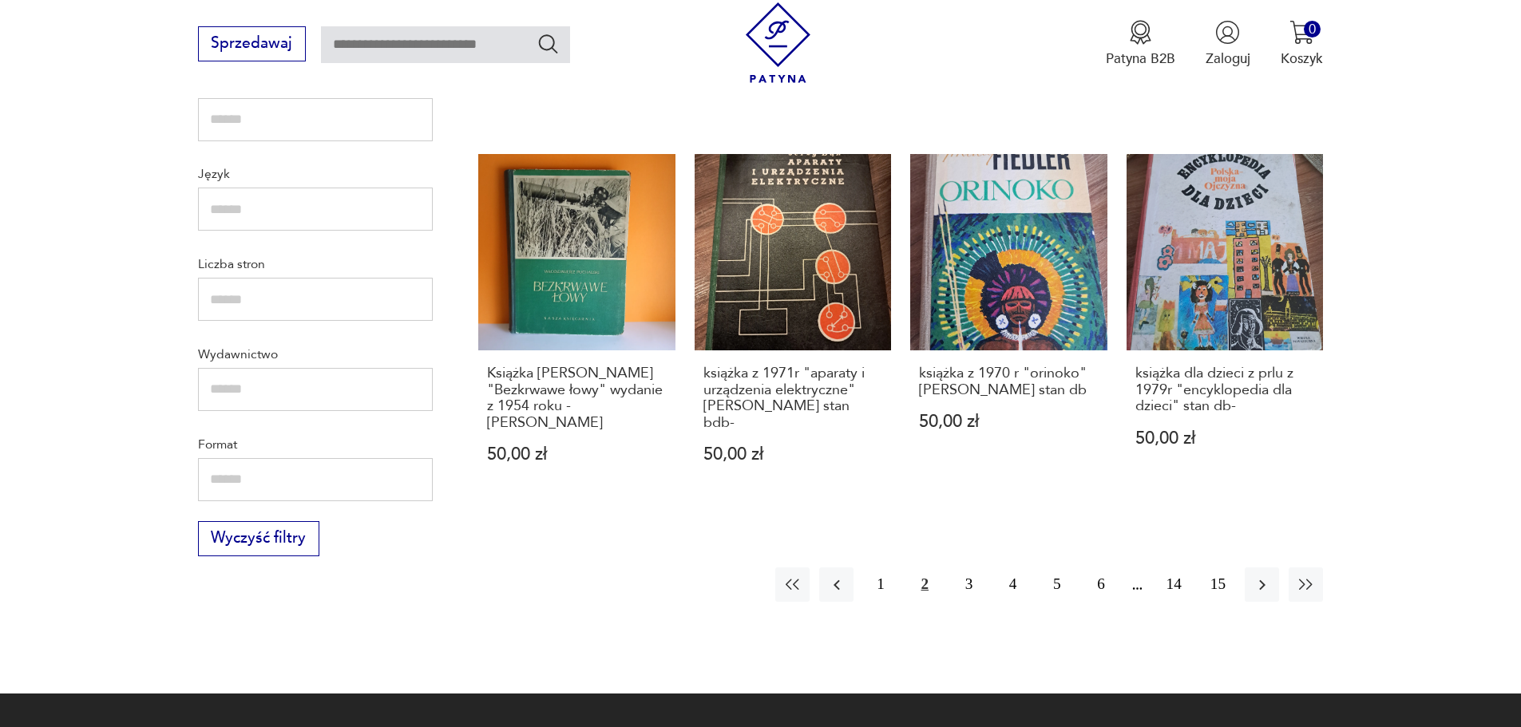
scroll to position [1755, 0]
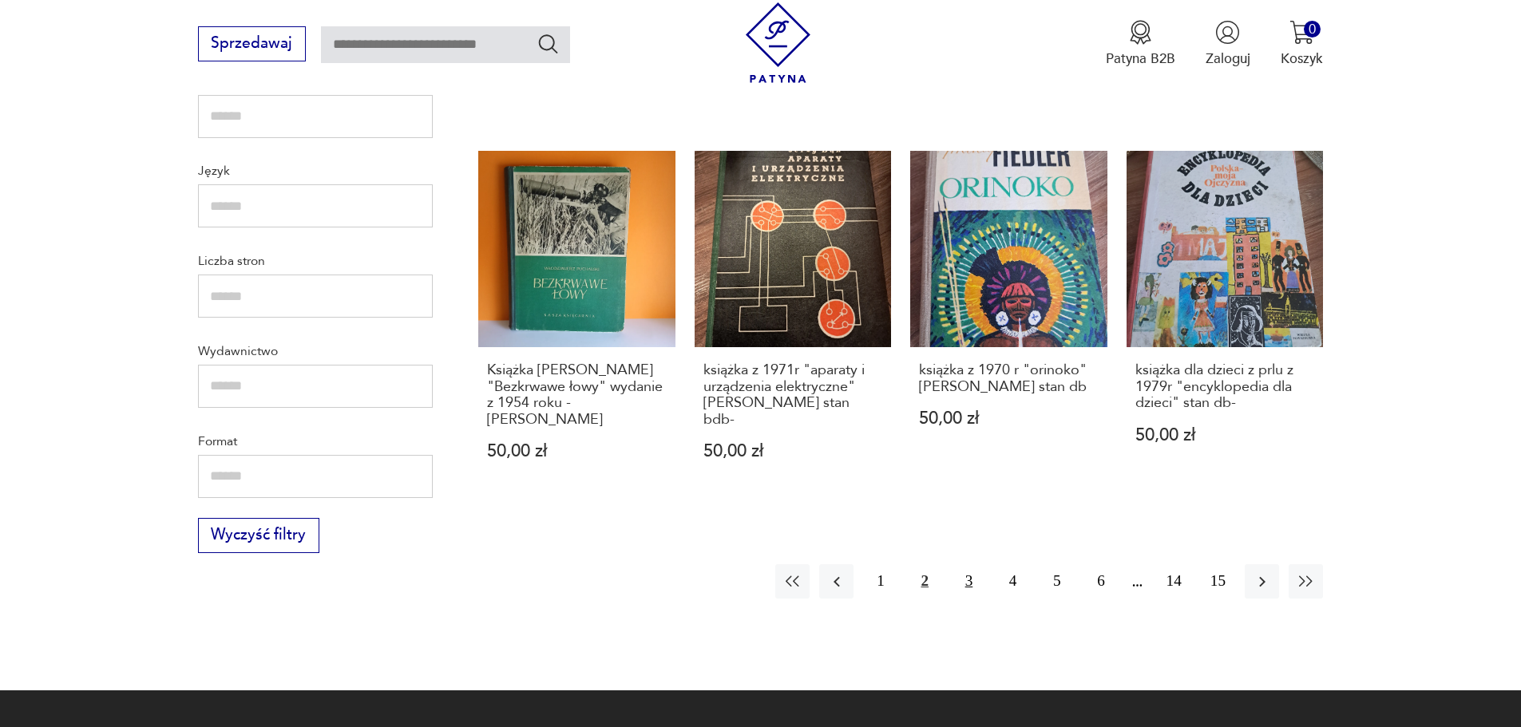
click at [964, 564] on button "3" at bounding box center [969, 581] width 34 height 34
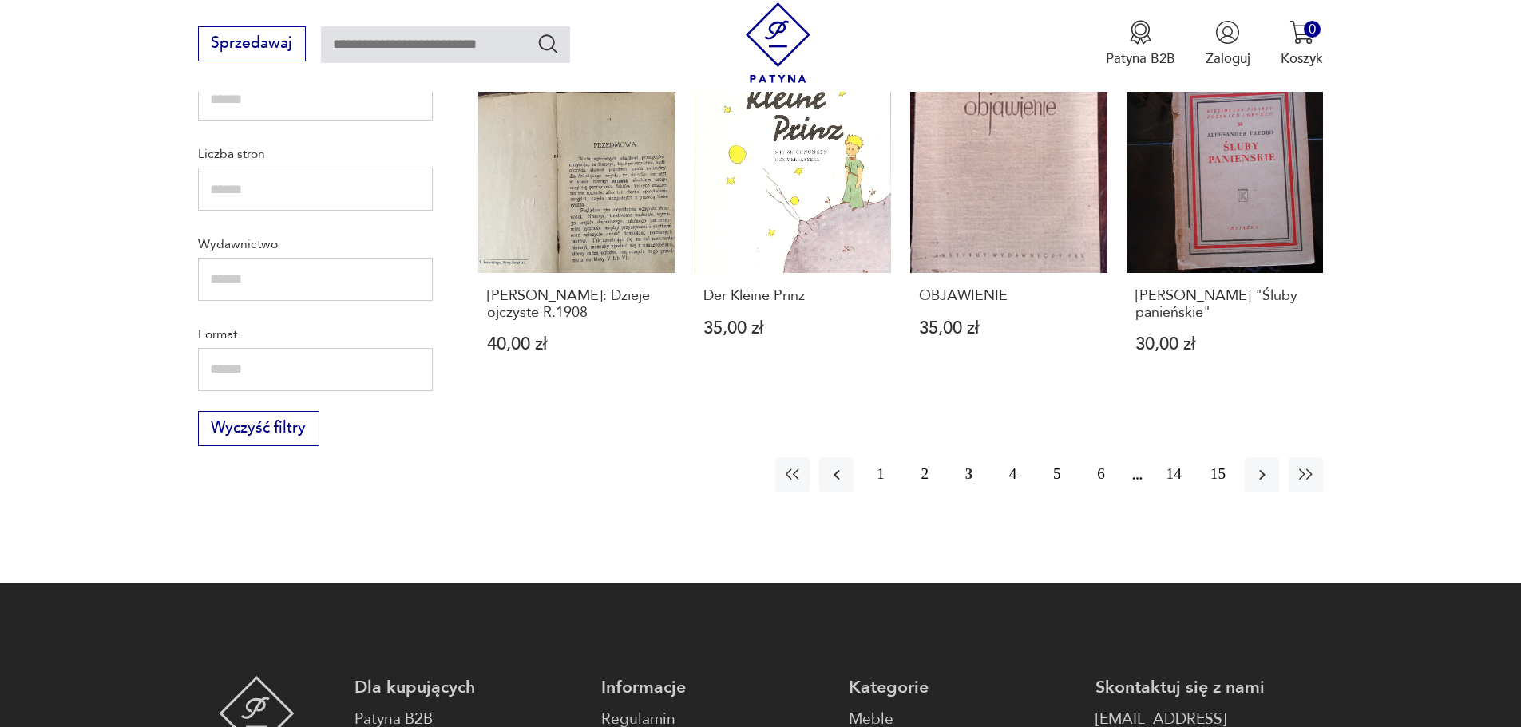
scroll to position [1869, 0]
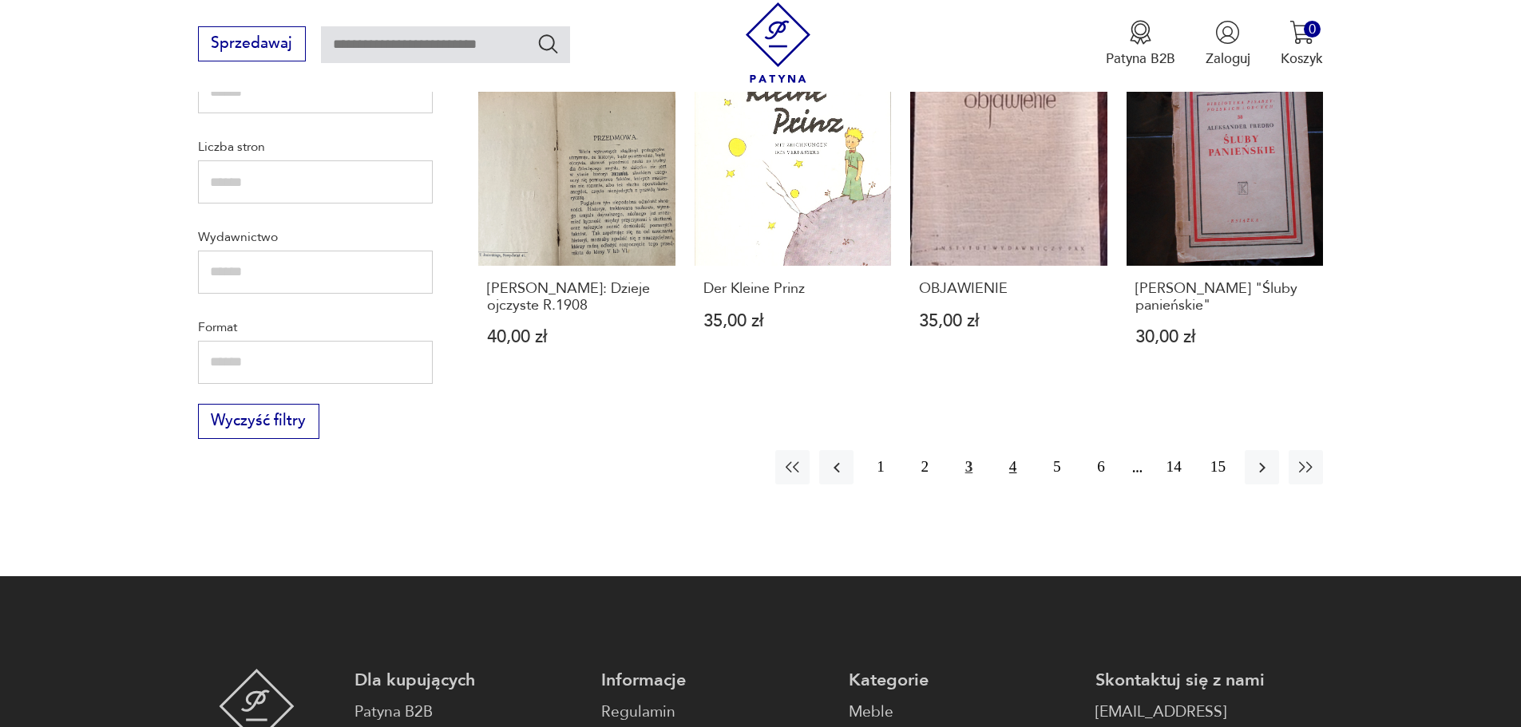
click at [1012, 469] on button "4" at bounding box center [1013, 467] width 34 height 34
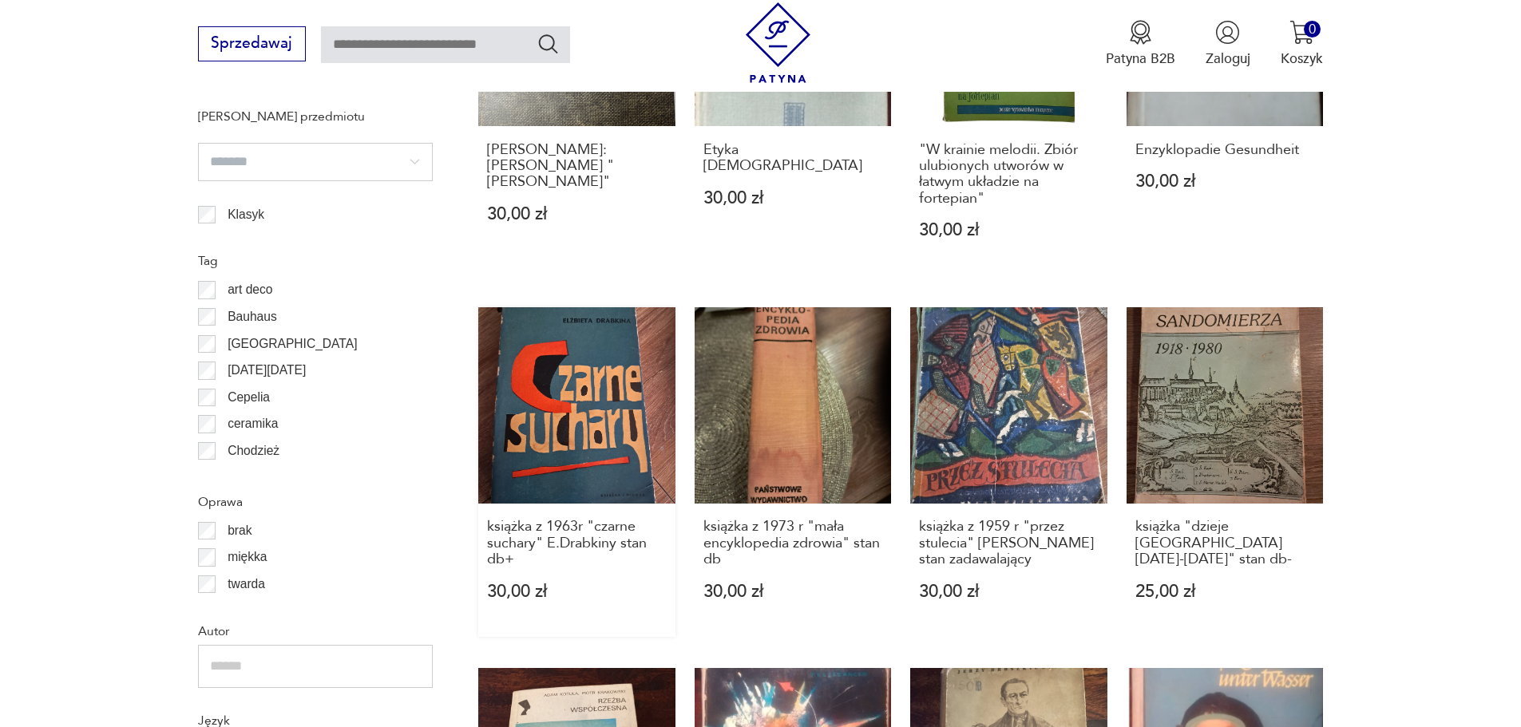
scroll to position [1202, 0]
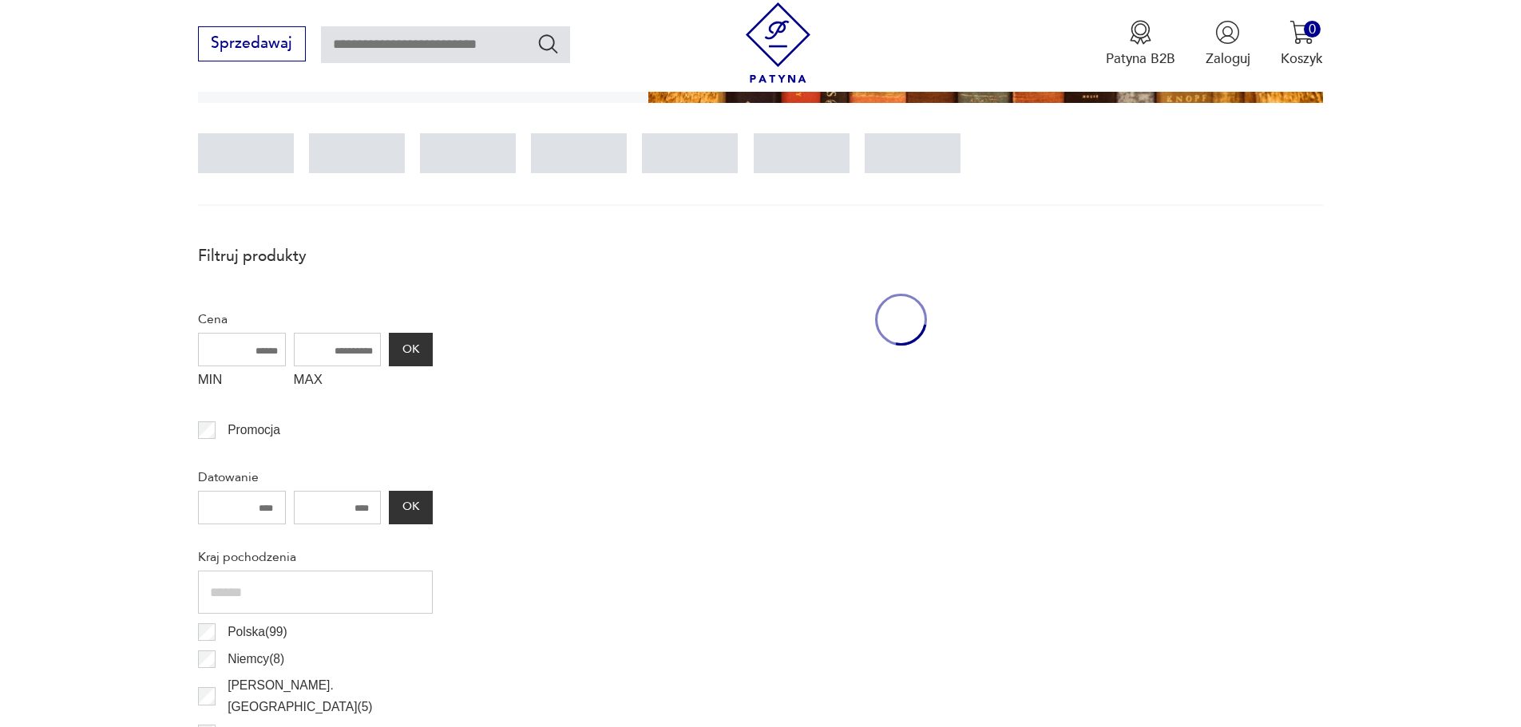
scroll to position [474, 0]
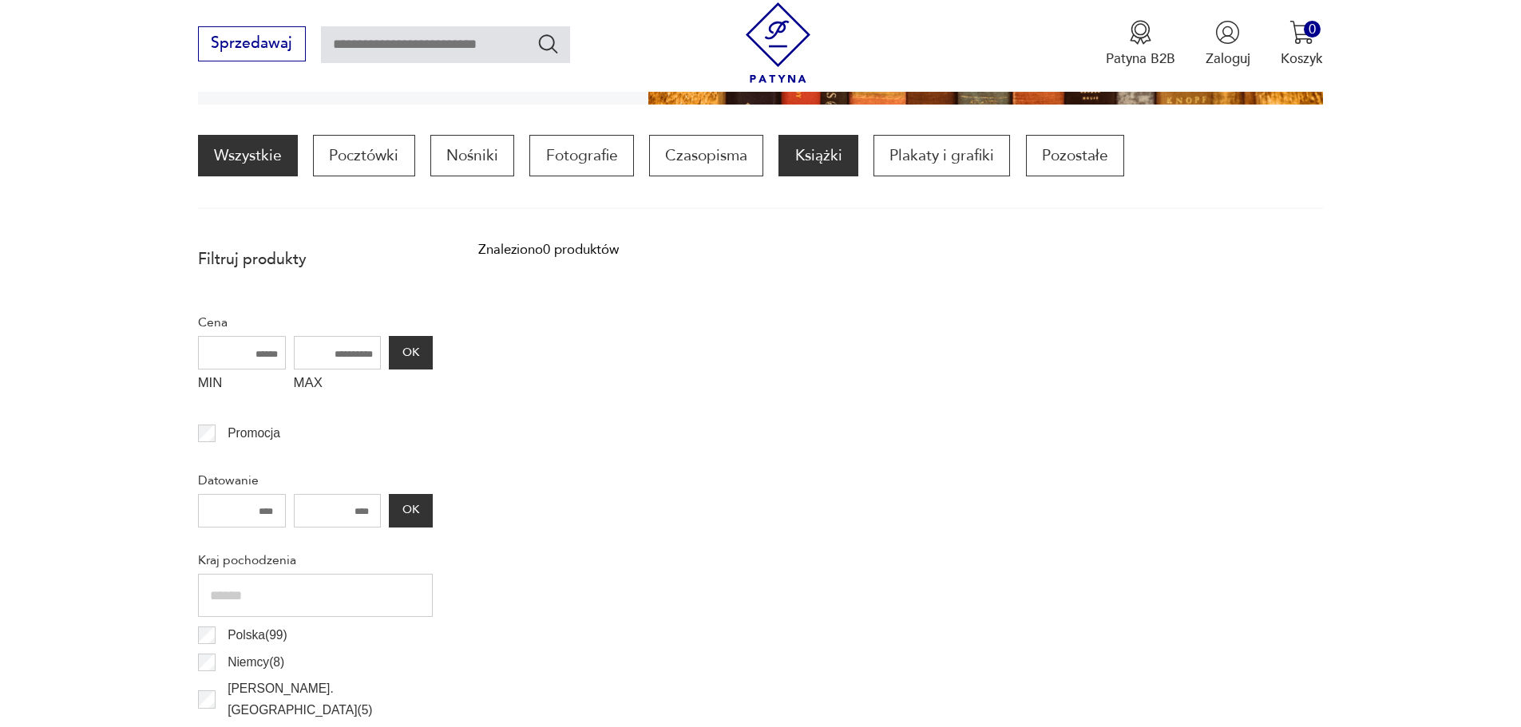
click at [247, 172] on link "Wszystkie" at bounding box center [248, 156] width 100 height 42
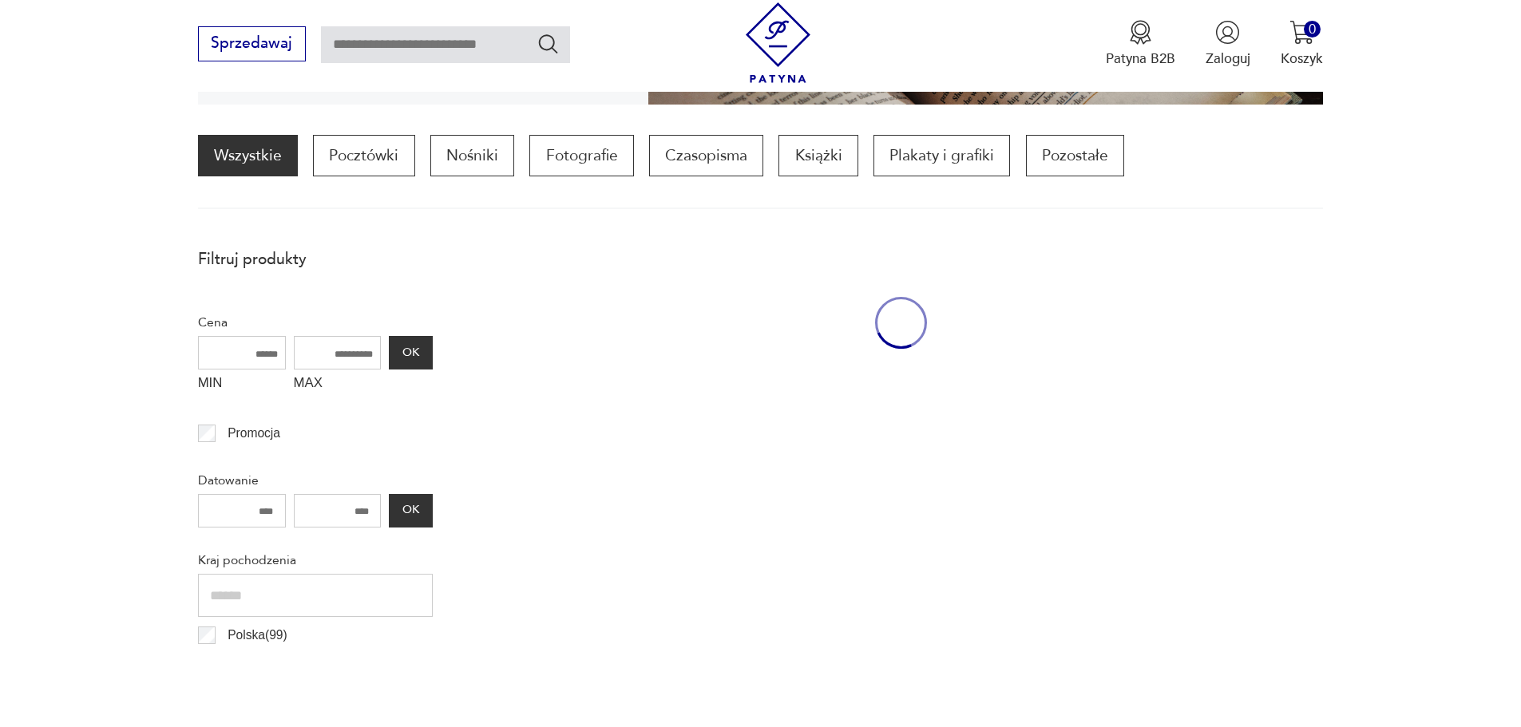
scroll to position [156, 0]
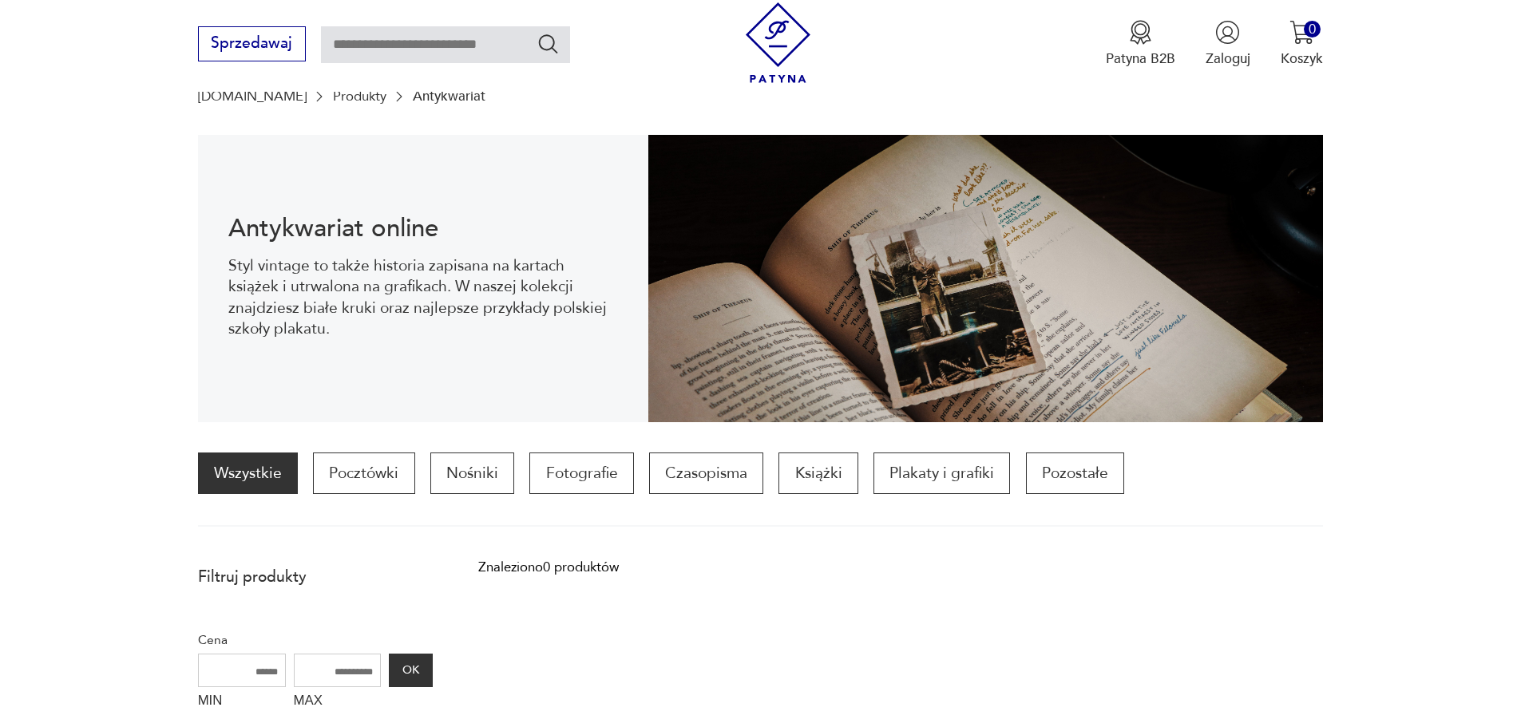
click at [333, 97] on link "Produkty" at bounding box center [359, 96] width 53 height 15
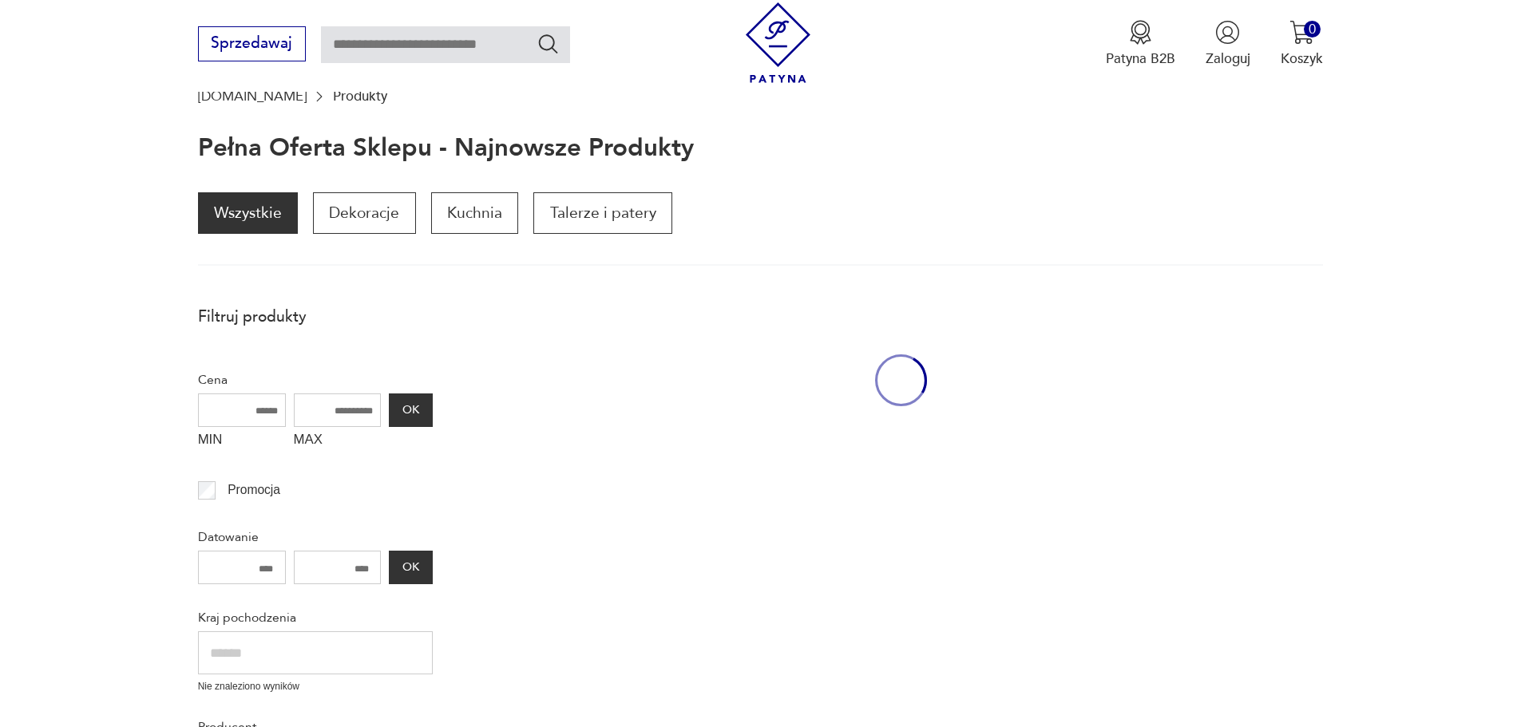
scroll to position [214, 0]
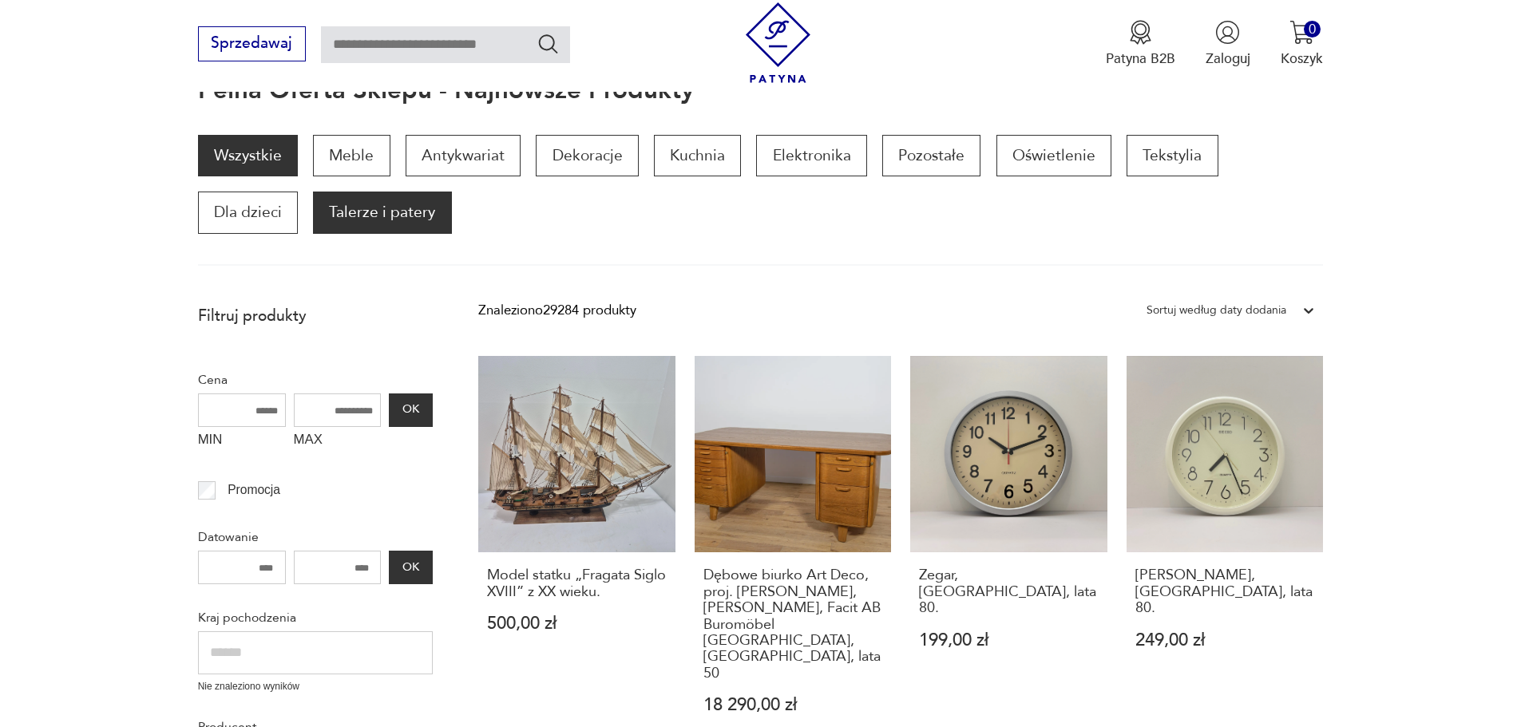
click at [313, 212] on p "Talerze i patery" at bounding box center [382, 213] width 138 height 42
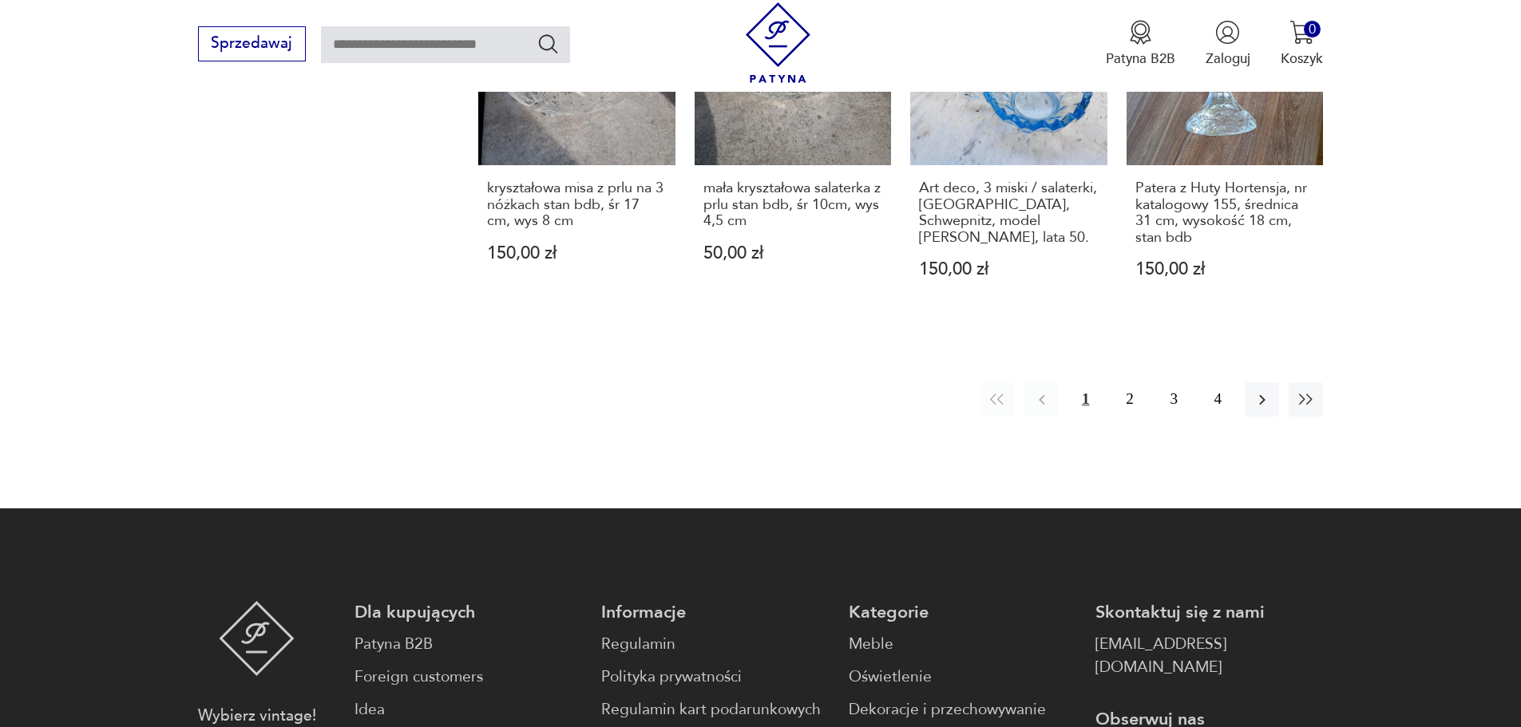
scroll to position [1632, 0]
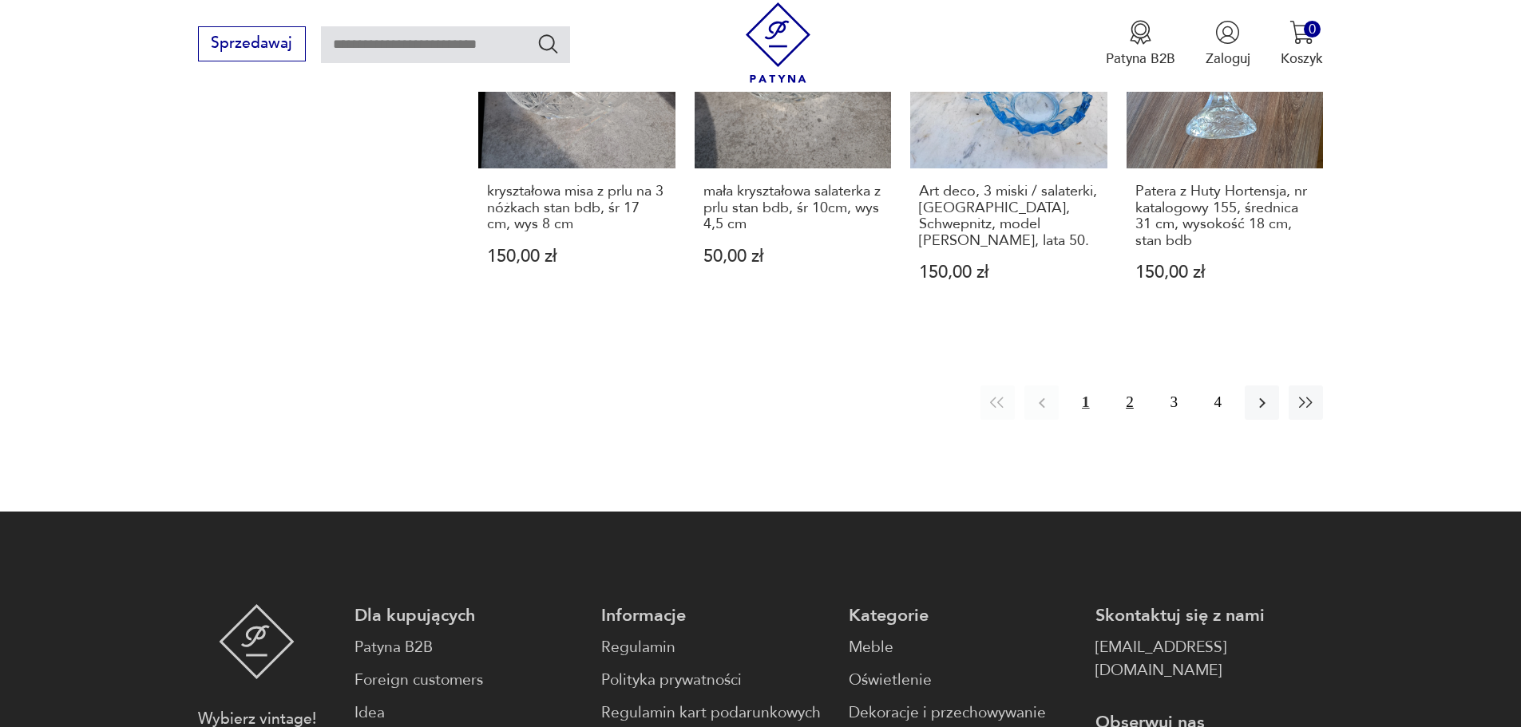
click at [1130, 386] on button "2" at bounding box center [1129, 403] width 34 height 34
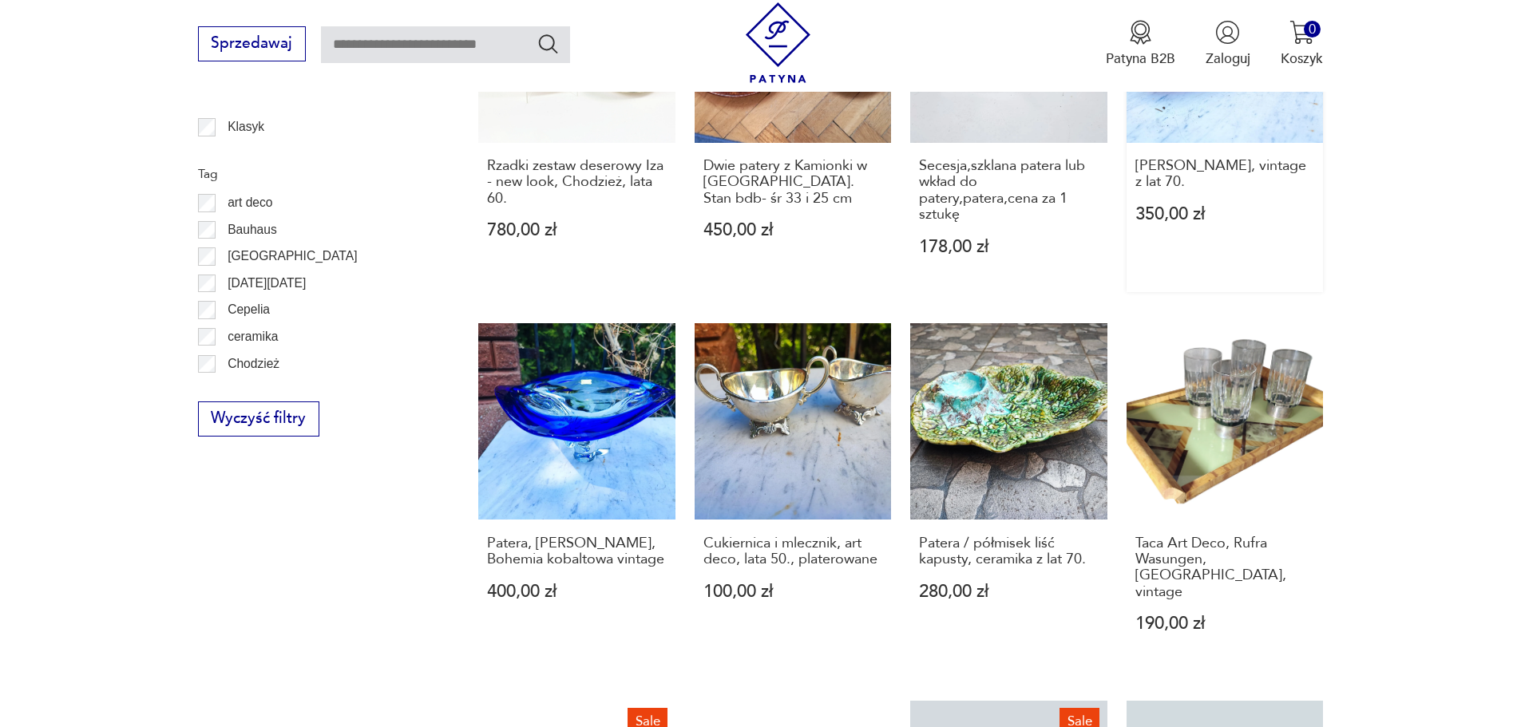
scroll to position [512, 0]
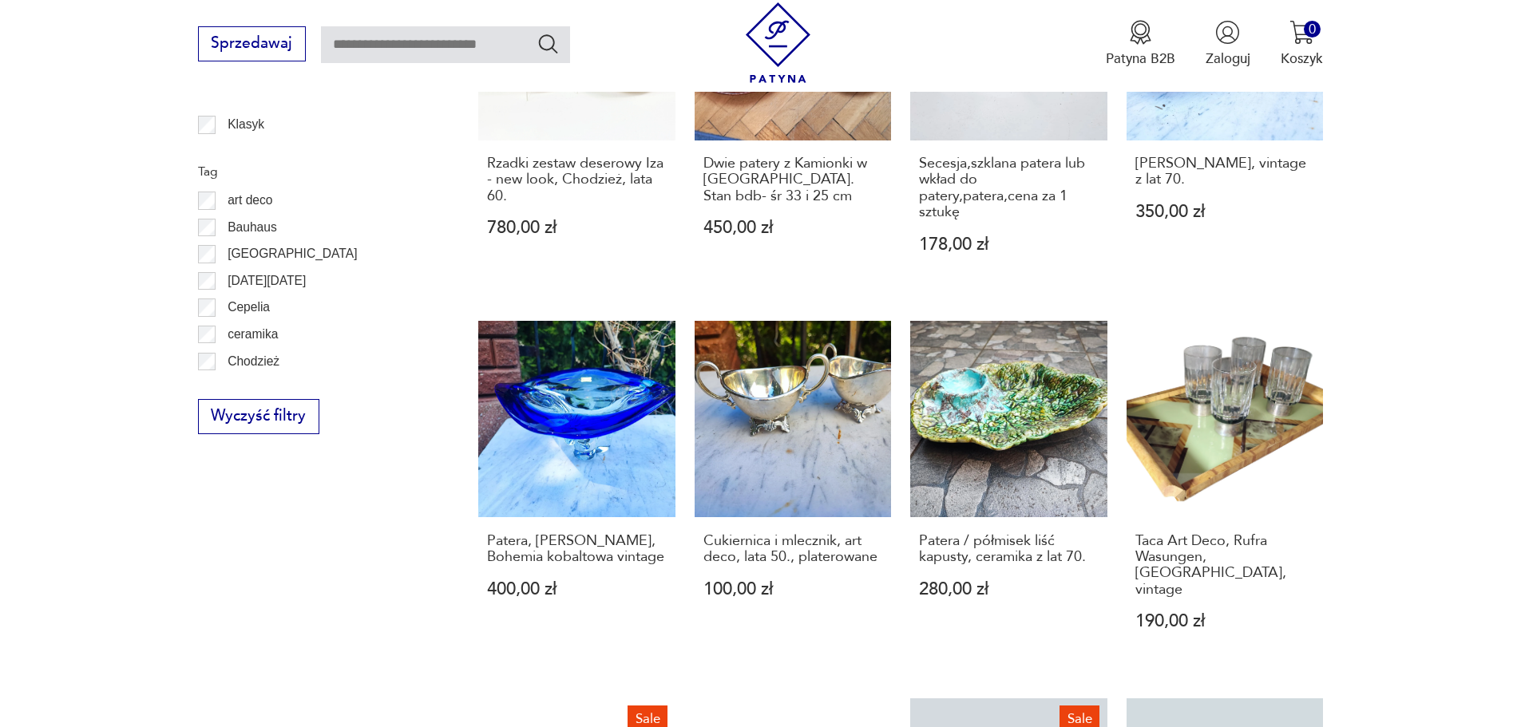
click at [216, 364] on label "Chodzież" at bounding box center [248, 361] width 64 height 27
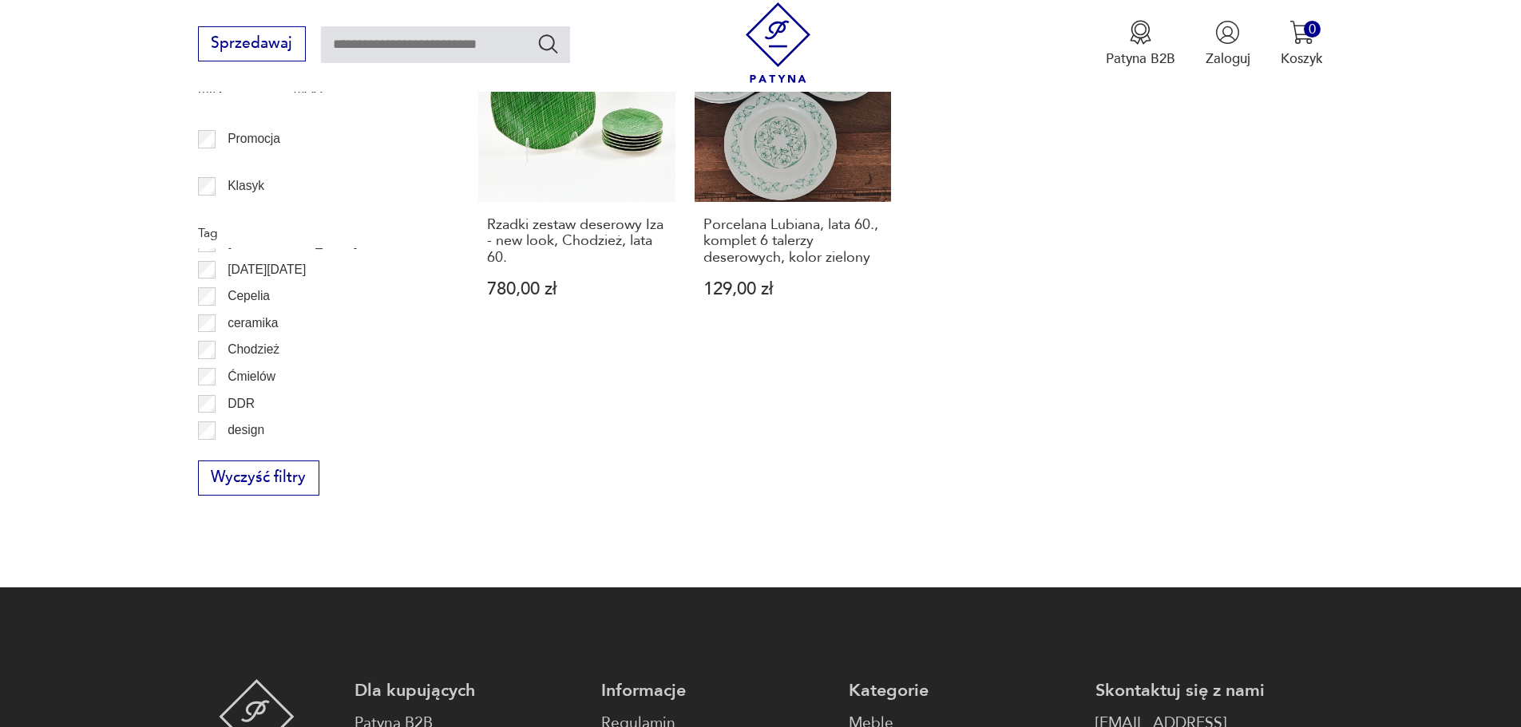
scroll to position [105, 0]
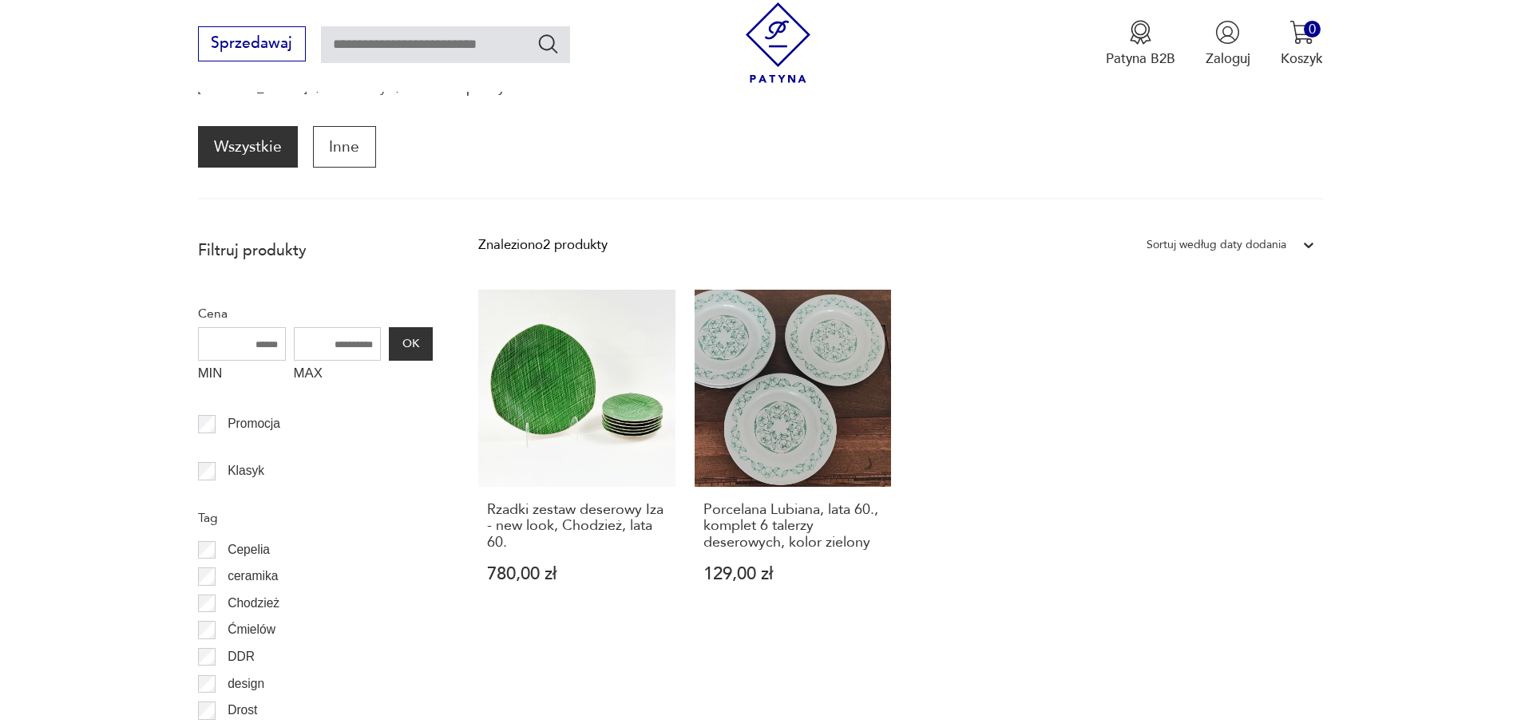
scroll to position [156, 0]
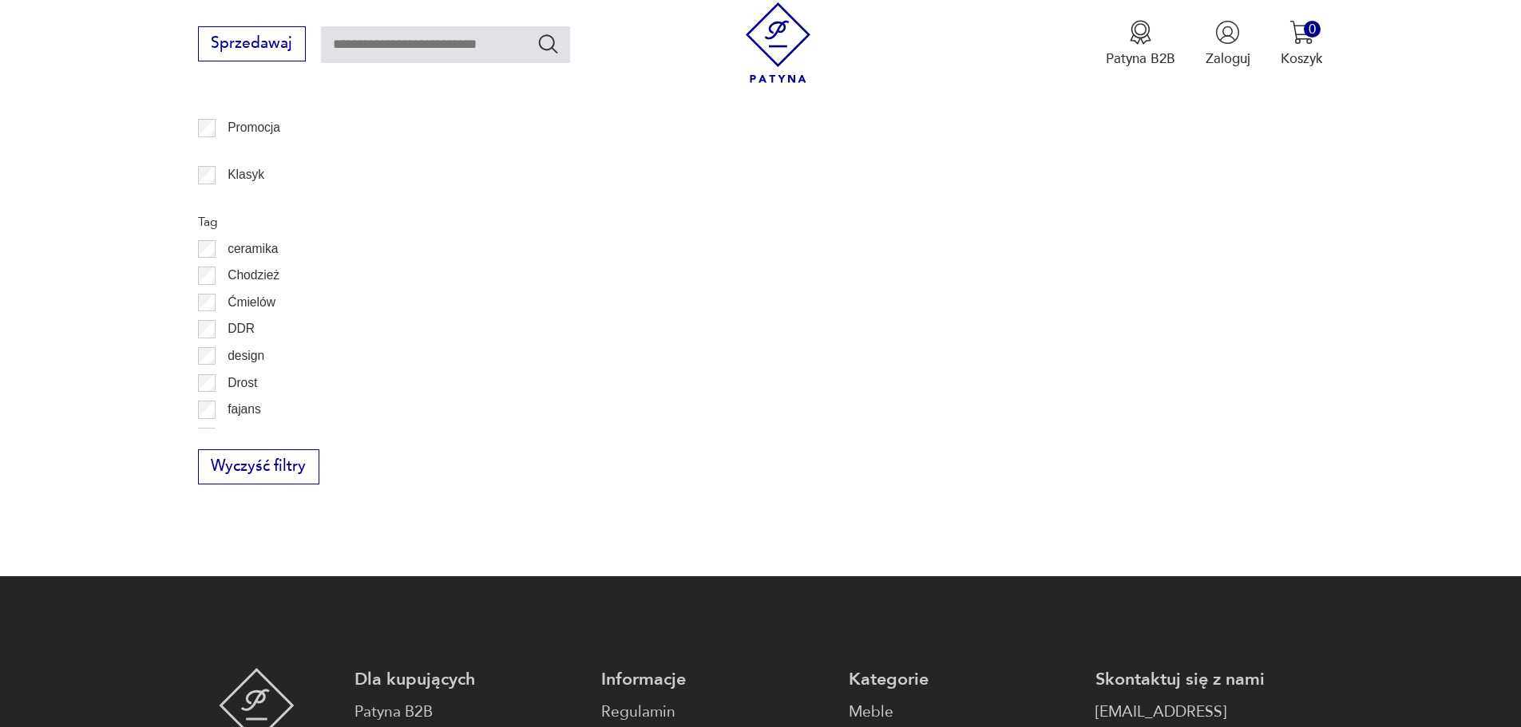
scroll to position [169, 0]
click at [428, 430] on div "Filtruj produkty Cena MIN MAX OK Promocja Klasyk Tag ceramika Chodzież Ćmielów …" at bounding box center [315, 214] width 235 height 540
click at [429, 430] on div "Filtruj produkty Cena MIN MAX OK Promocja Klasyk Tag ceramika Chodzież Ćmielów …" at bounding box center [315, 214] width 235 height 540
click at [430, 430] on div "Filtruj produkty Cena MIN MAX OK Promocja Klasyk Tag ceramika Chodzież Ćmielów …" at bounding box center [315, 214] width 235 height 540
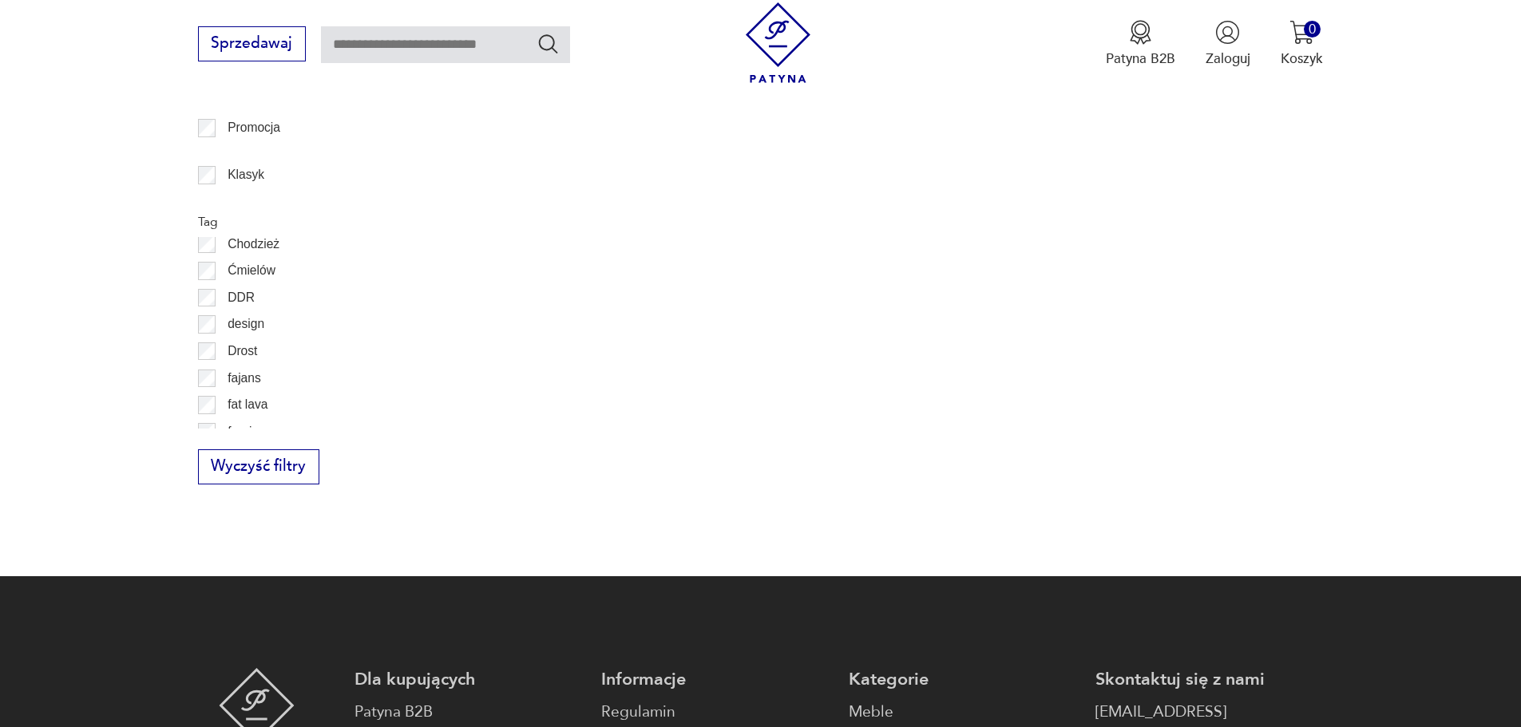
click at [430, 430] on div "Filtruj produkty Cena MIN MAX OK Promocja Klasyk Tag ceramika Chodzież Ćmielów …" at bounding box center [315, 214] width 235 height 540
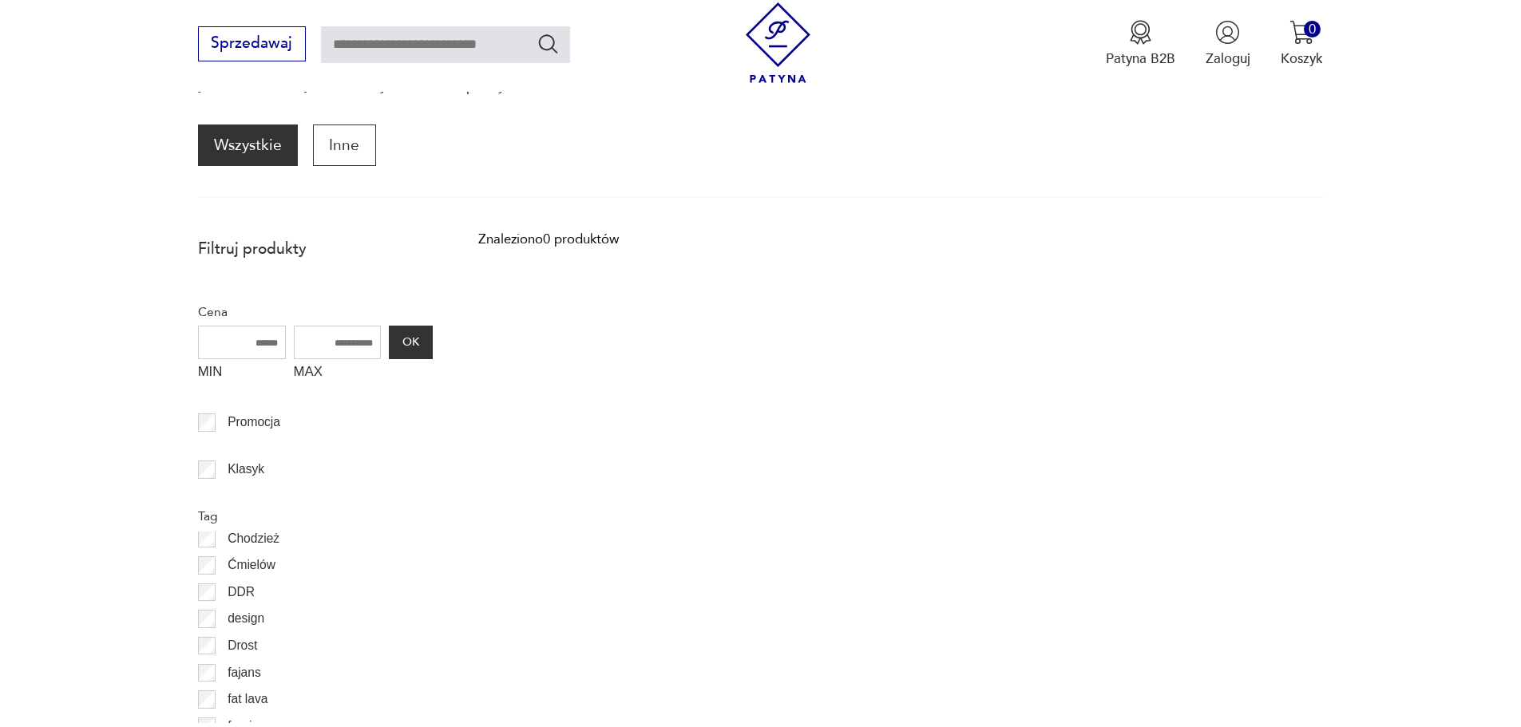
scroll to position [156, 0]
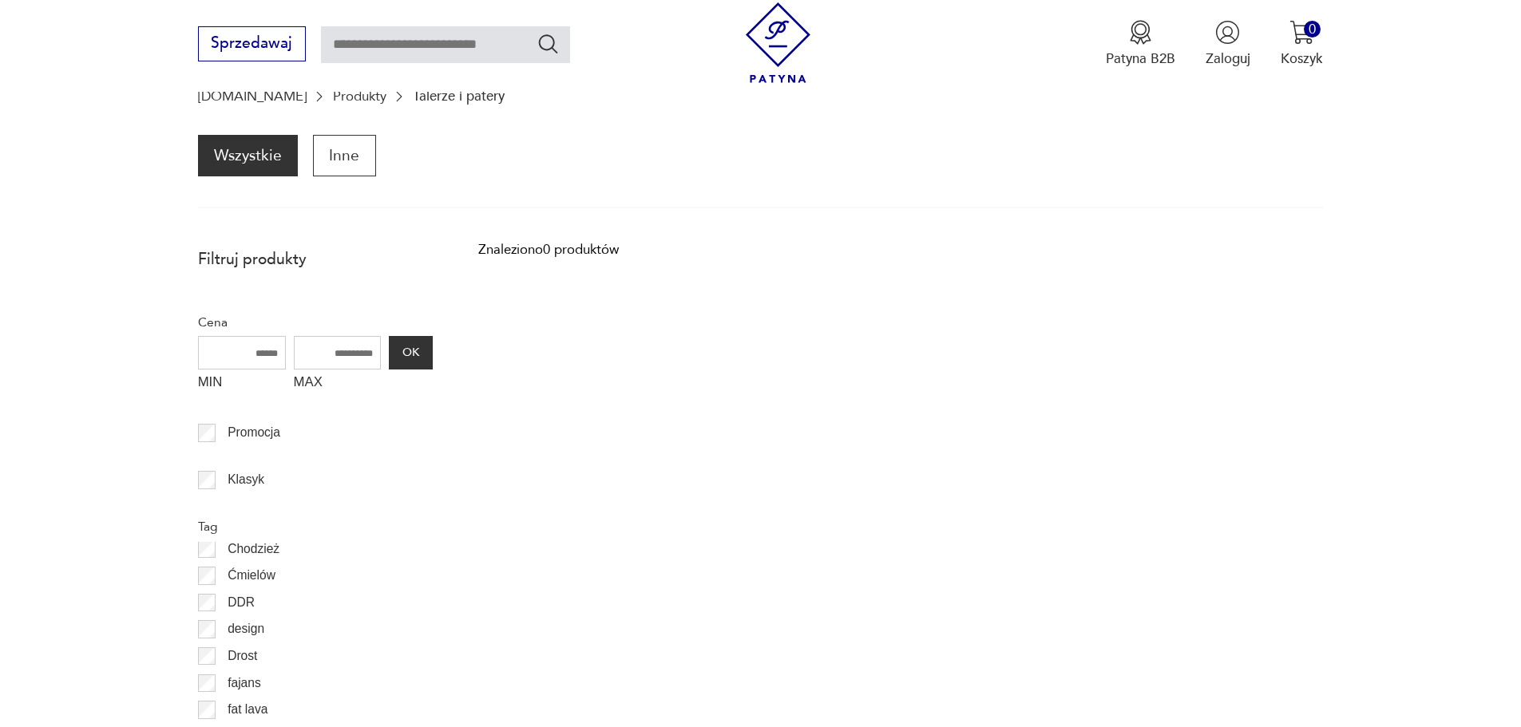
click at [306, 89] on div "Sprzedawaj Patyna B2B Zaloguj 0 Koszyk Twój koszyk ( 0 ) Brak produktów w koszy…" at bounding box center [760, 46] width 1521 height 92
click at [300, 105] on body "Cenimy prywatność użytkowników Używamy plików cookie, aby poprawić jakość przeg…" at bounding box center [760, 642] width 1521 height 1597
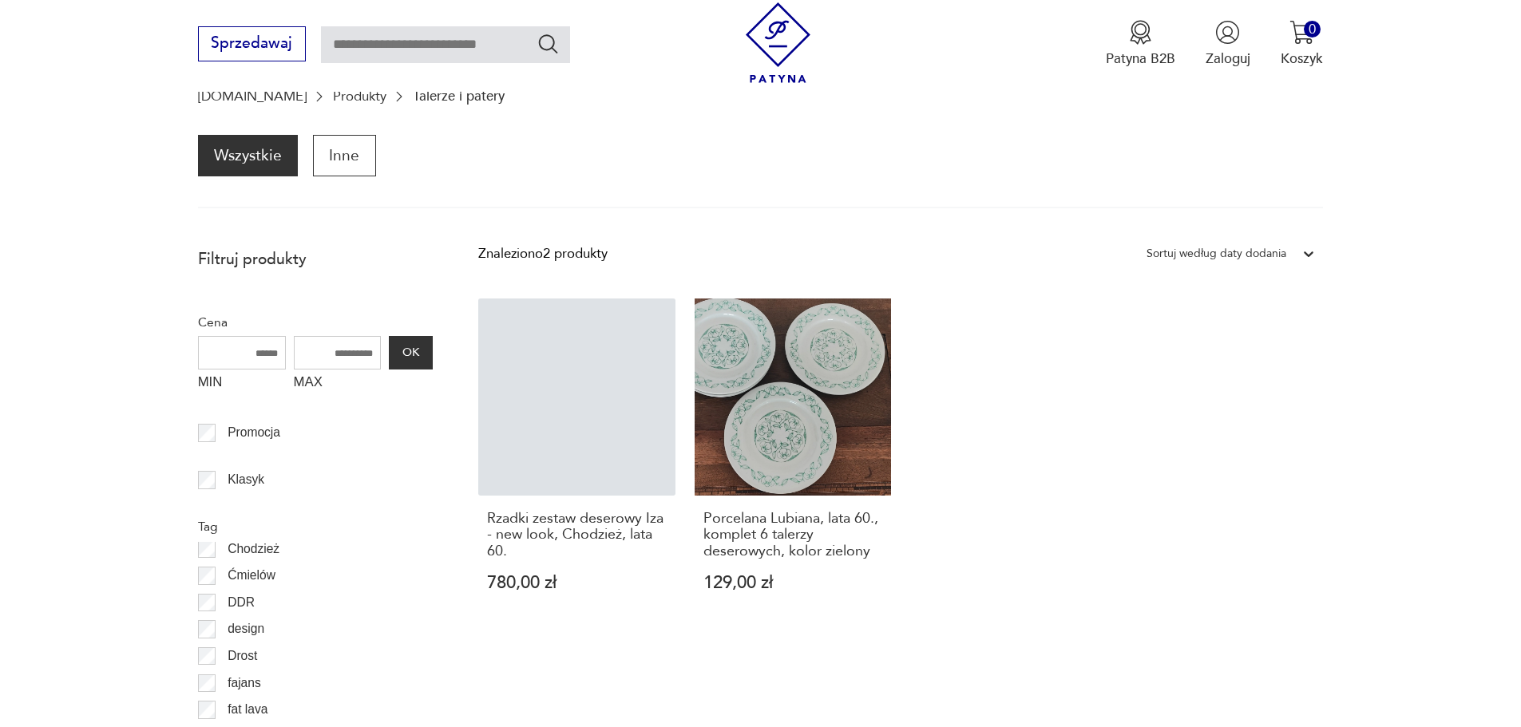
scroll to position [450, 0]
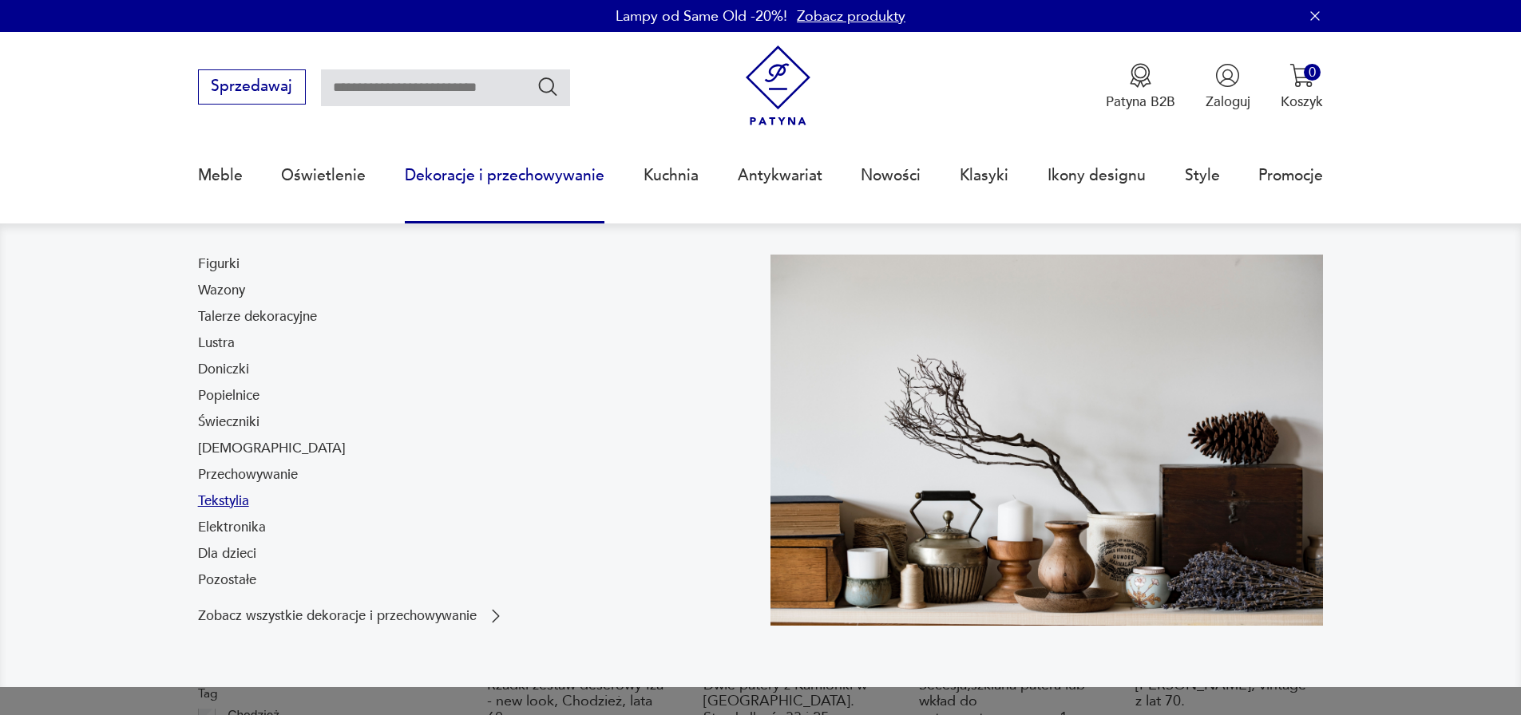
click at [217, 502] on link "Tekstylia" at bounding box center [223, 501] width 51 height 19
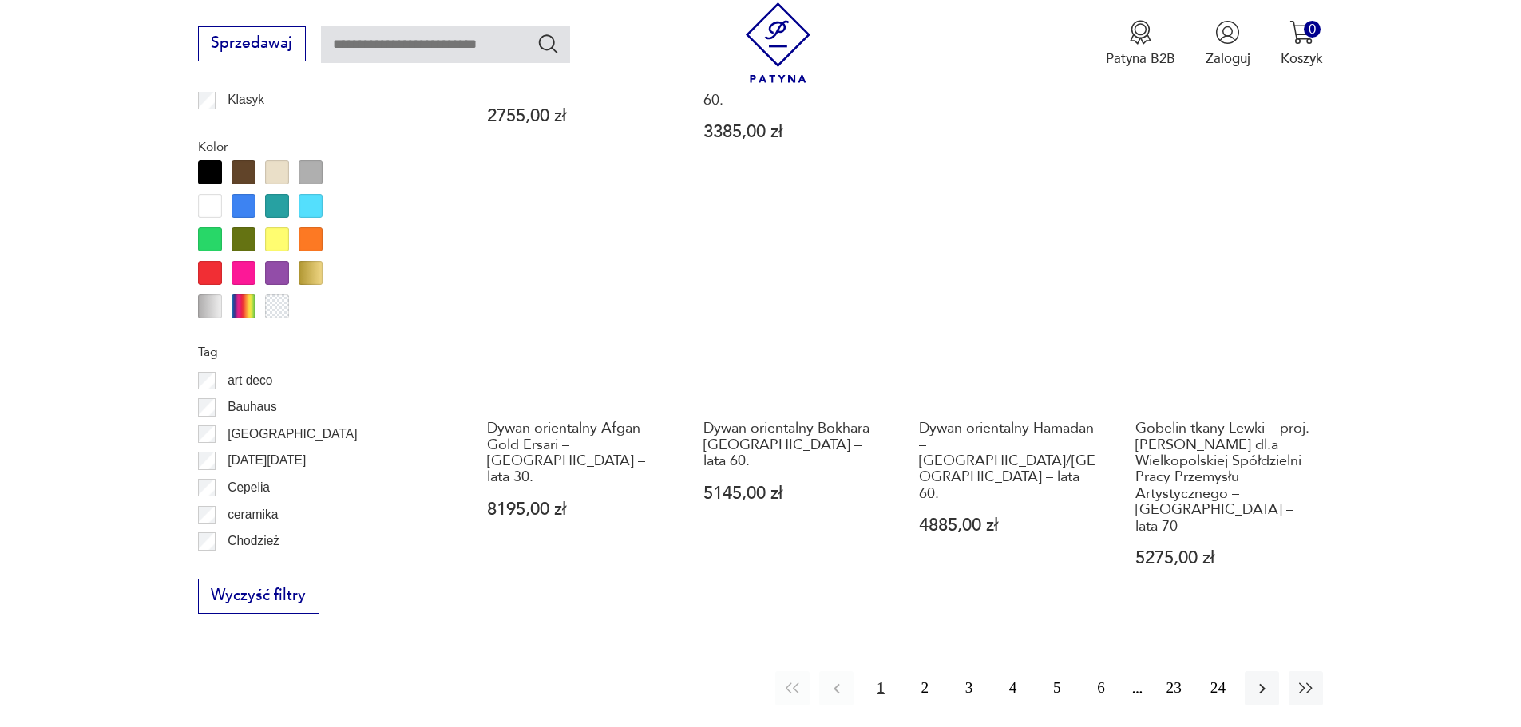
scroll to position [1844, 0]
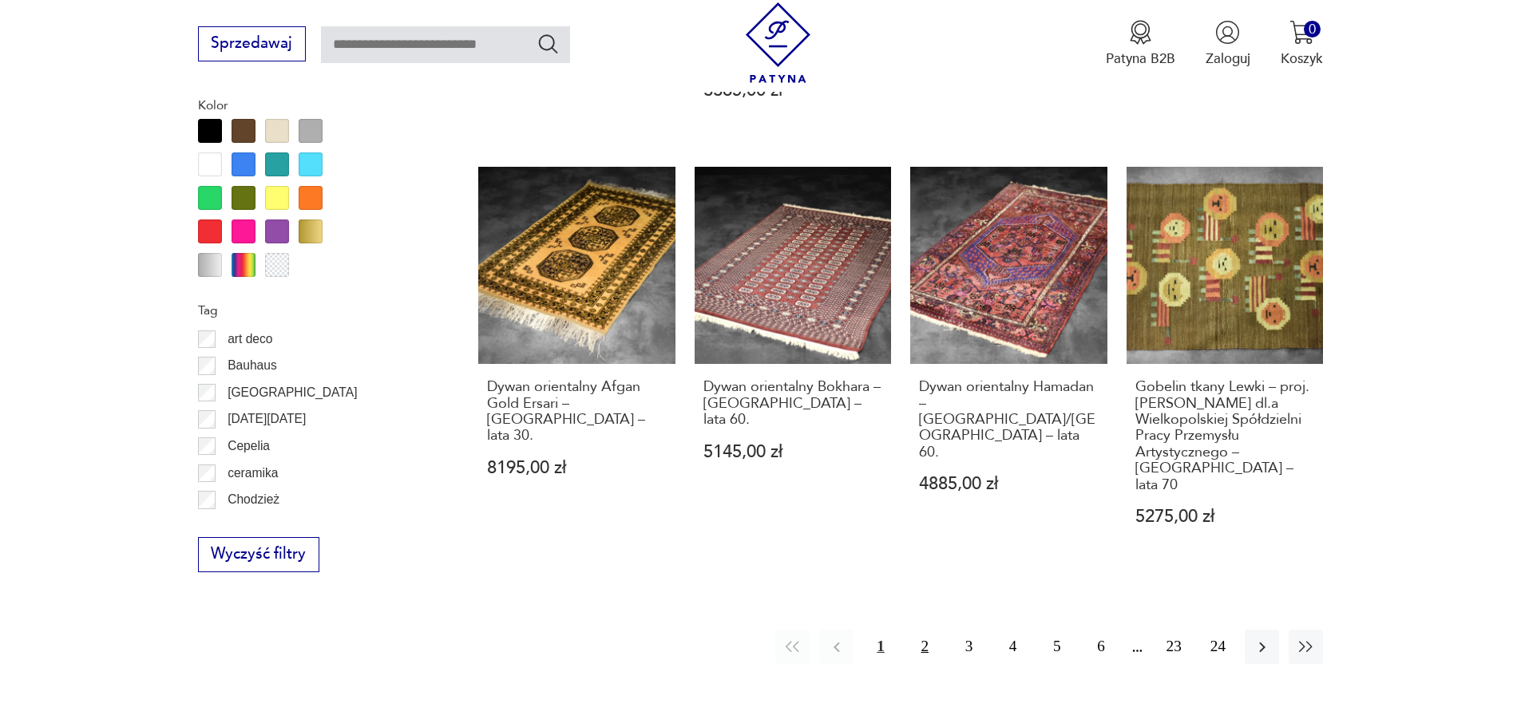
click at [924, 630] on button "2" at bounding box center [925, 647] width 34 height 34
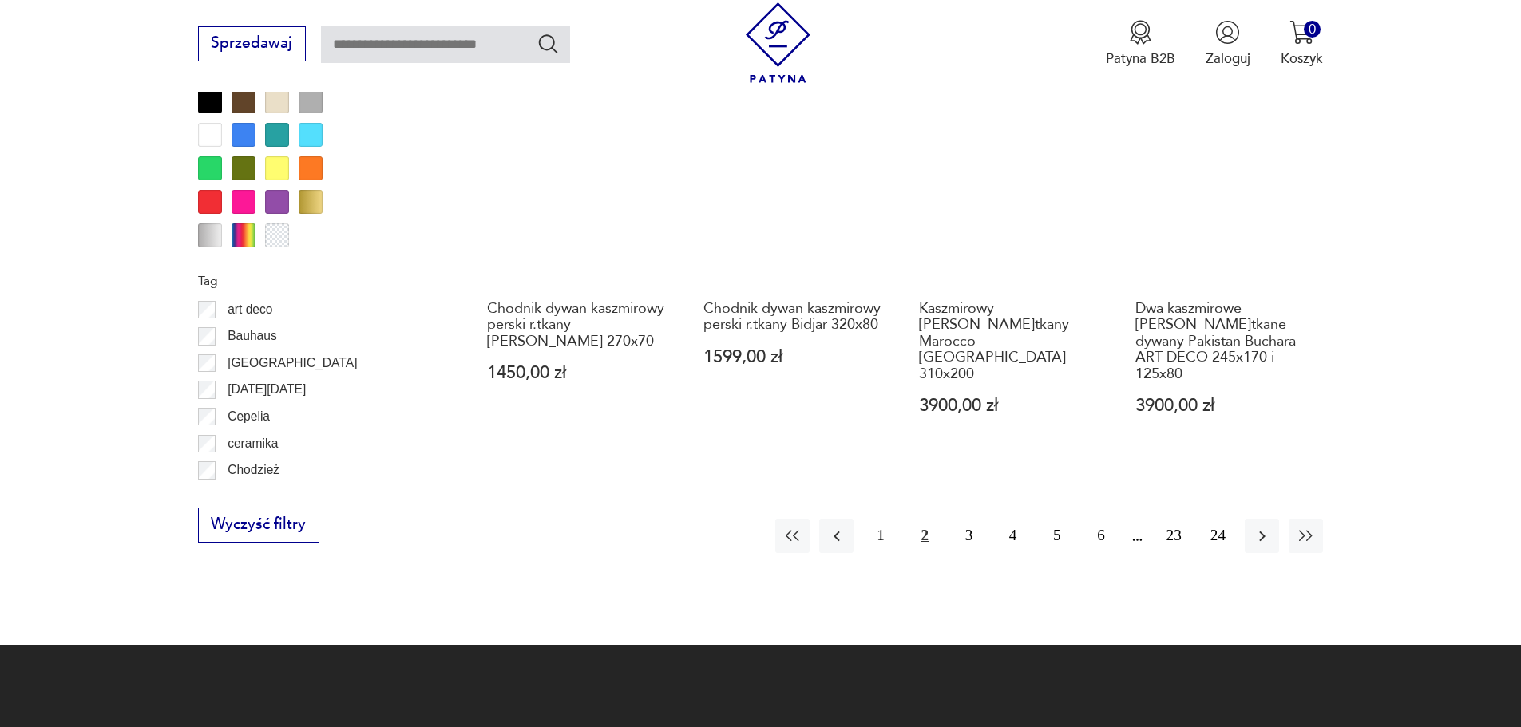
scroll to position [1891, 0]
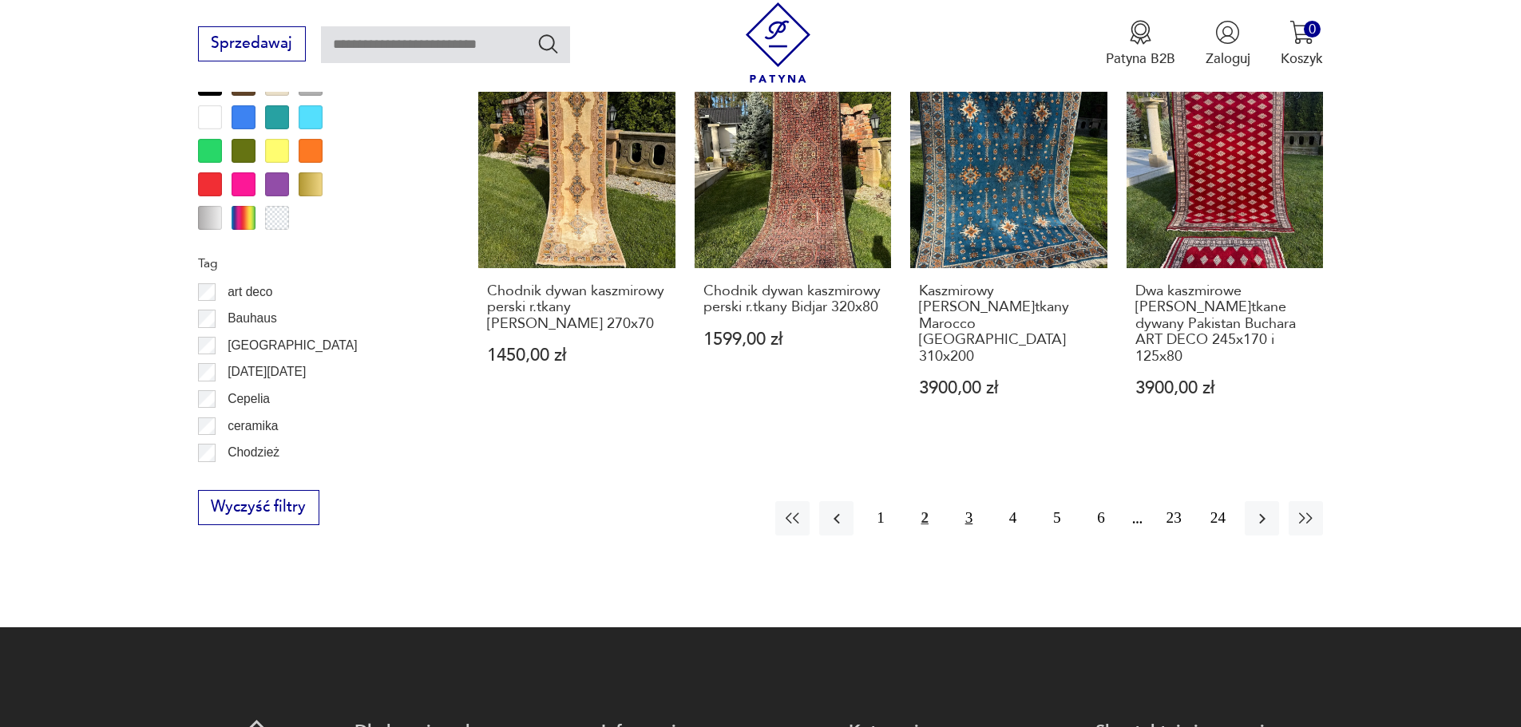
click at [970, 501] on button "3" at bounding box center [969, 518] width 34 height 34
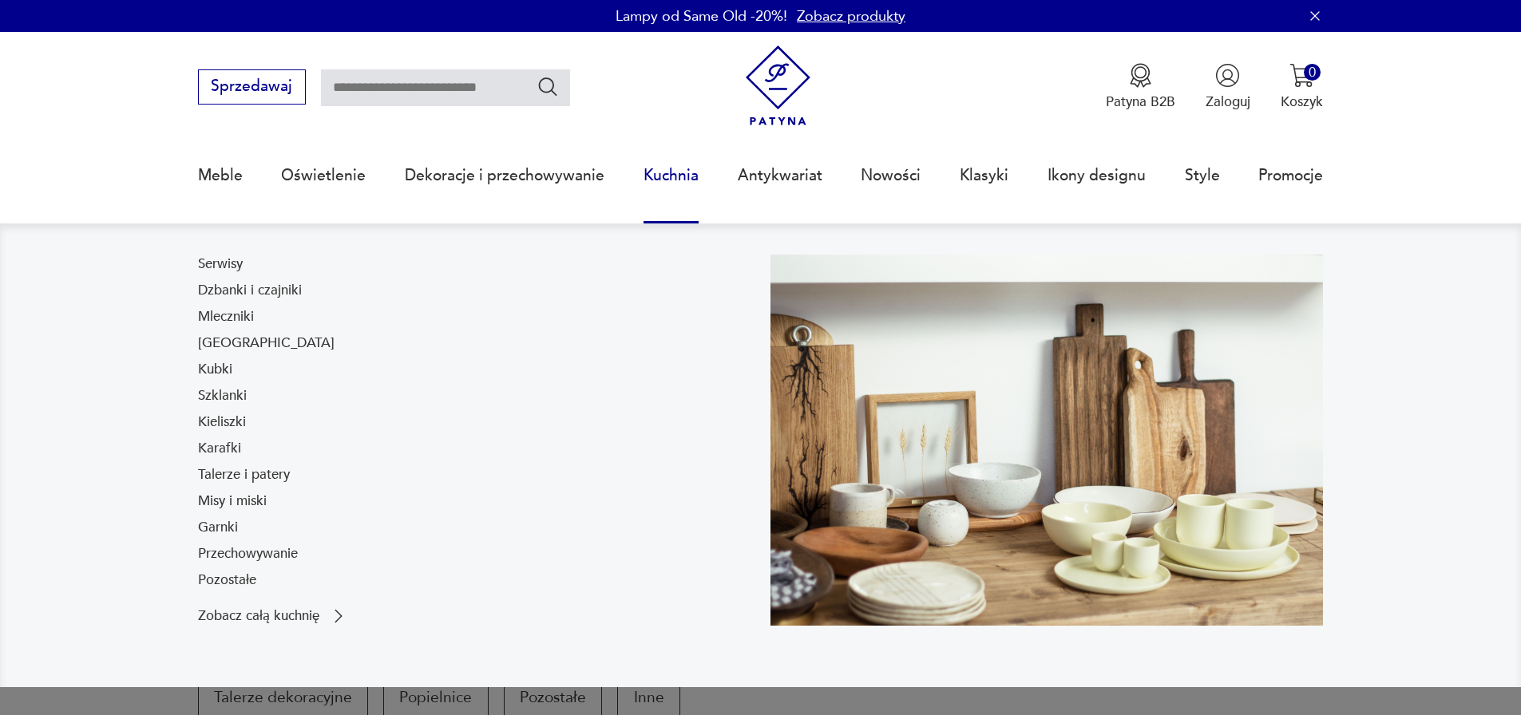
click at [252, 501] on link "Misy i miski" at bounding box center [232, 501] width 69 height 19
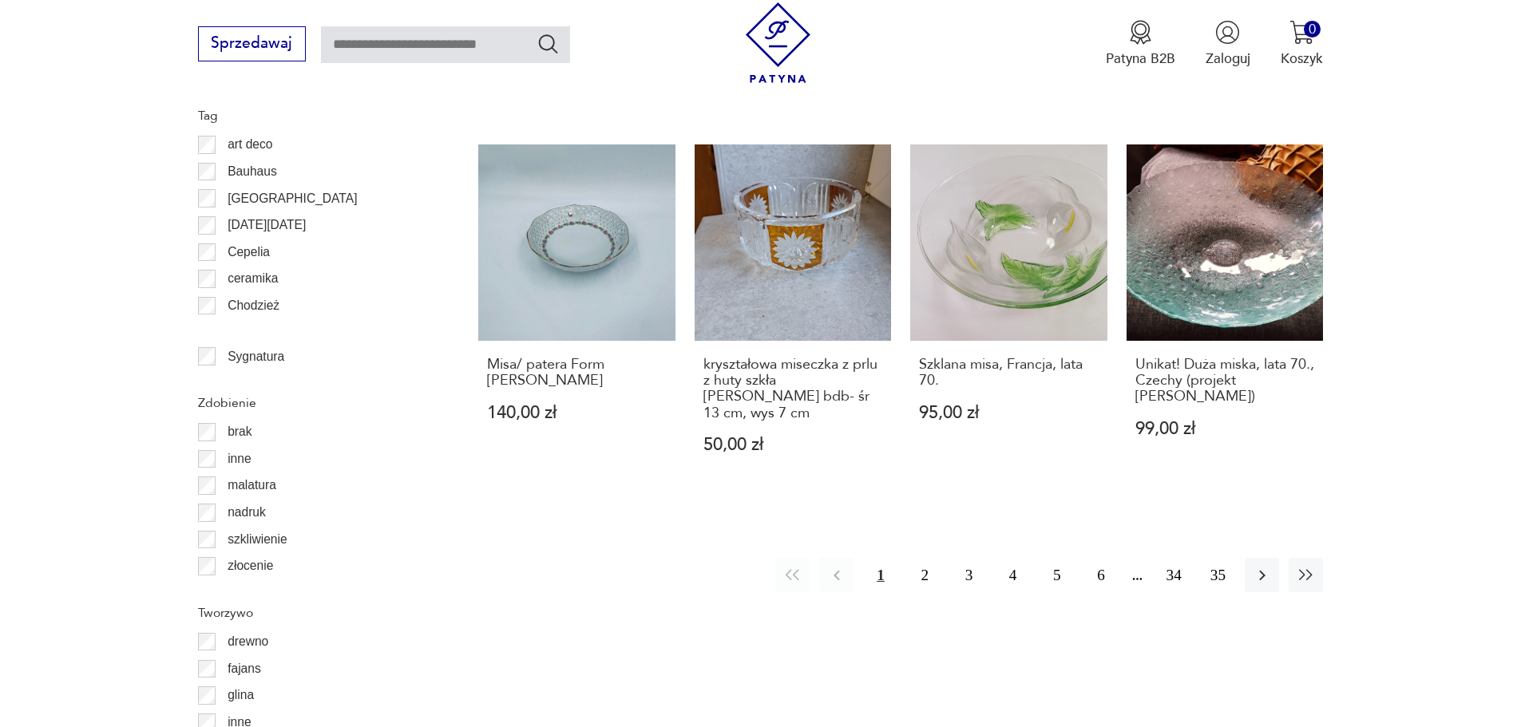
scroll to position [1806, 0]
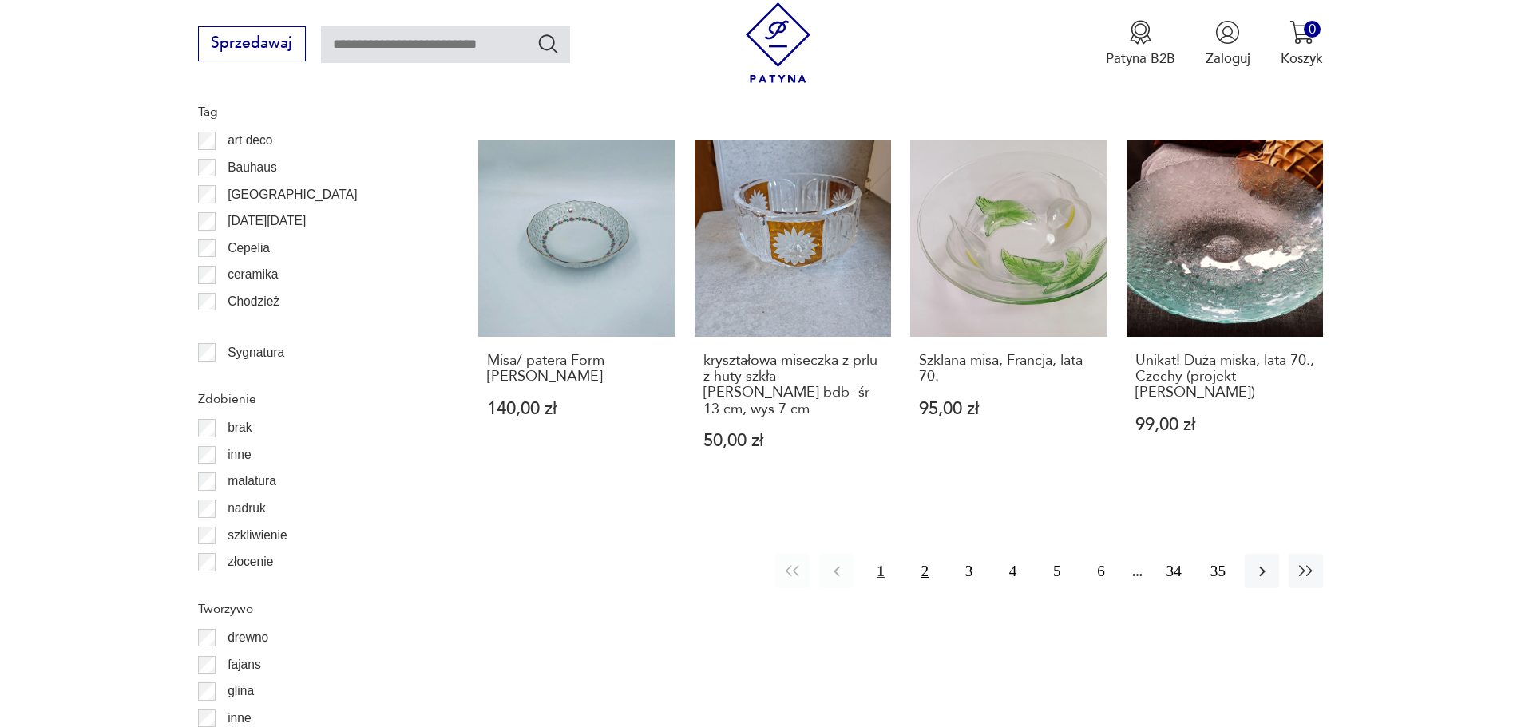
click at [923, 554] on button "2" at bounding box center [925, 571] width 34 height 34
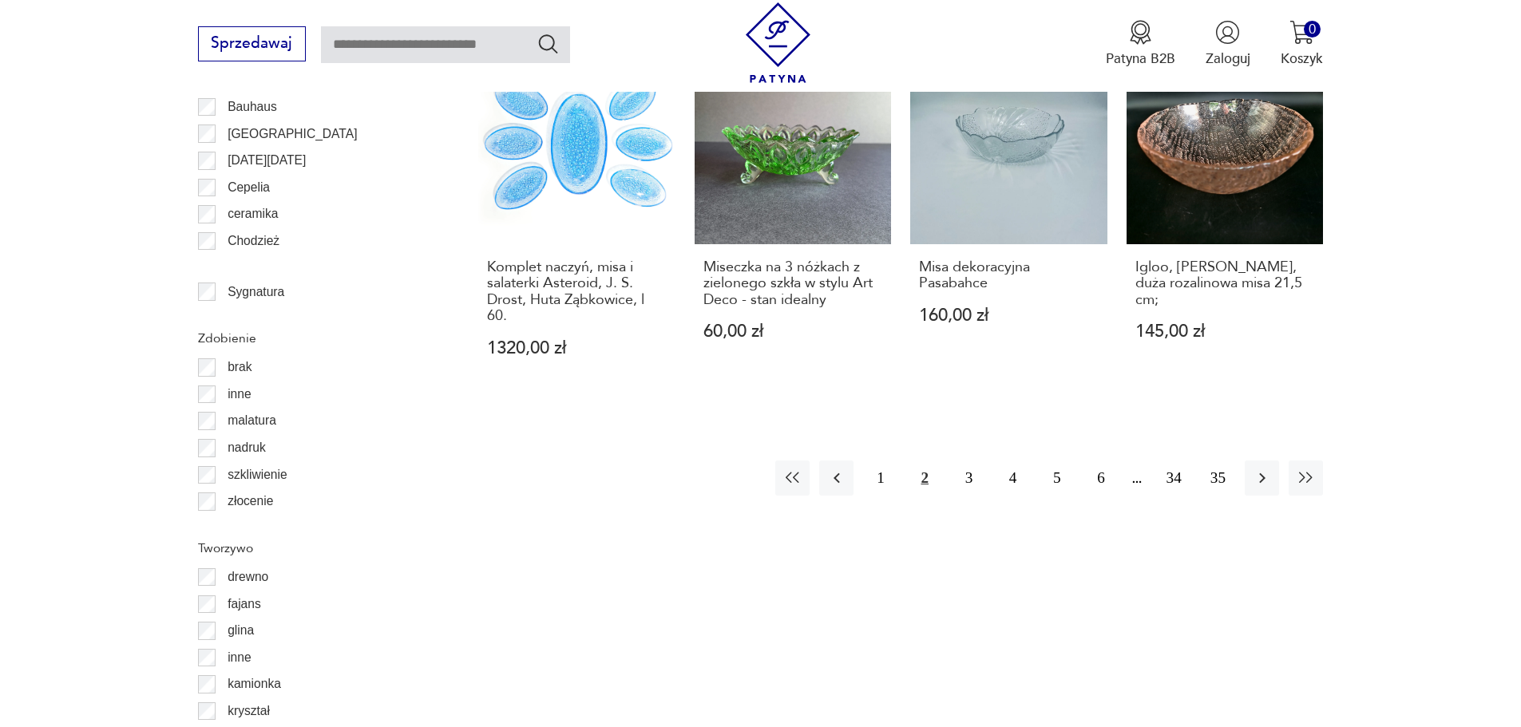
scroll to position [1871, 0]
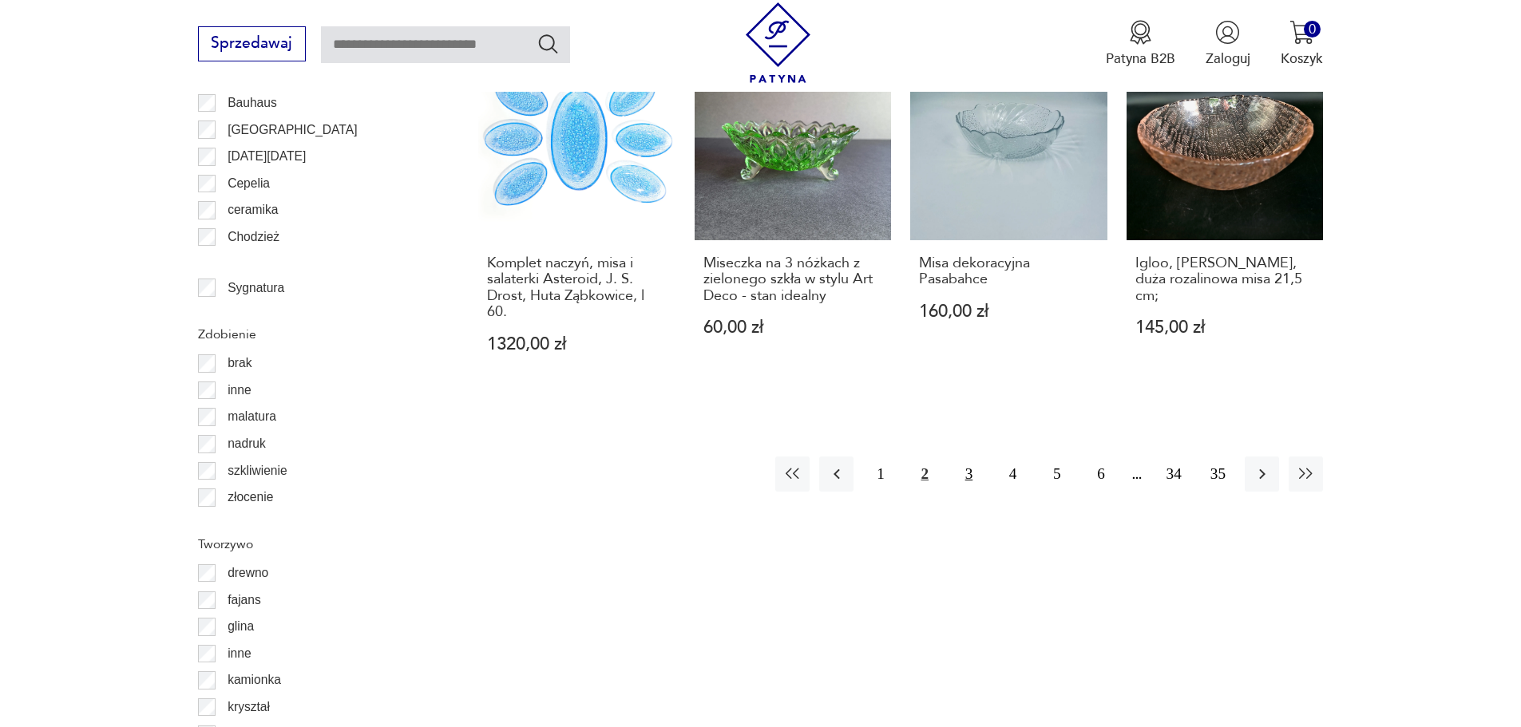
click at [966, 457] on button "3" at bounding box center [969, 474] width 34 height 34
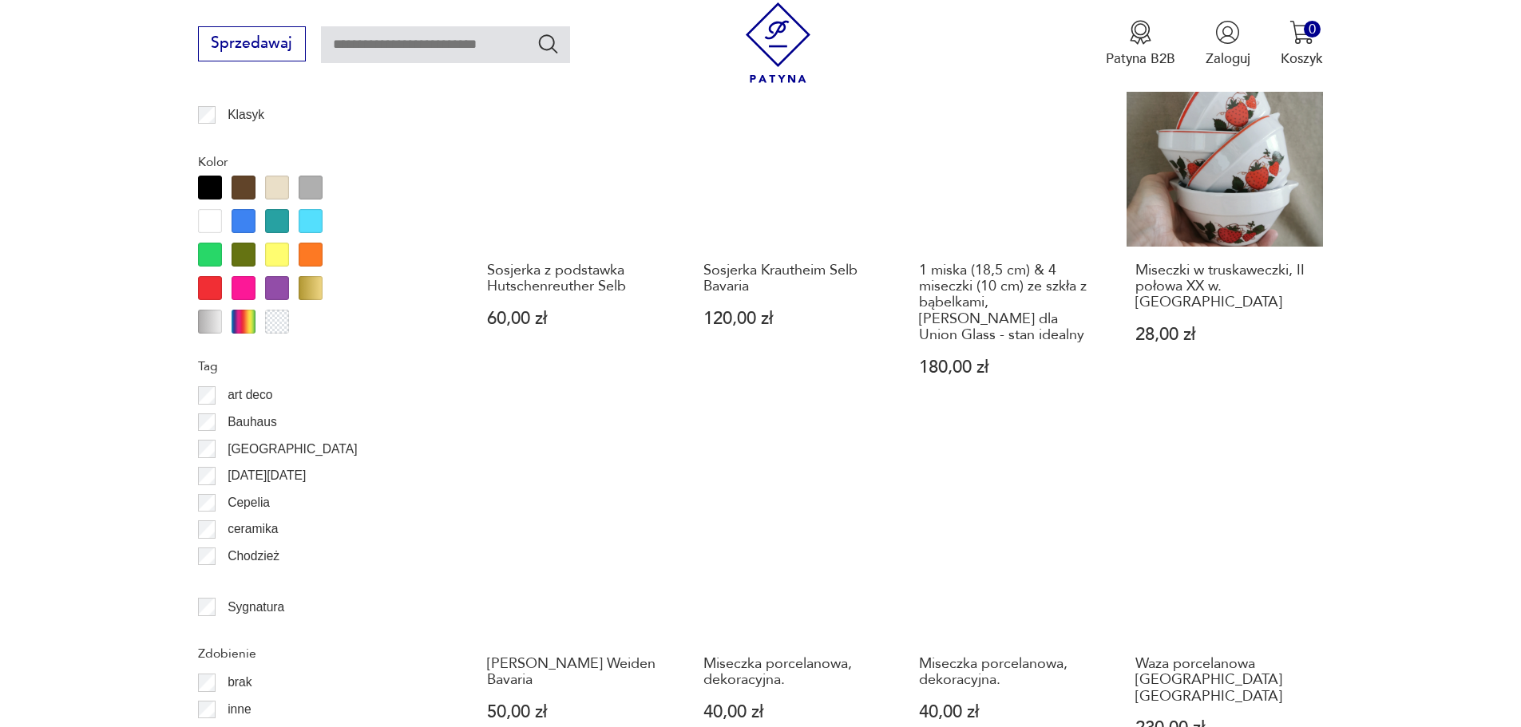
scroll to position [1353, 0]
